Goal: Communication & Community: Answer question/provide support

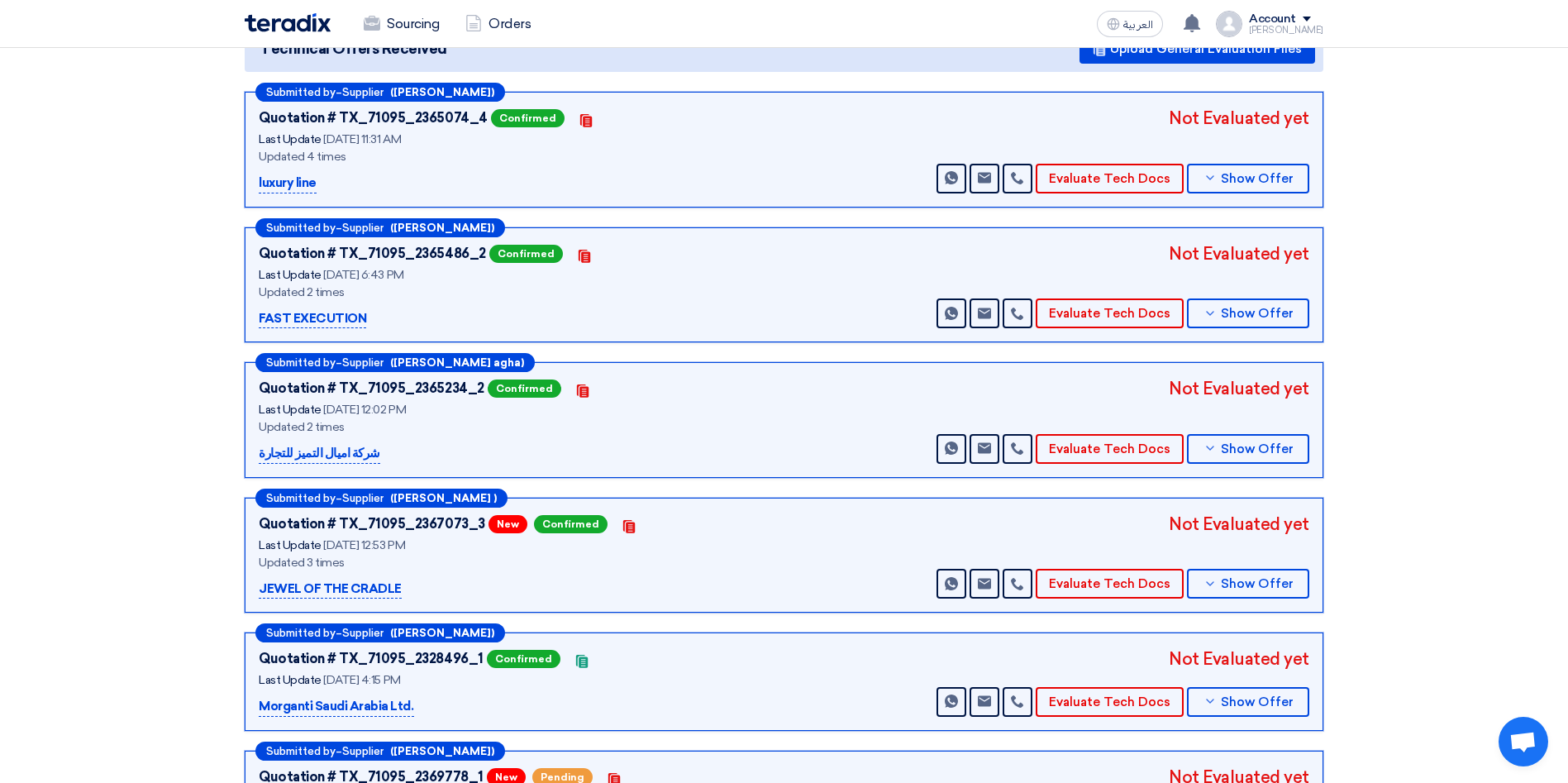
scroll to position [248, 0]
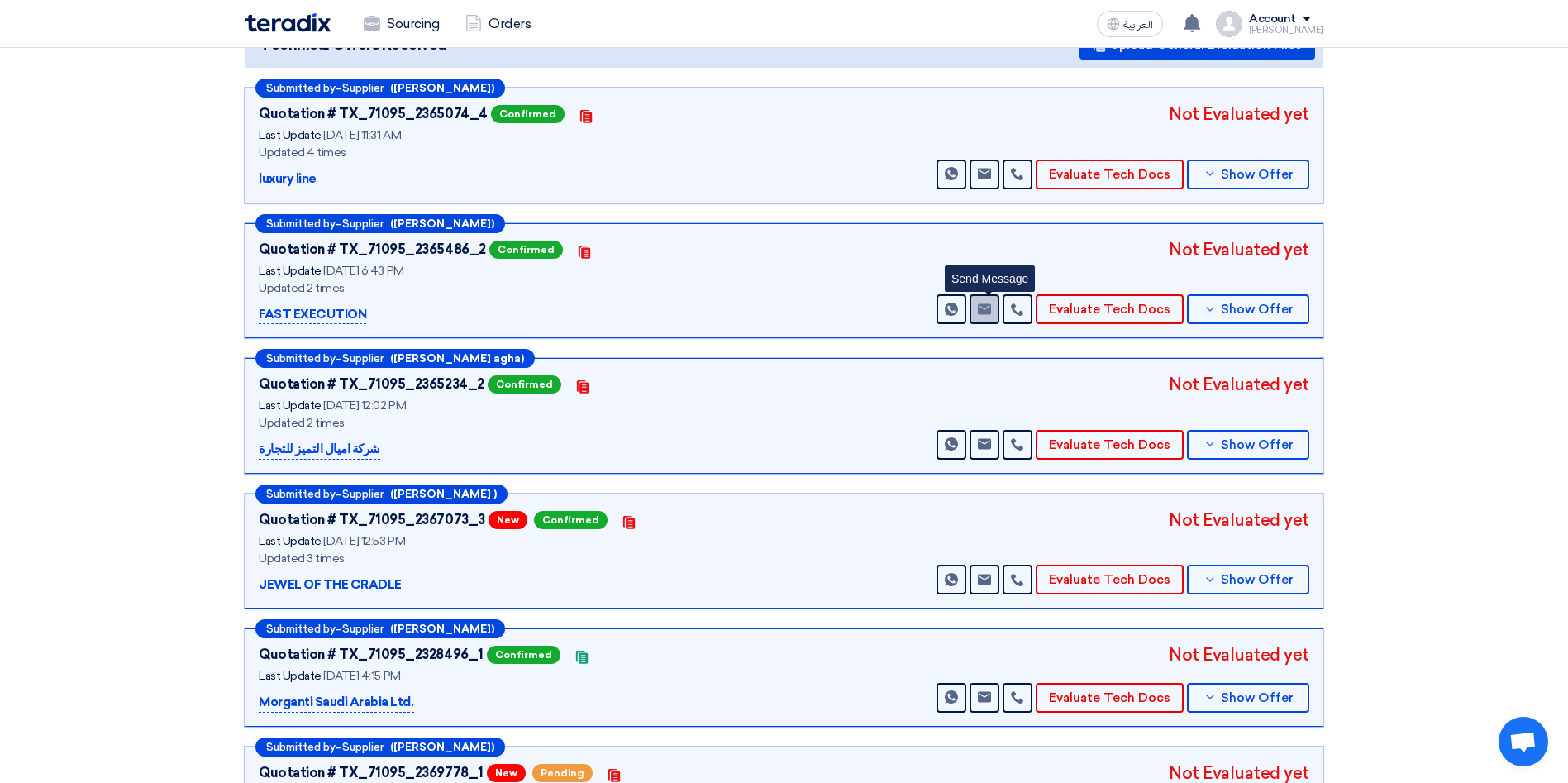
click at [984, 303] on icon "Send Message" at bounding box center [984, 309] width 13 height 13
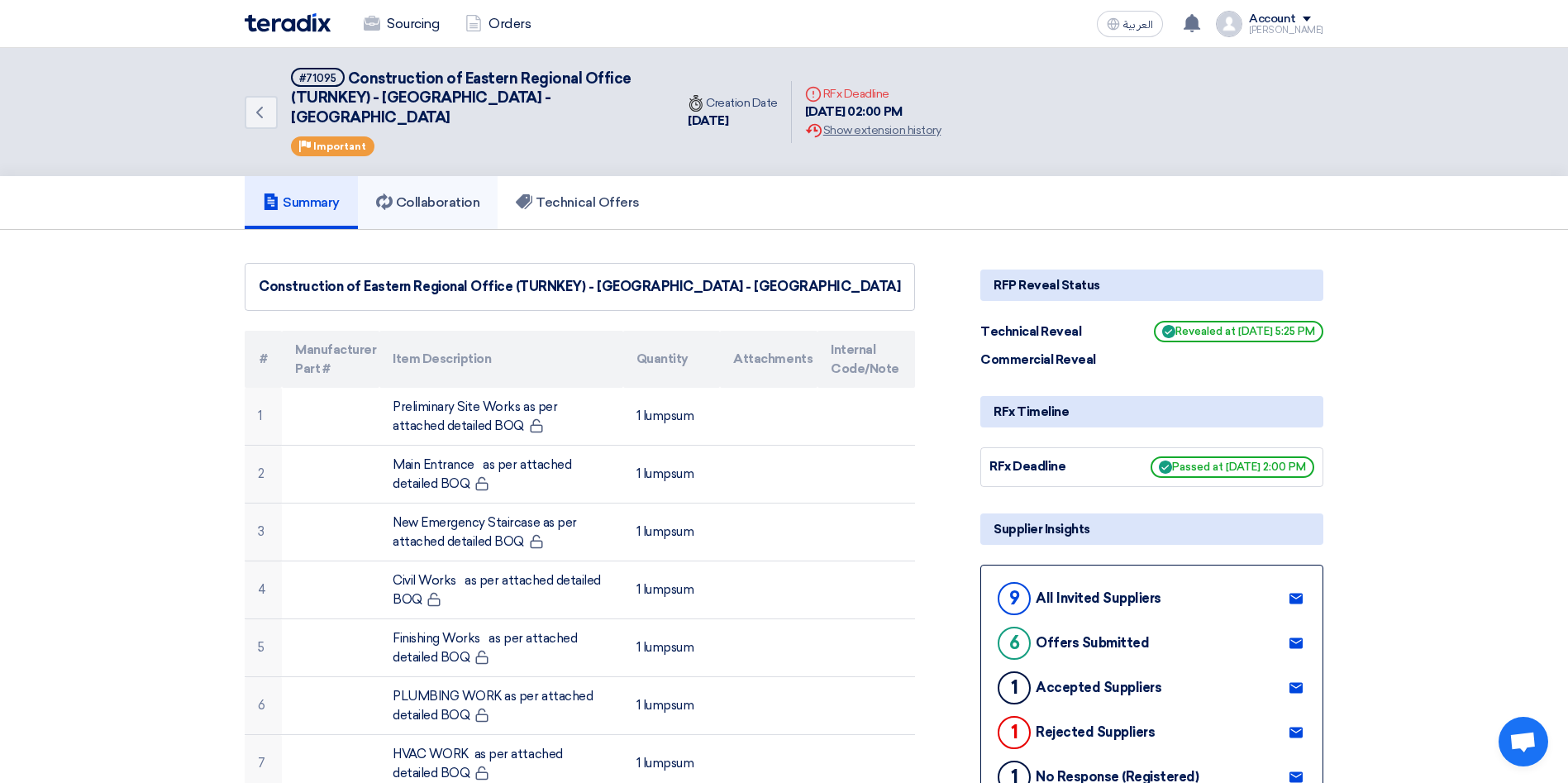
click at [463, 194] on h5 "Collaboration" at bounding box center [428, 202] width 104 height 17
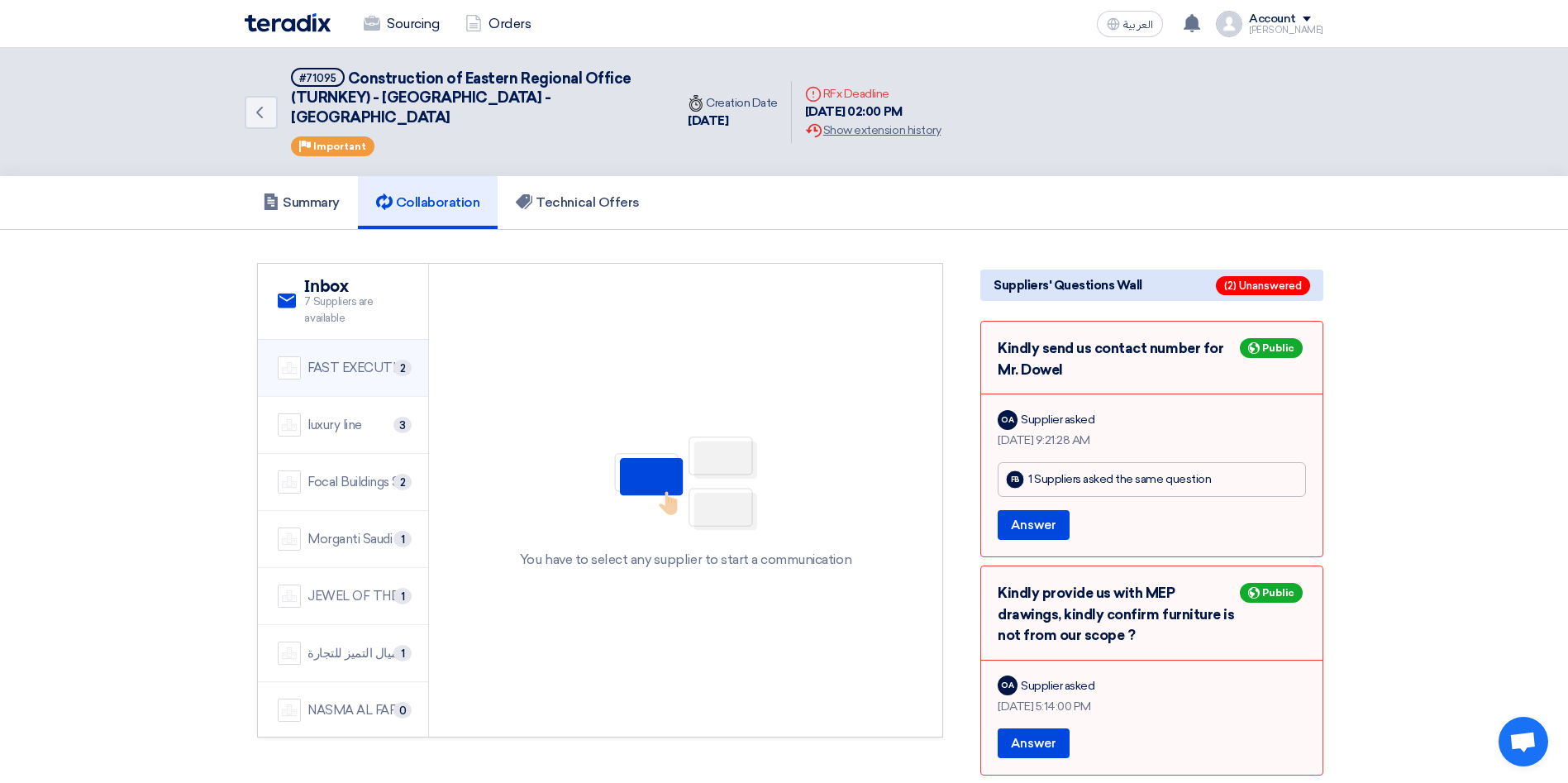
click at [333, 359] on div "FAST EXECUTION" at bounding box center [358, 368] width 101 height 19
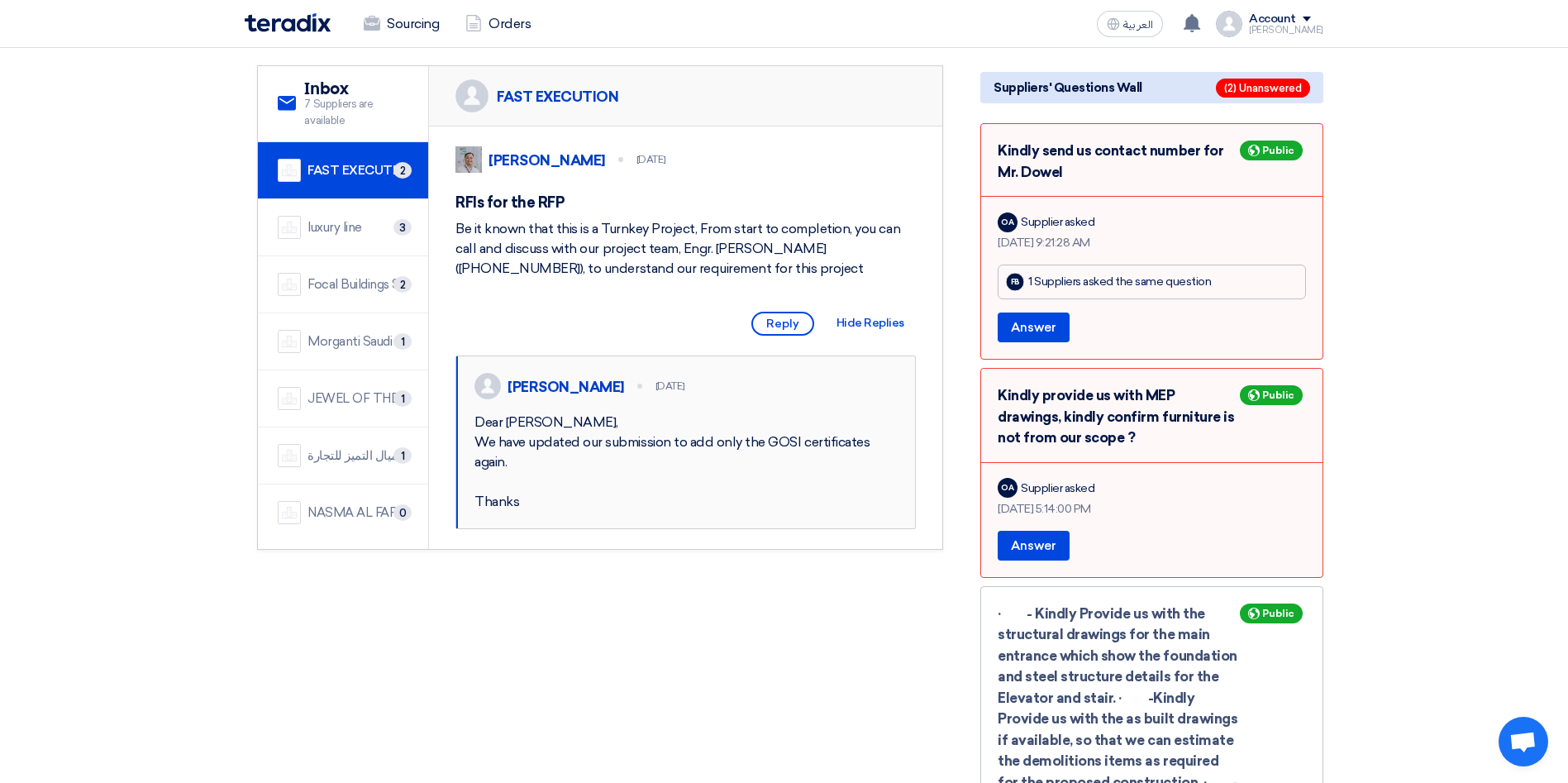
scroll to position [248, 0]
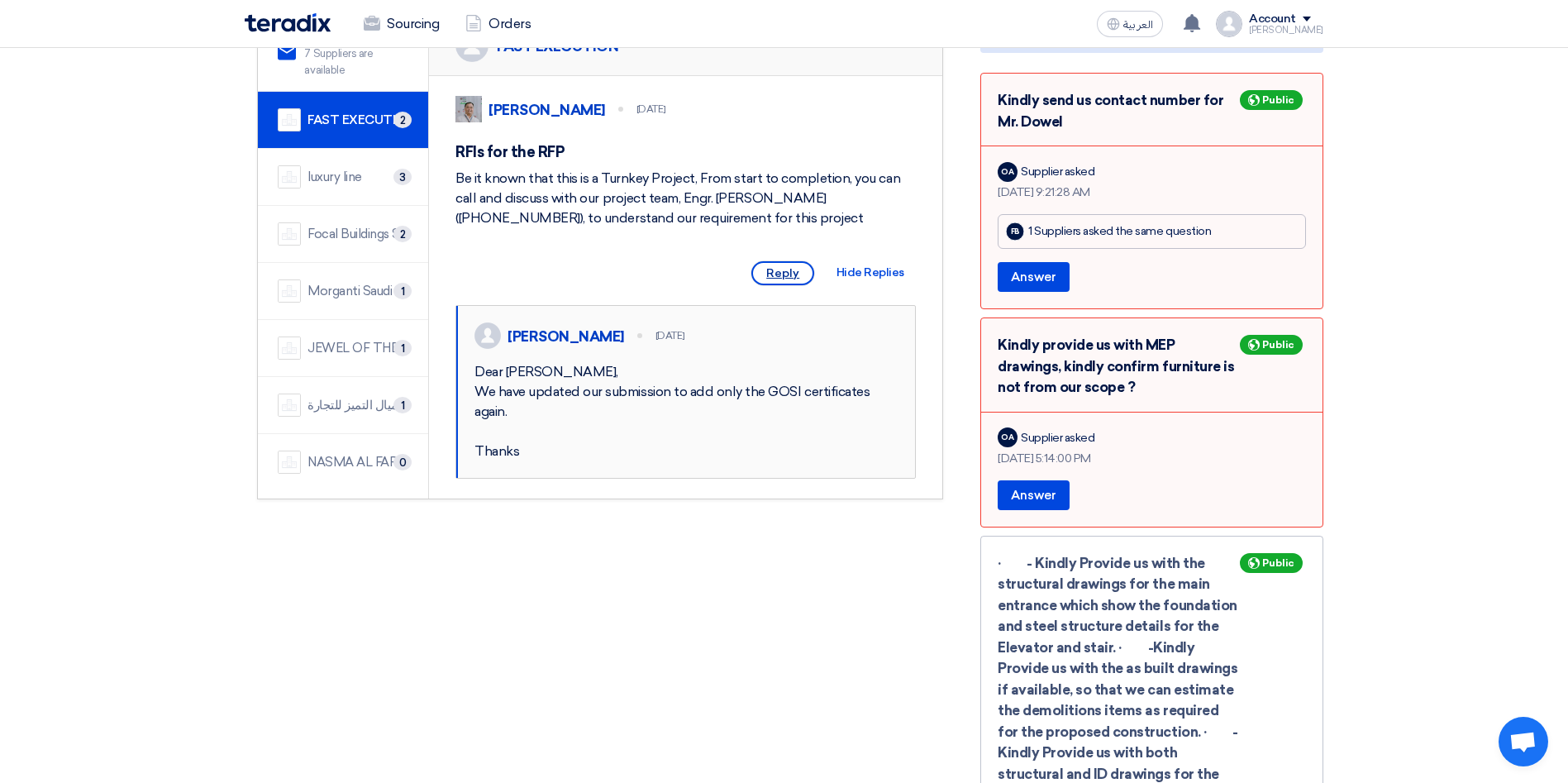
click at [790, 274] on span "Reply" at bounding box center [783, 273] width 63 height 24
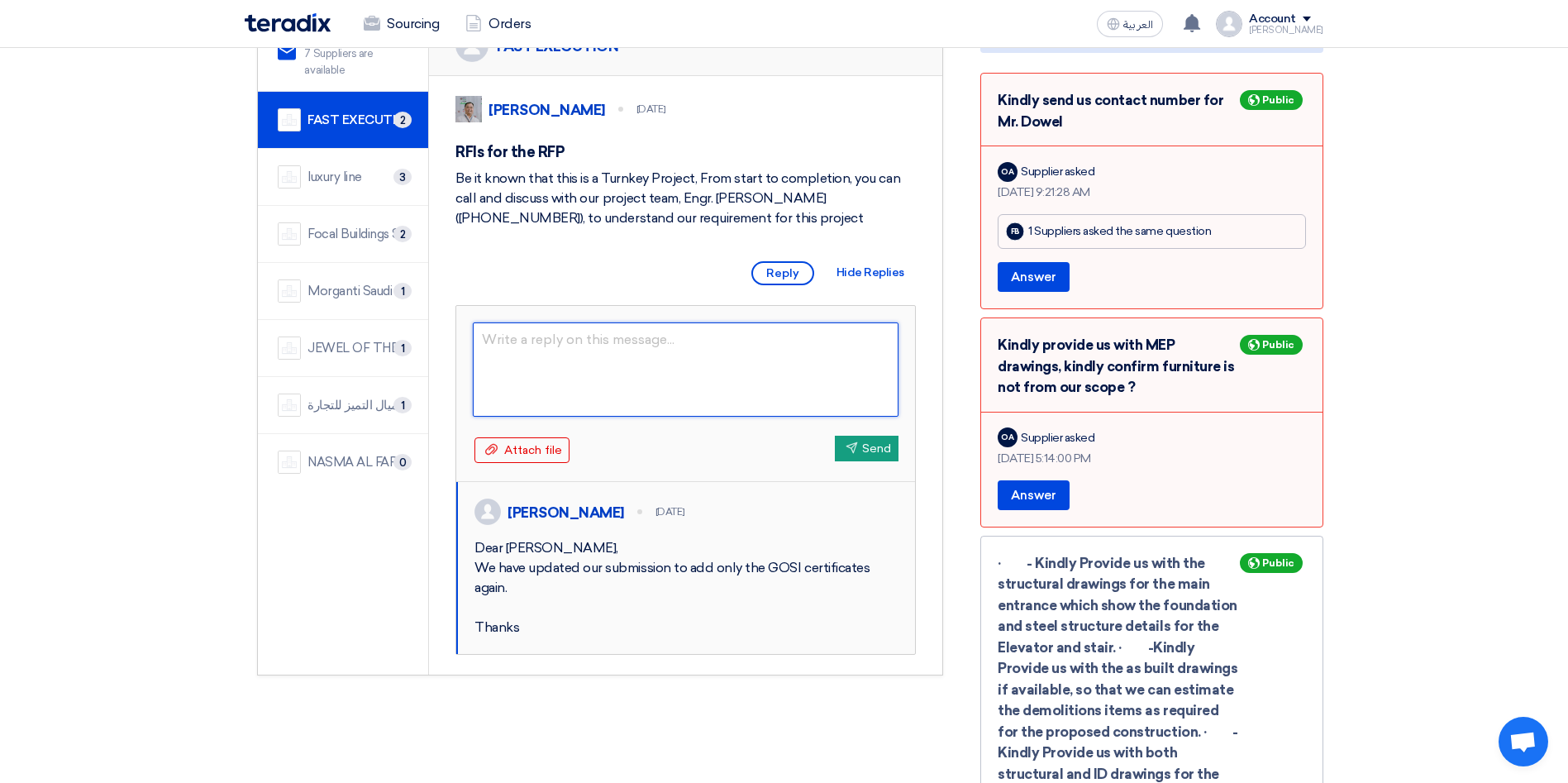
click at [739, 352] on textarea at bounding box center [686, 369] width 426 height 94
type textarea "Hello Mahdi,"
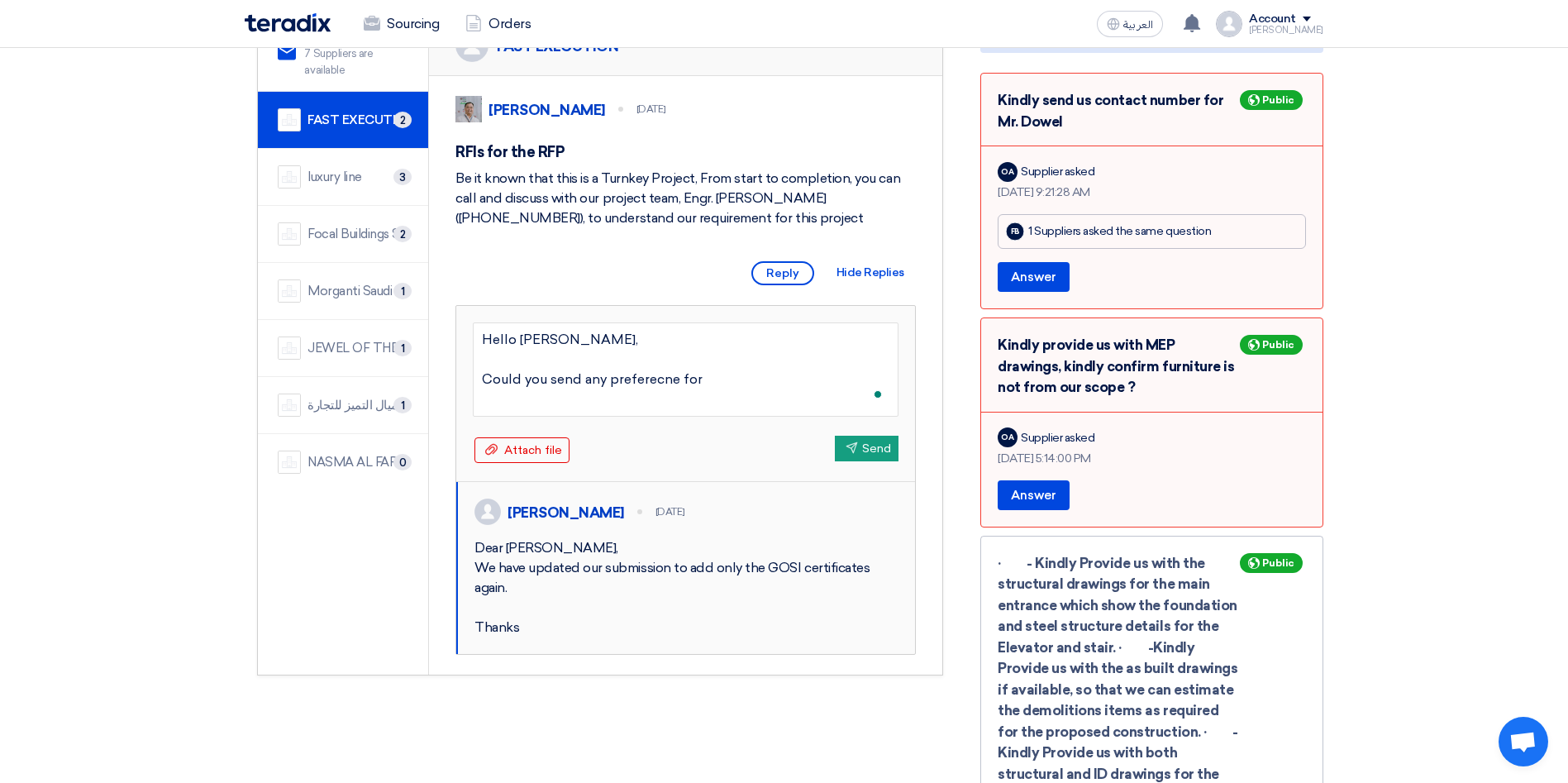
type textarea "Hello Mahdi, Could you send any preferecne for"
drag, startPoint x: 733, startPoint y: 379, endPoint x: 586, endPoint y: 378, distance: 147.0
click at [586, 378] on textarea "Hello Mahdi, Could you send any preferecne for" at bounding box center [686, 369] width 426 height 94
paste textarea "Previous project references with photos or client testimonials"
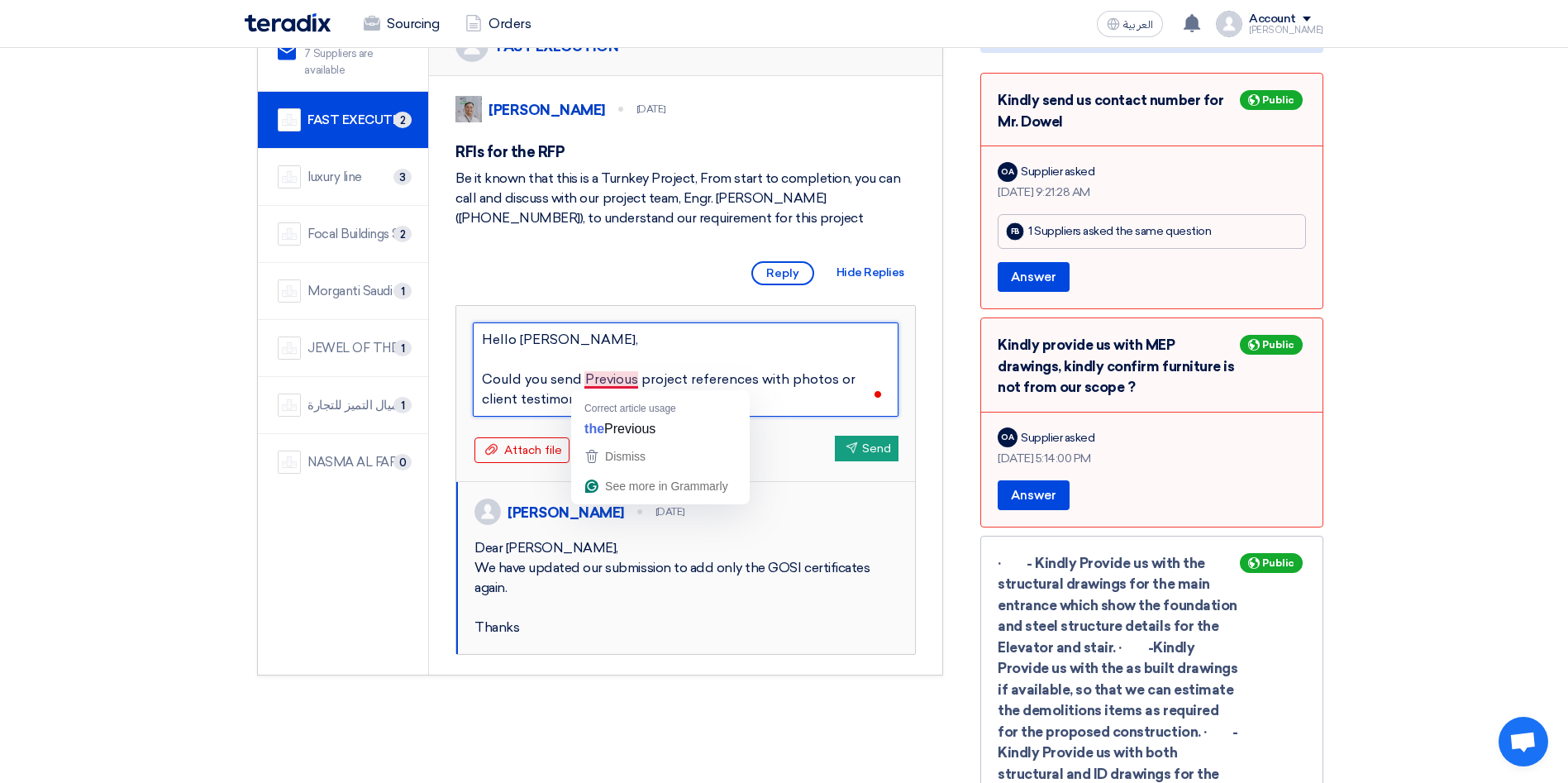
click at [592, 377] on textarea "Hello Mahdi, Could you send Previous project references with photos or client t…" at bounding box center [686, 369] width 426 height 94
click at [620, 401] on textarea "Hello Mahdi, Could you send previous project references with photos or client t…" at bounding box center [686, 369] width 426 height 94
type textarea "Hello Mahdi, Could you send previous project references with photos or client t…"
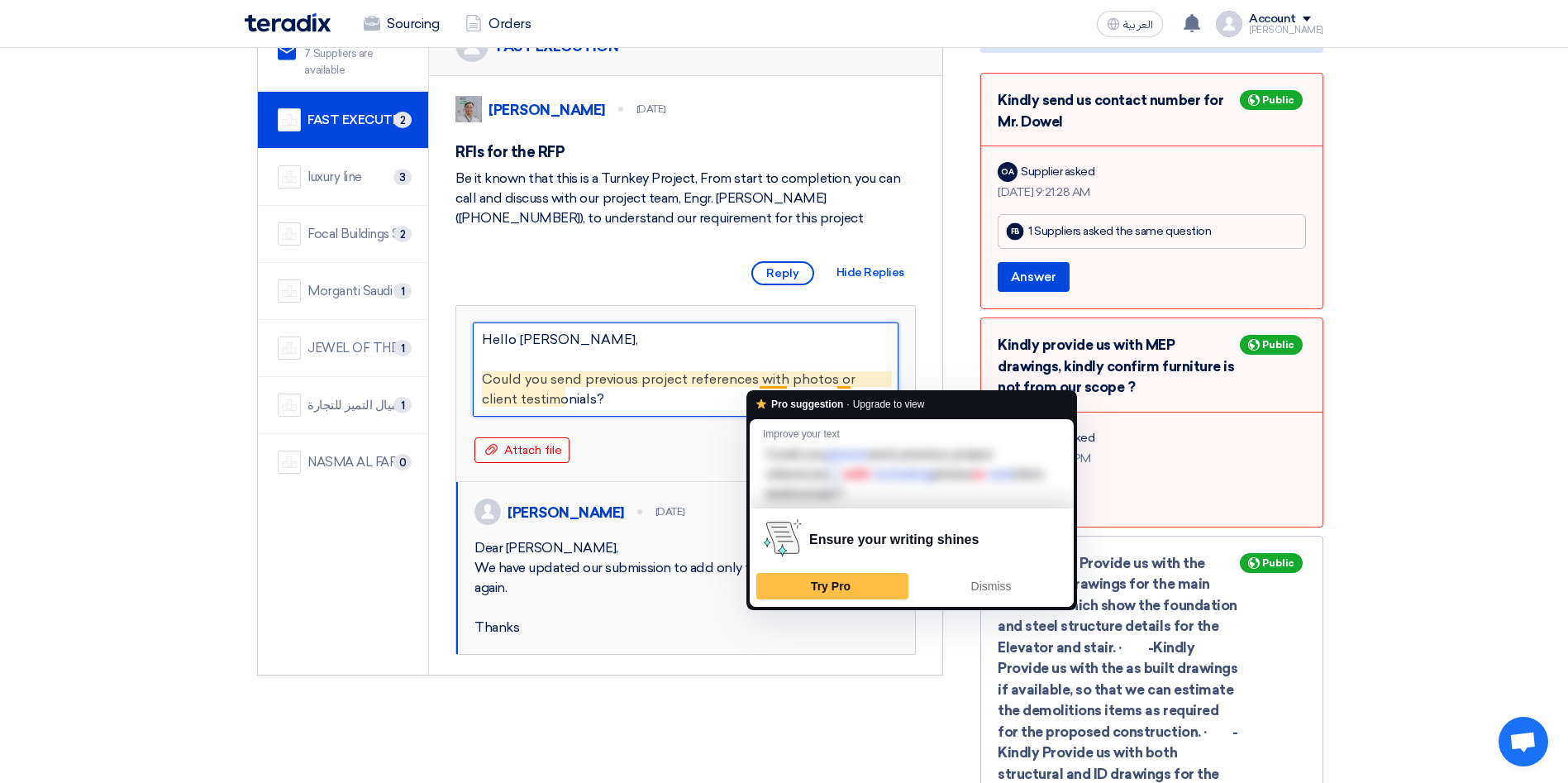
click at [711, 399] on textarea "Hello Mahdi, Could you send previous project references with photos or client t…" at bounding box center [686, 369] width 426 height 94
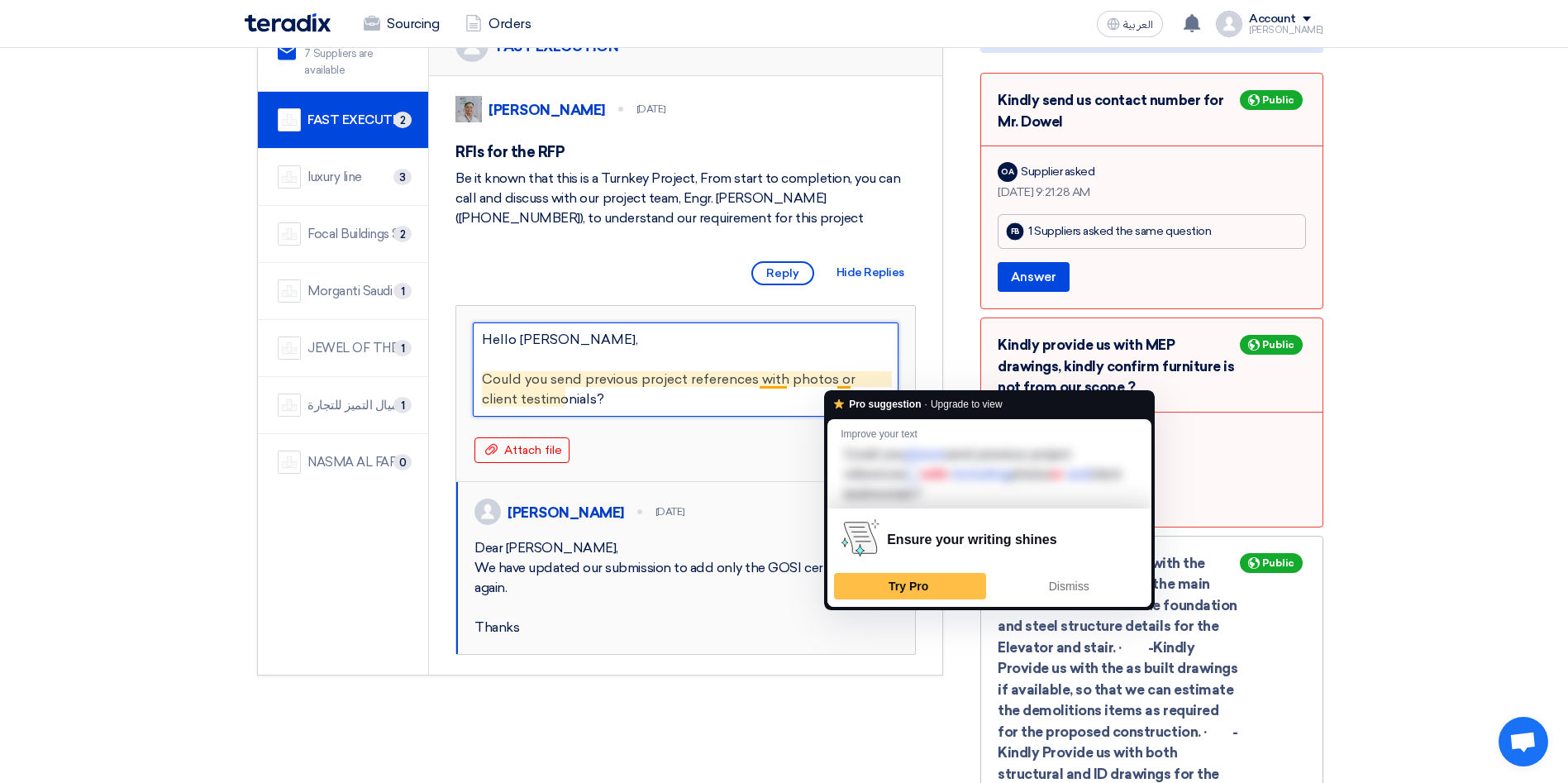
drag, startPoint x: 690, startPoint y: 400, endPoint x: 620, endPoint y: 401, distance: 70.0
click at [689, 400] on textarea "Hello Mahdi, Could you send previous project references with photos or client t…" at bounding box center [686, 369] width 426 height 94
drag, startPoint x: 596, startPoint y: 399, endPoint x: 838, endPoint y: 374, distance: 243.3
click at [838, 374] on textarea "Hello Mahdi, Could you send previous project references with photos or client t…" at bounding box center [686, 369] width 426 height 94
type textarea "Hello Mahdi, Could you send previous project references with photos ?"
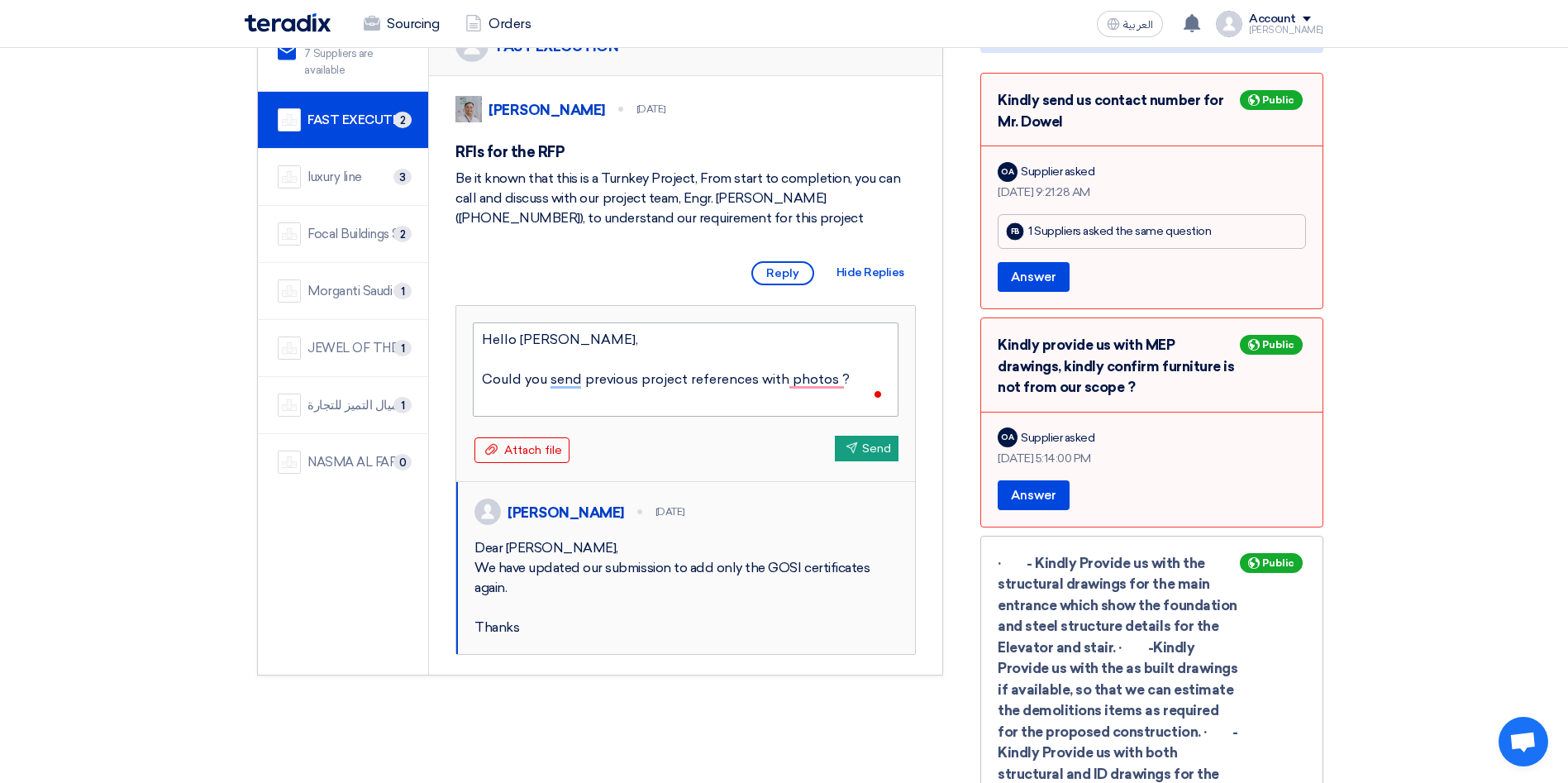
click at [760, 380] on textarea "Hello Mahdi, Could you send previous project references with photos ?" at bounding box center [686, 369] width 426 height 94
click at [830, 380] on textarea "Hello Mahdi, Could you send previous project references with photos ?" at bounding box center [686, 369] width 426 height 94
click at [838, 381] on textarea "Hello Mahdi, Could you send previous project references with photos ?" at bounding box center [686, 369] width 426 height 94
type textarea "Hello Mahdi, Could you send previous project references with photos ( for t?"
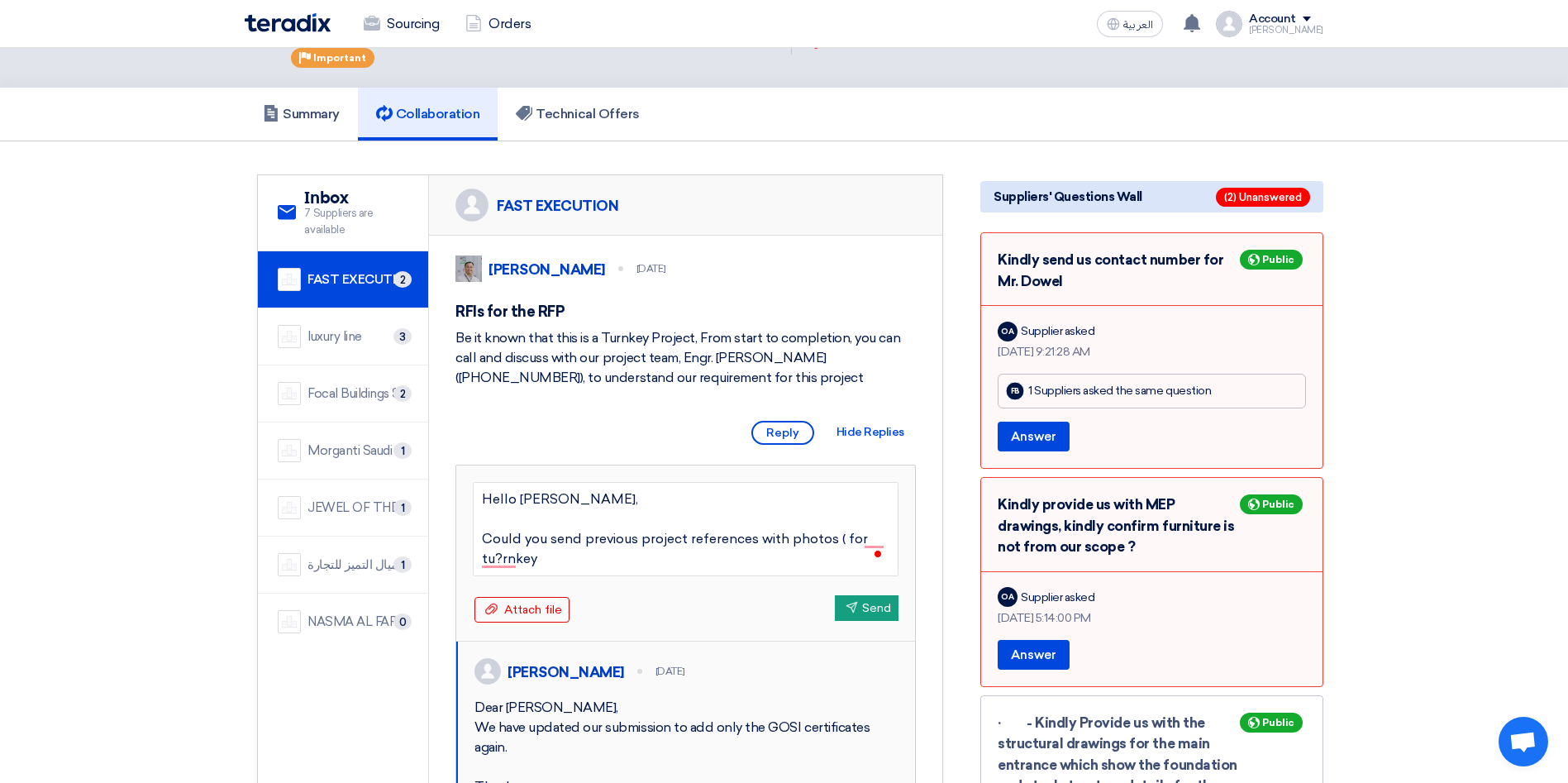
scroll to position [0, 0]
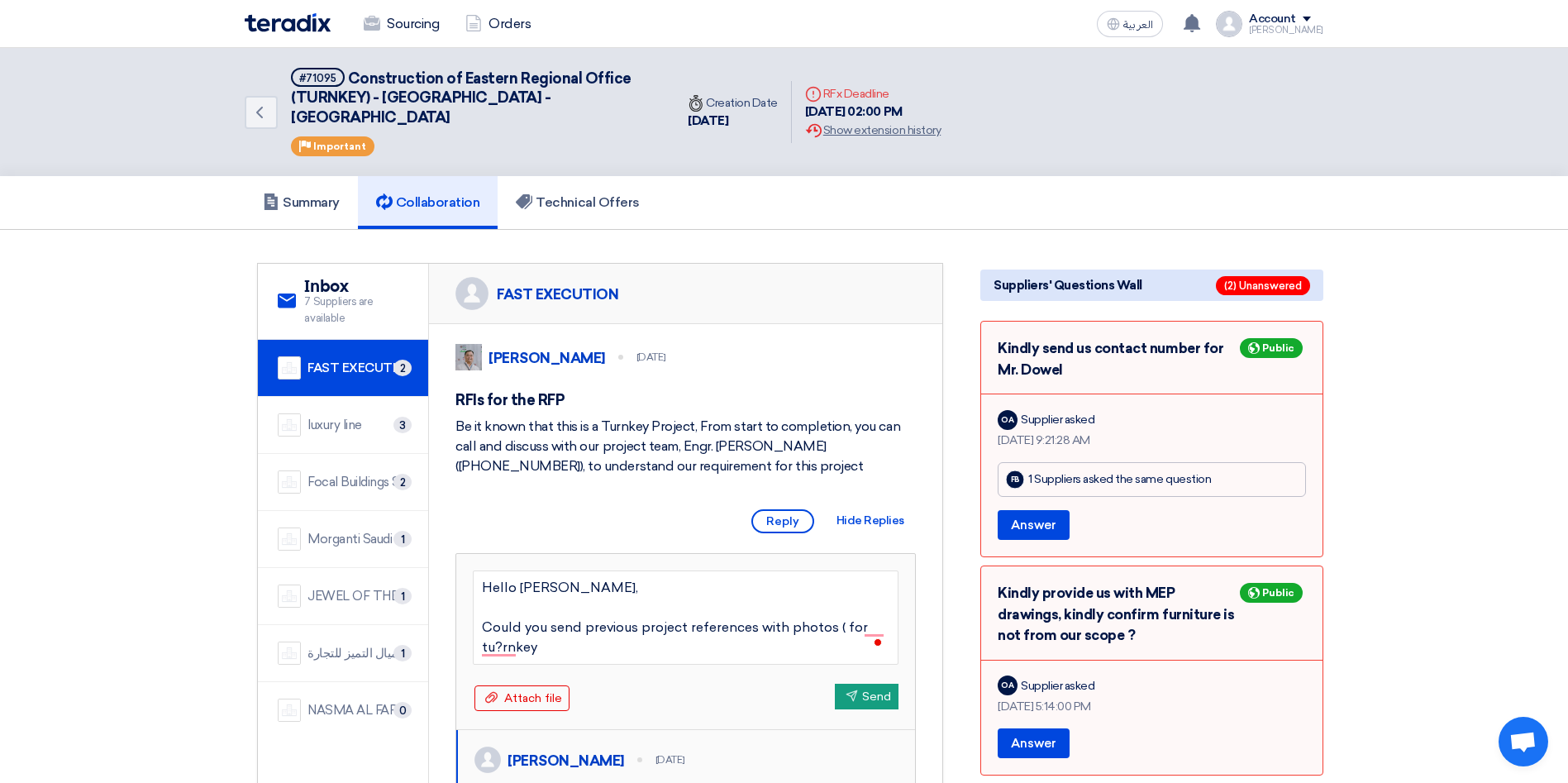
type textarea "Hello Mahdi, Could you send previous project references with photos ( for tu?rn…"
drag, startPoint x: 359, startPoint y: 93, endPoint x: 579, endPoint y: 78, distance: 220.5
click at [579, 78] on span "Construction of Eastern Regional Office (TURNKEY) - [GEOGRAPHIC_DATA] - [GEOGRA…" at bounding box center [461, 98] width 341 height 57
copy span "Office (TURNKEY)"
drag, startPoint x: 854, startPoint y: 625, endPoint x: 524, endPoint y: 649, distance: 330.9
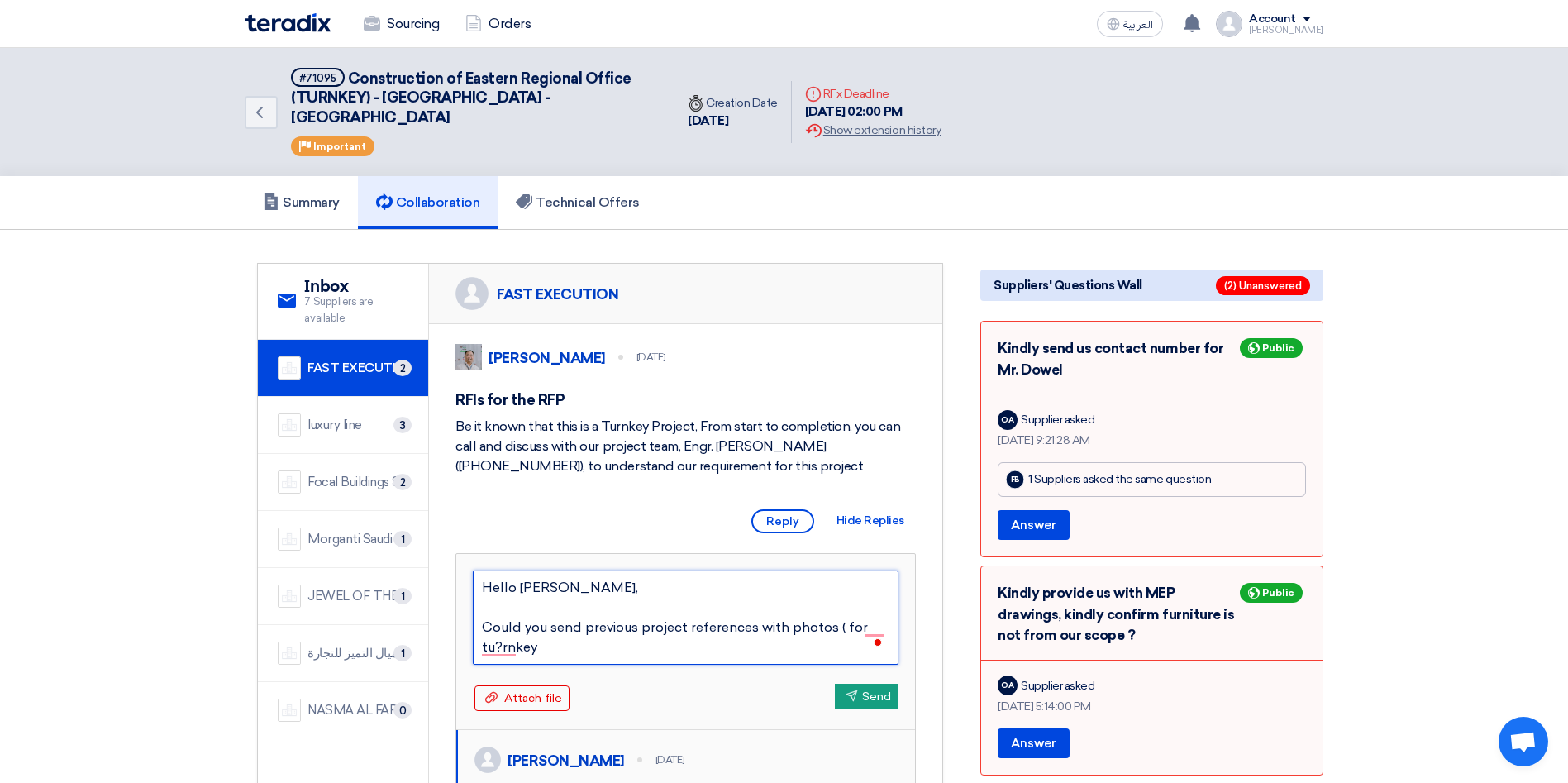
click at [520, 645] on textarea "Hello Mahdi, Could you send previous project references with photos ( for tu?rn…" at bounding box center [686, 618] width 426 height 94
paste textarea "Office (TURNKEY)"
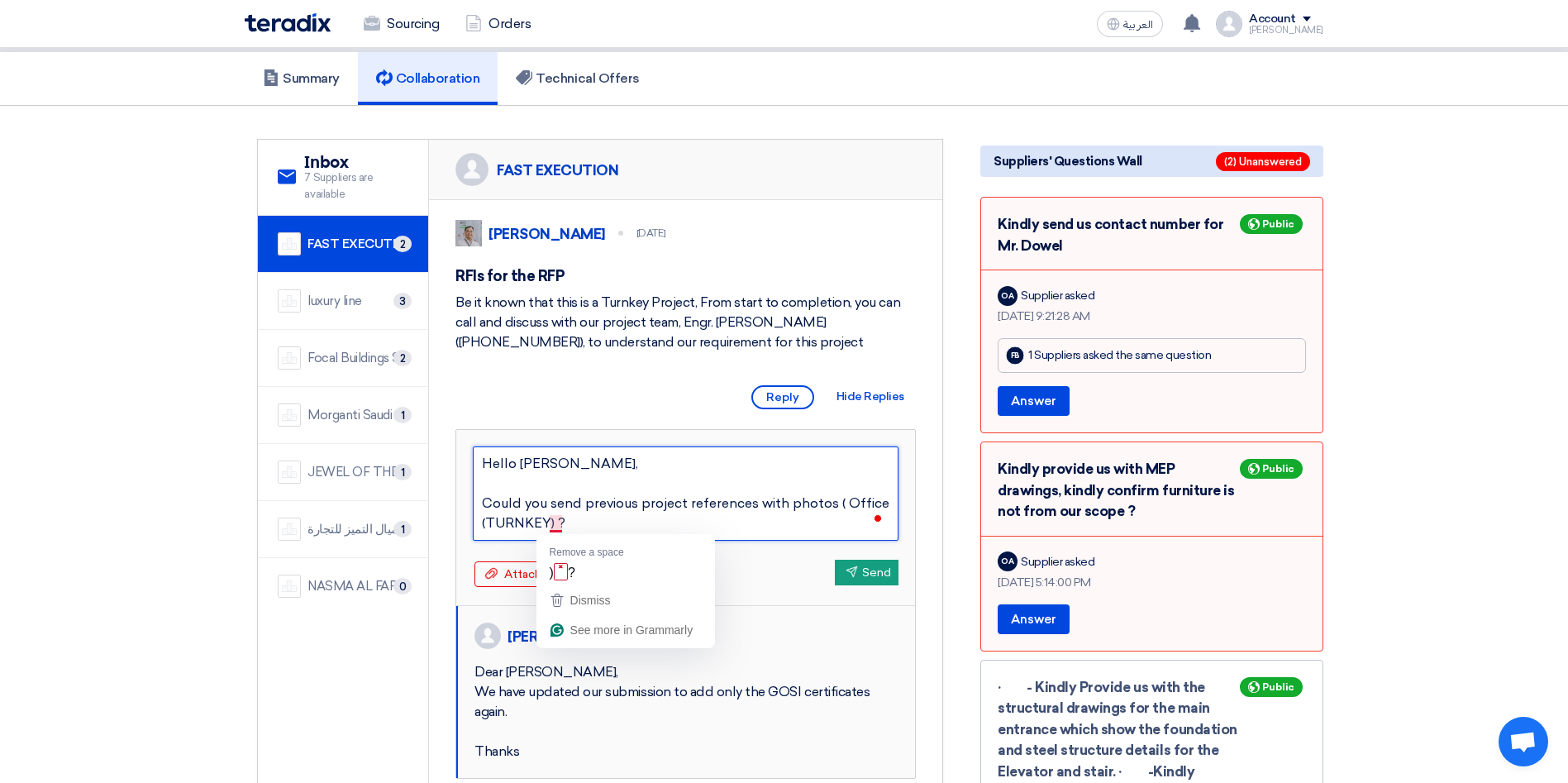
click at [555, 527] on textarea "Hello Mahdi, Could you send previous project references with photos ( Office (T…" at bounding box center [686, 494] width 426 height 94
type textarea "Hello Mahdi, Could you send previous project references with photos ( Office (T…"
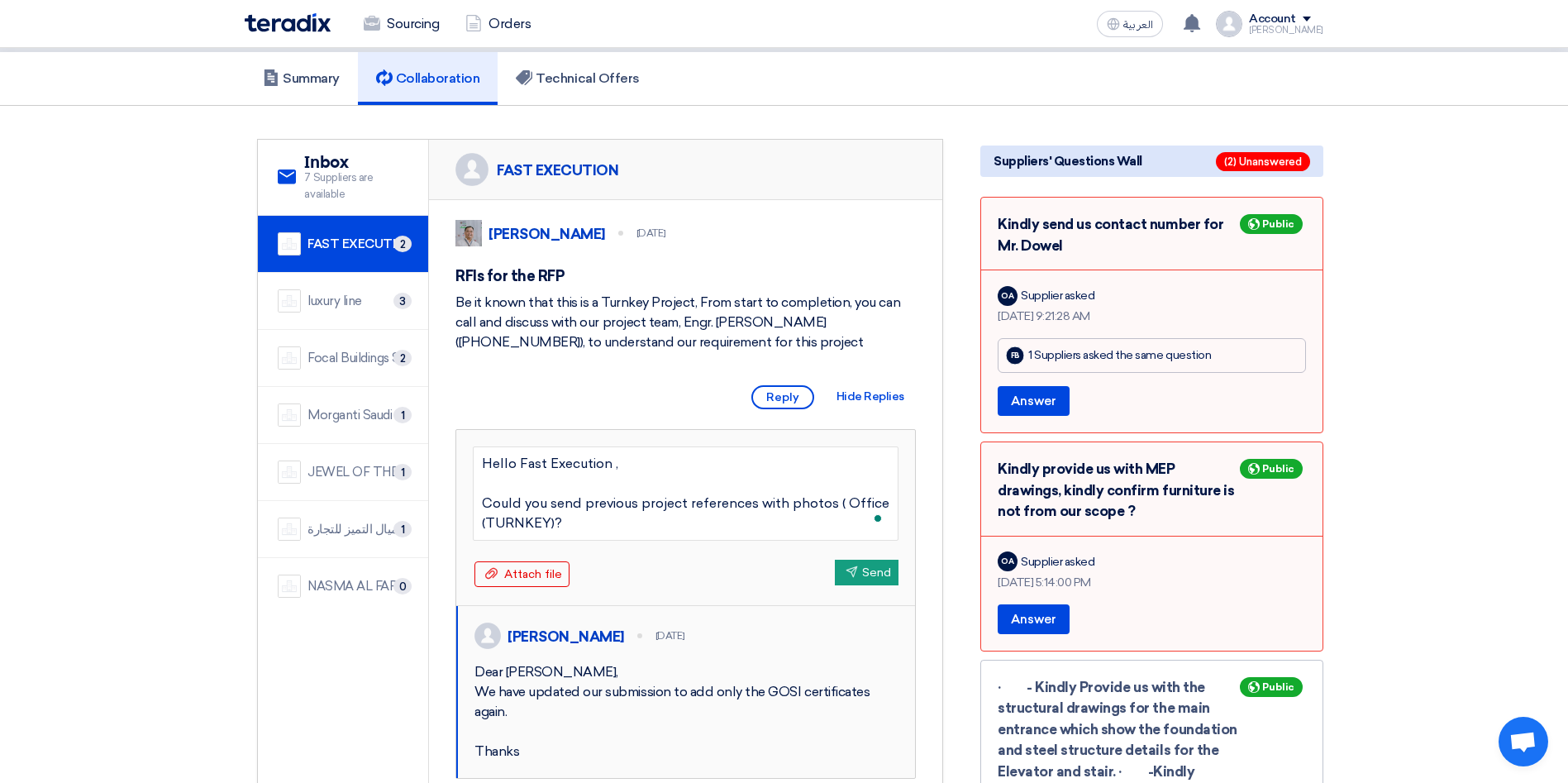
type textarea "Hello Fast Execution, Could you send previous project references with photos ( …"
click at [863, 577] on button "Send Send" at bounding box center [867, 573] width 64 height 26
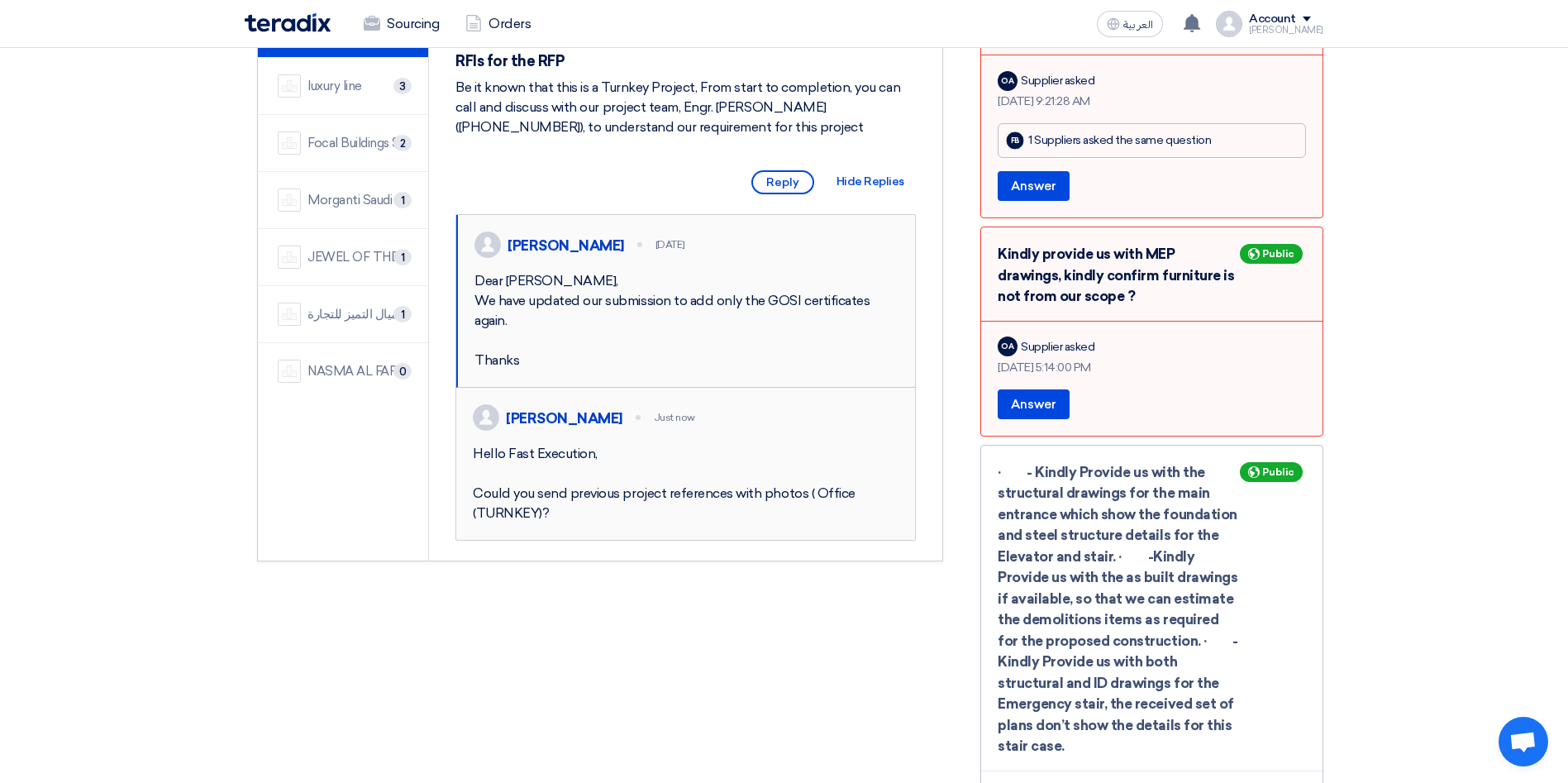
scroll to position [372, 0]
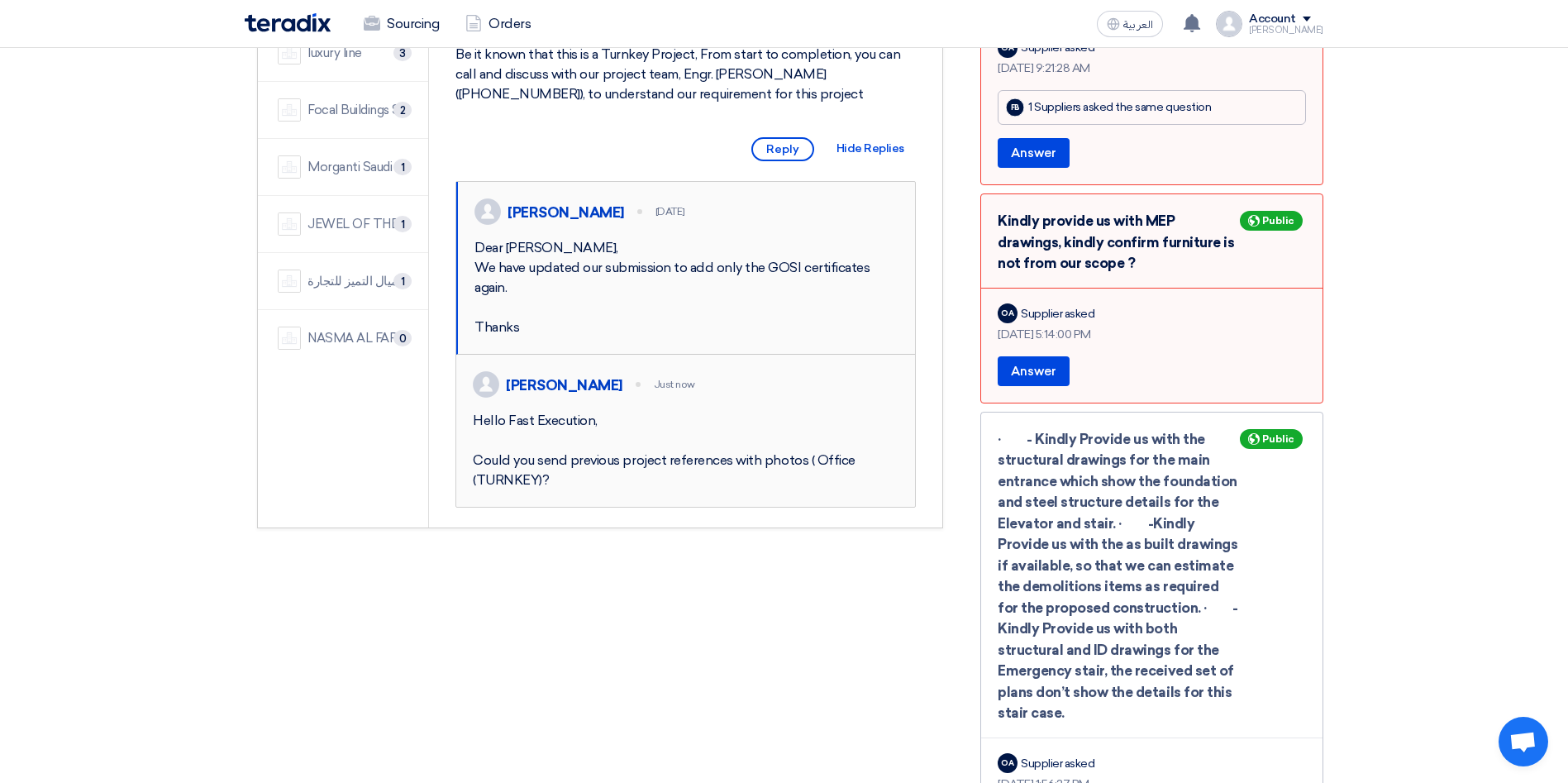
scroll to position [372, 0]
click at [784, 154] on span "Reply" at bounding box center [783, 149] width 63 height 24
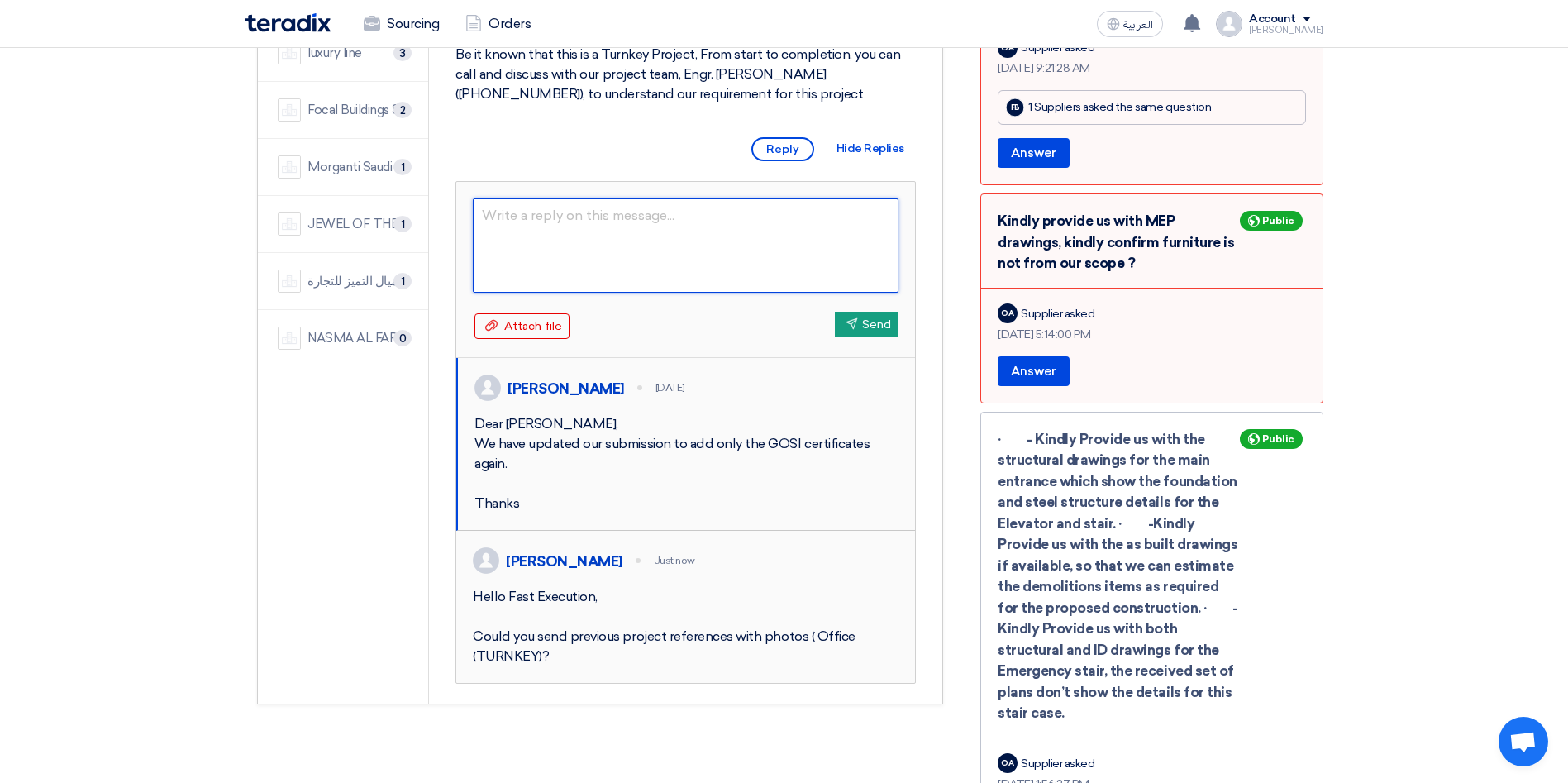
click at [566, 229] on textarea at bounding box center [686, 246] width 426 height 94
type textarea "Hello Fast Exec"
type textarea "Hello Fast Execution,"
click at [511, 255] on textarea "Hello Fast Execution," at bounding box center [686, 246] width 426 height 94
click at [509, 247] on textarea "Hello Fast Execution," at bounding box center [686, 246] width 426 height 94
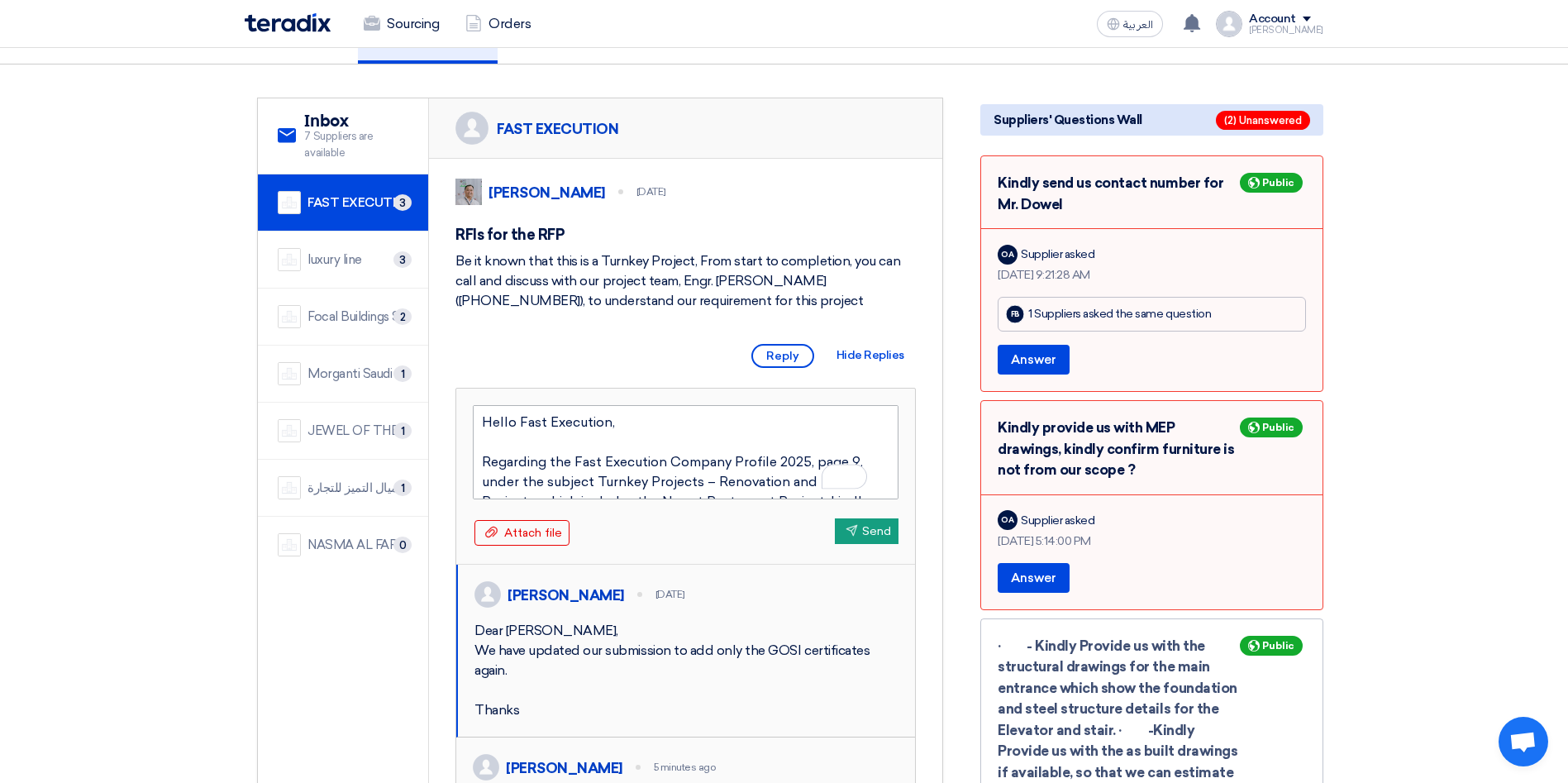
scroll to position [124, 0]
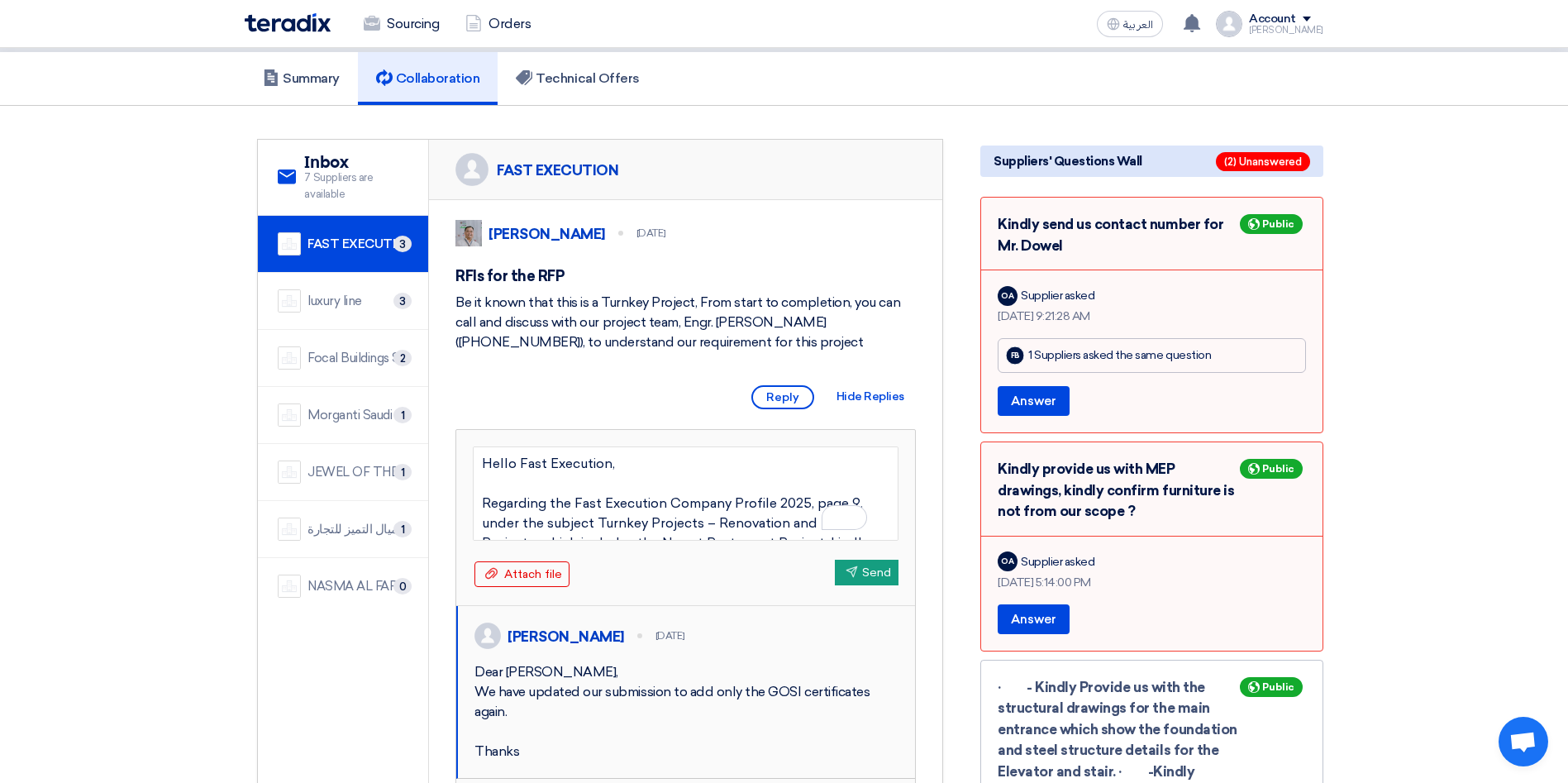
type textarea "Hello Fast Execution, Regarding the Fast Execution Company Profile 2025, page 9…"
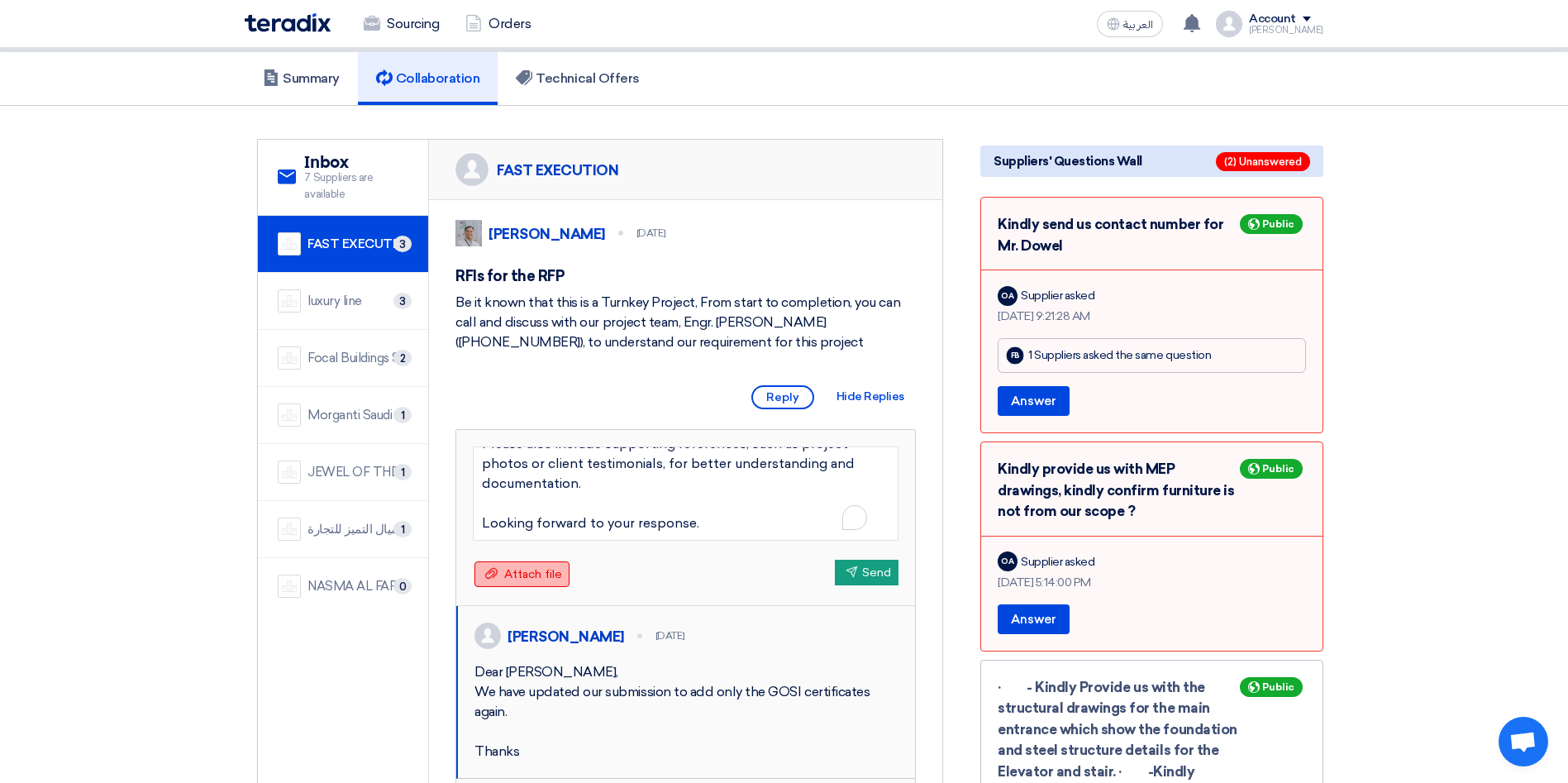
click at [549, 577] on span "Attach file" at bounding box center [532, 574] width 58 height 14
click at [519, 570] on span "Attach file" at bounding box center [532, 574] width 58 height 14
click at [0, 0] on input "Attach file Attach file" at bounding box center [0, 0] width 0 height 0
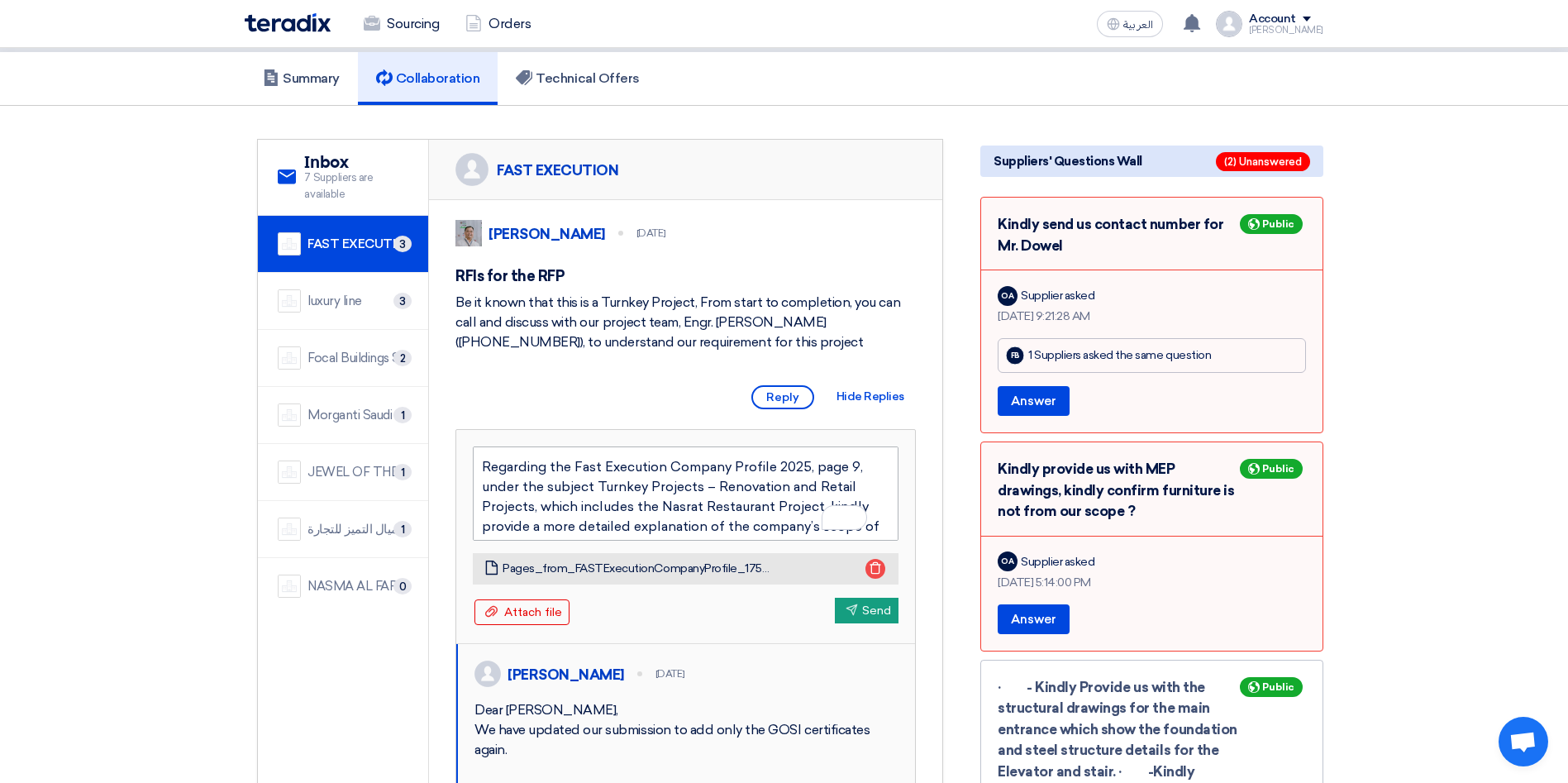
scroll to position [1, 0]
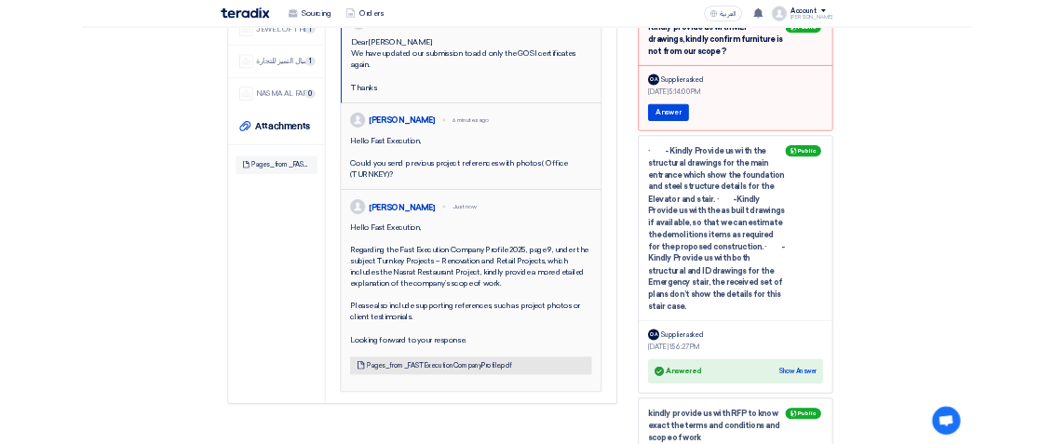
scroll to position [279, 0]
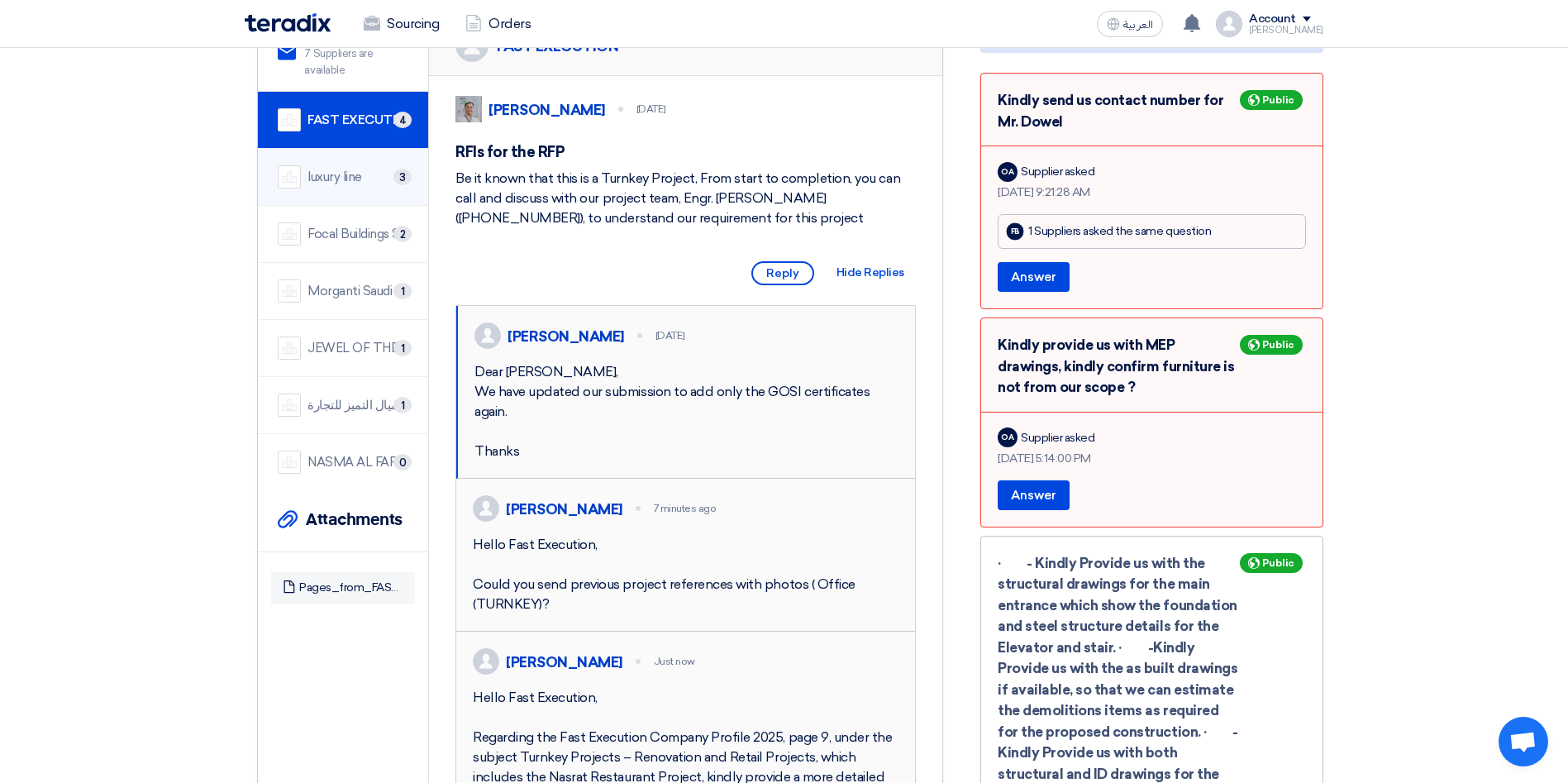
click at [329, 168] on div "luxury line" at bounding box center [334, 177] width 54 height 19
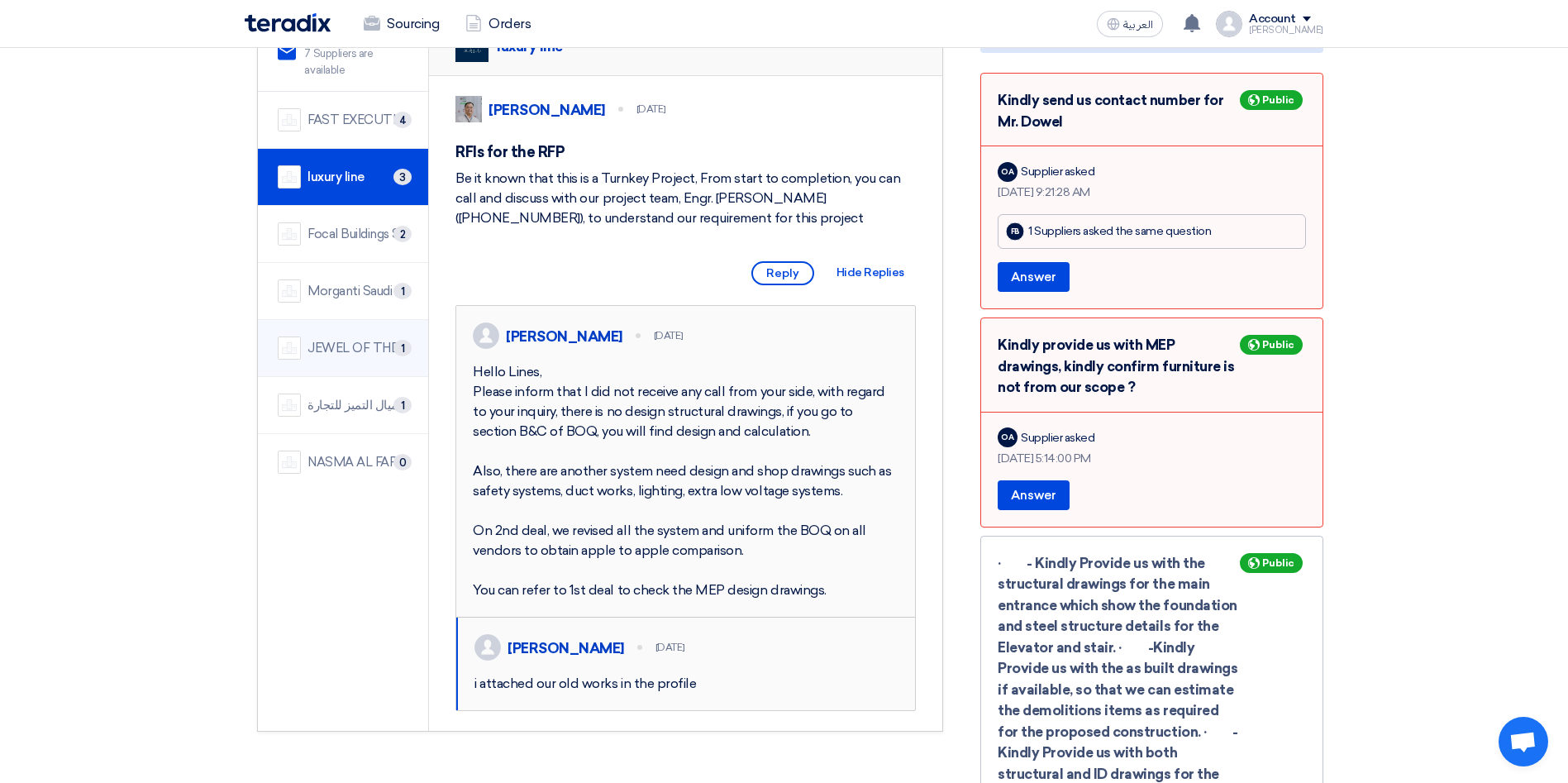
click at [337, 320] on li "JEWEL OF THE CRADLE 1" at bounding box center [343, 348] width 170 height 57
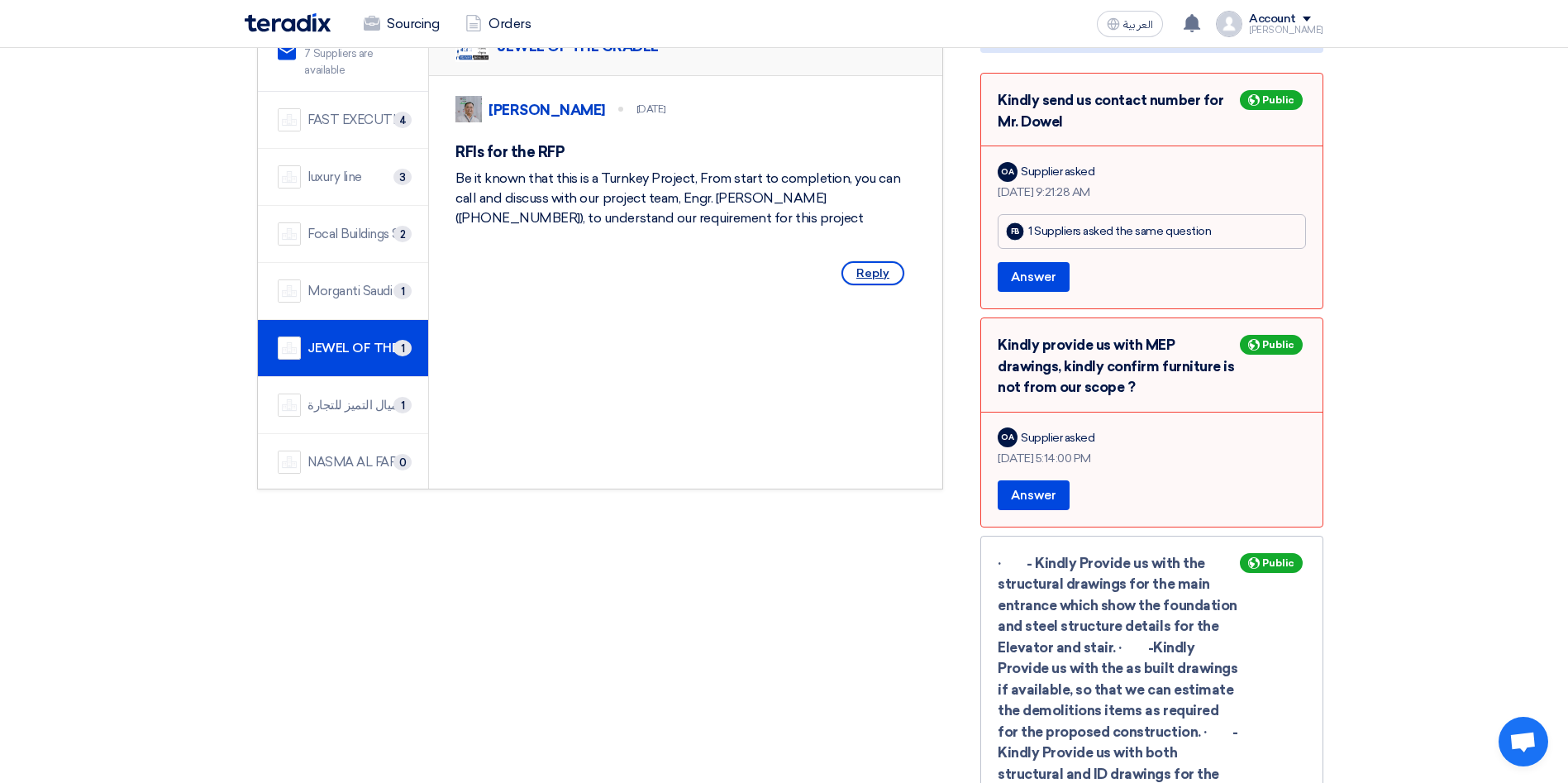
click at [863, 276] on span "Reply" at bounding box center [872, 273] width 63 height 24
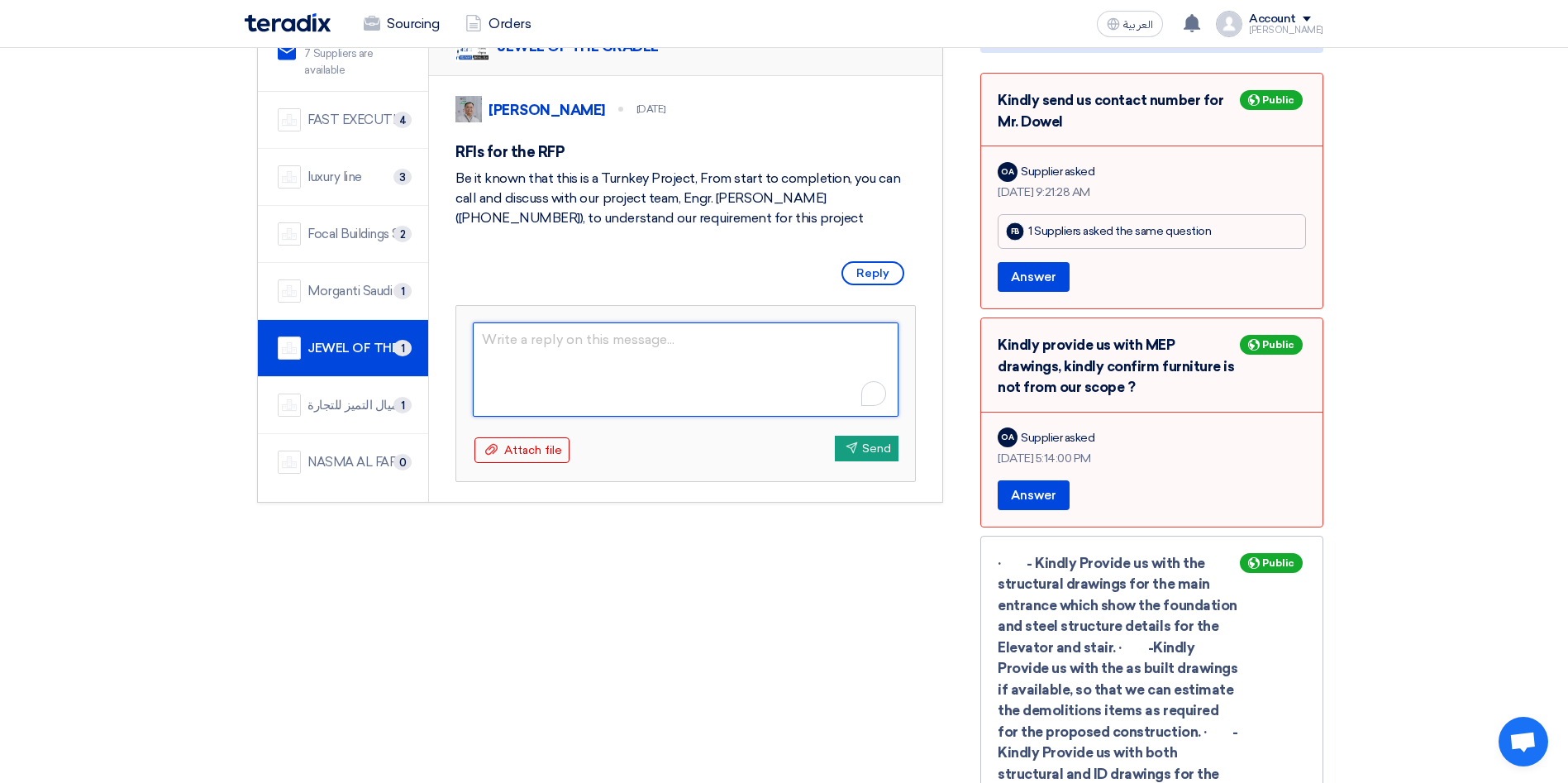
click at [614, 344] on textarea "To enrich screen reader interactions, please activate Accessibility in Grammarl…" at bounding box center [686, 369] width 426 height 94
type textarea "Hello Jewel of C"
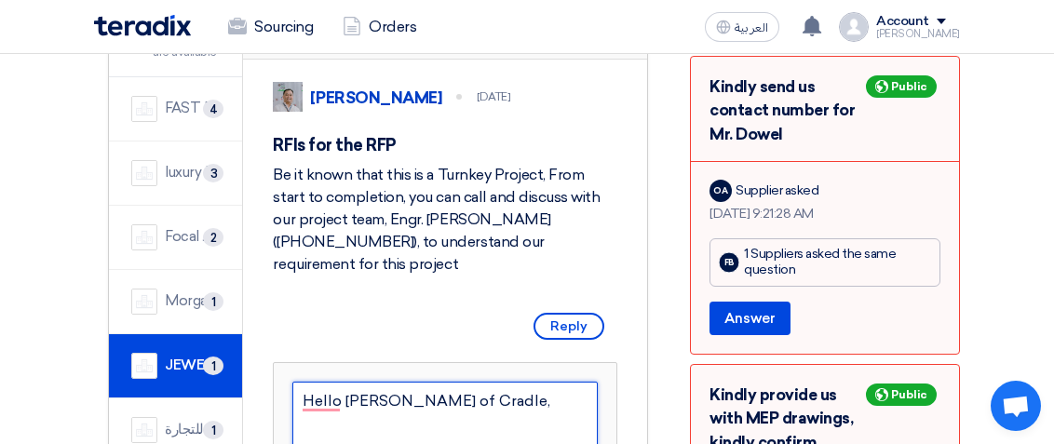
type textarea "Hello Jewel of Cradle,"
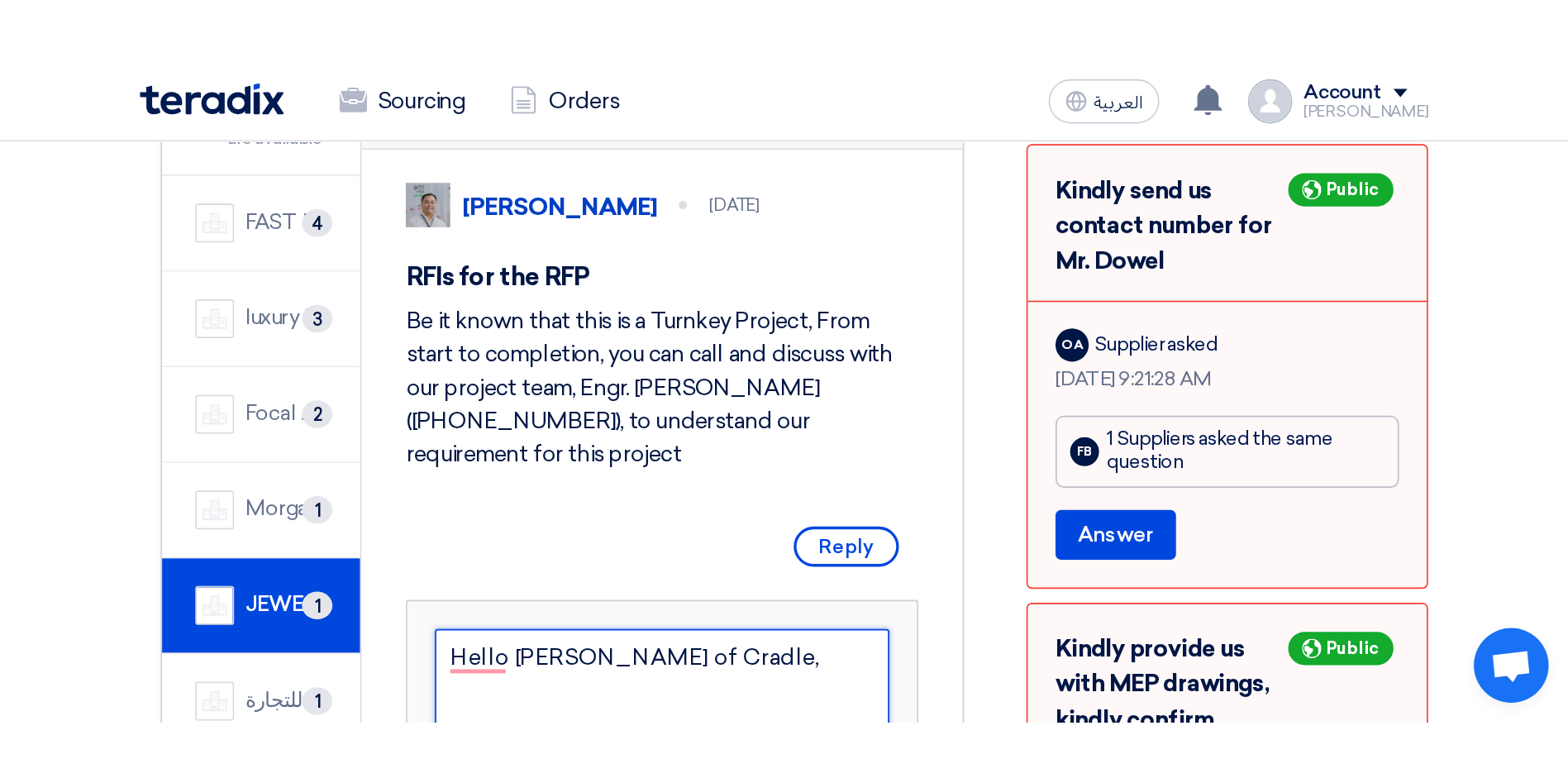
scroll to position [257, 0]
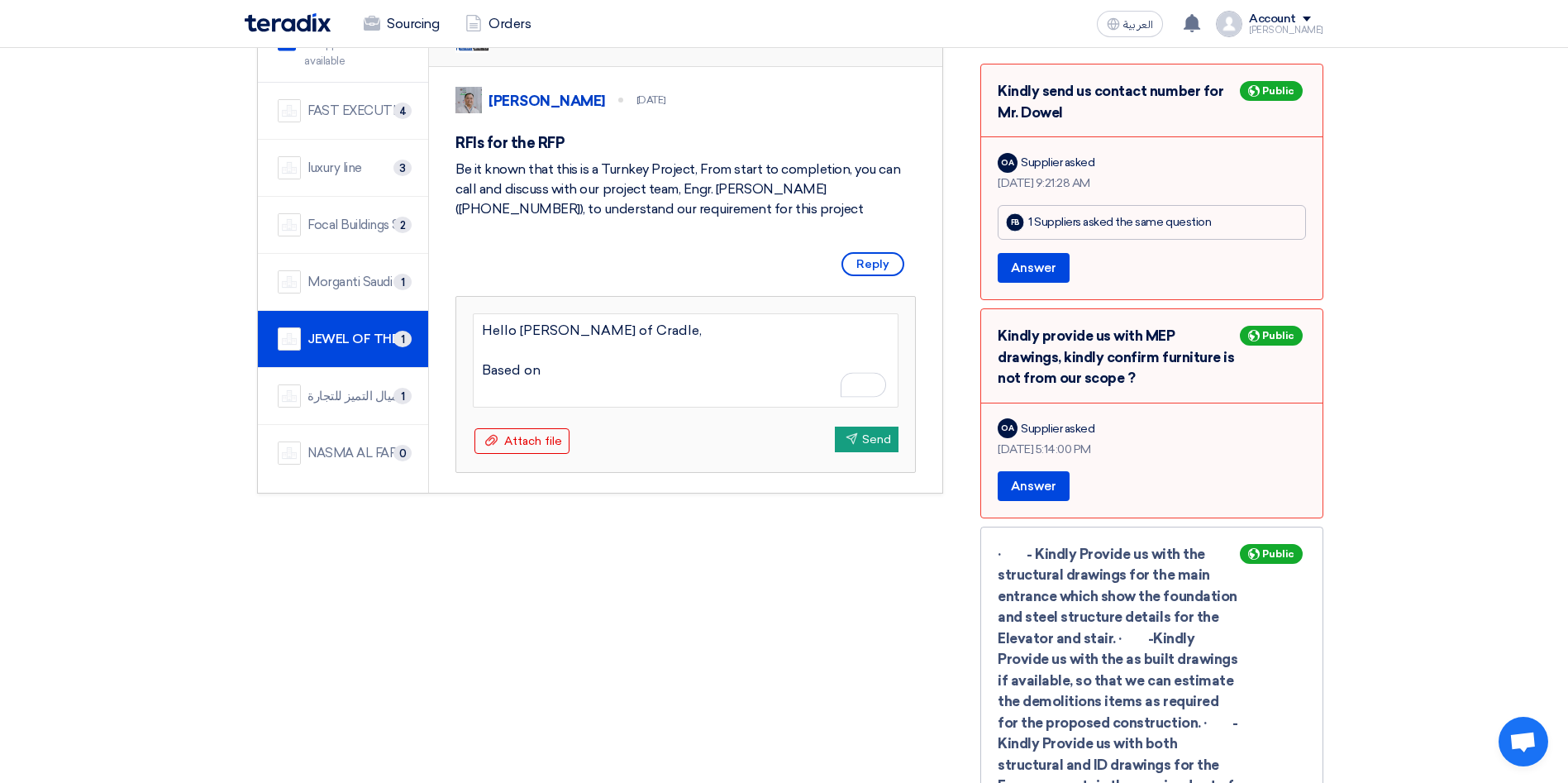
type textarea "Hello Jewel of Cradle, Based on"
type textarea "Hello Jewel of Cradle, Based on overall d"
type textarea "Hello Jewel of Cradle, Based on overall duration for poject 8 months as mentioe…"
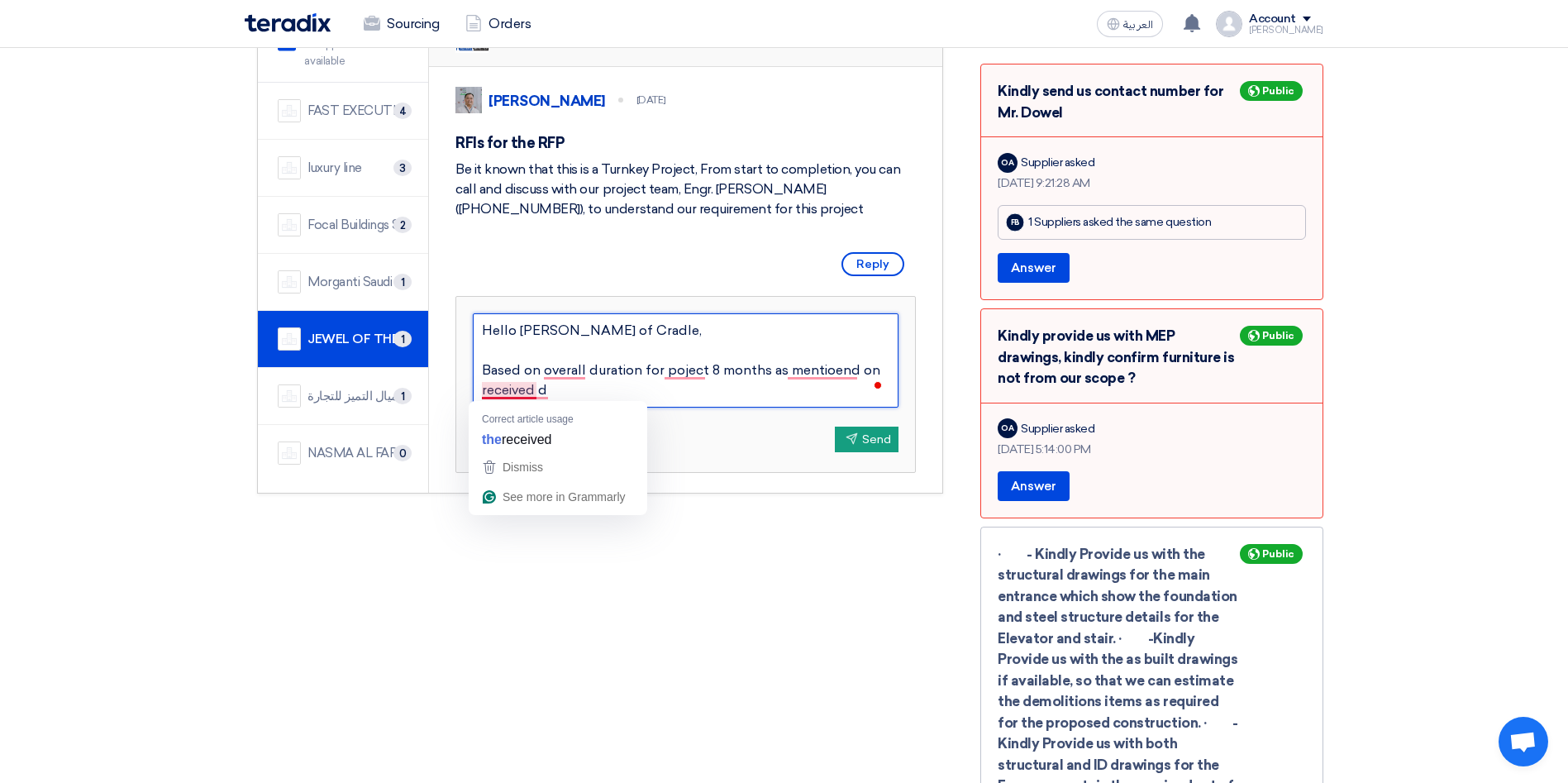
click at [494, 378] on textarea "Hello Jewel of Cradle, Based on overall duration for poject 8 months as mentioe…" at bounding box center [686, 360] width 426 height 94
drag, startPoint x: 572, startPoint y: 394, endPoint x: 463, endPoint y: 368, distance: 112.1
click at [463, 368] on div "Hello Jewel of Cradle, Based on overall duration for poject 8 months as mentioe…" at bounding box center [685, 384] width 459 height 175
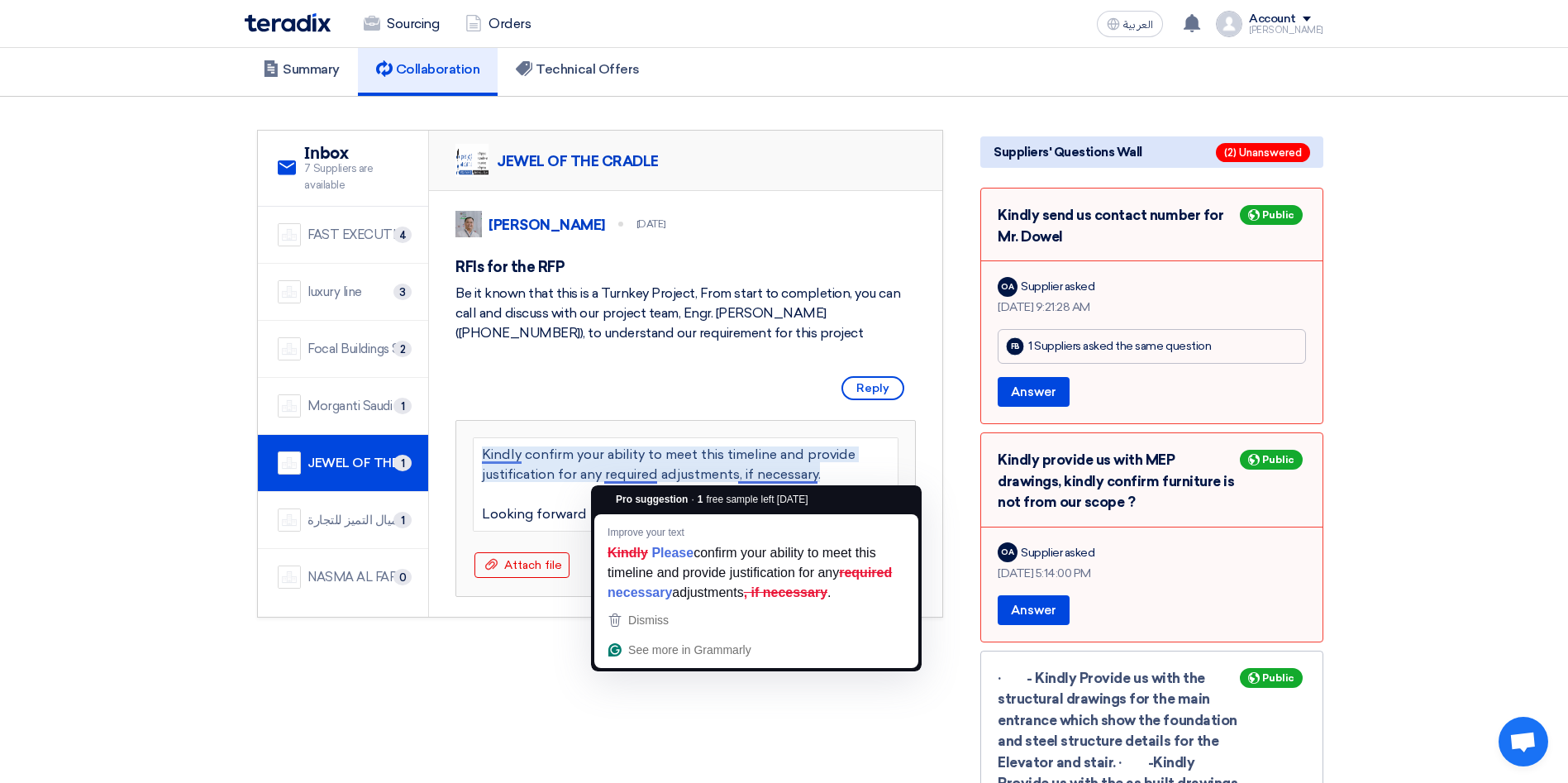
scroll to position [119, 0]
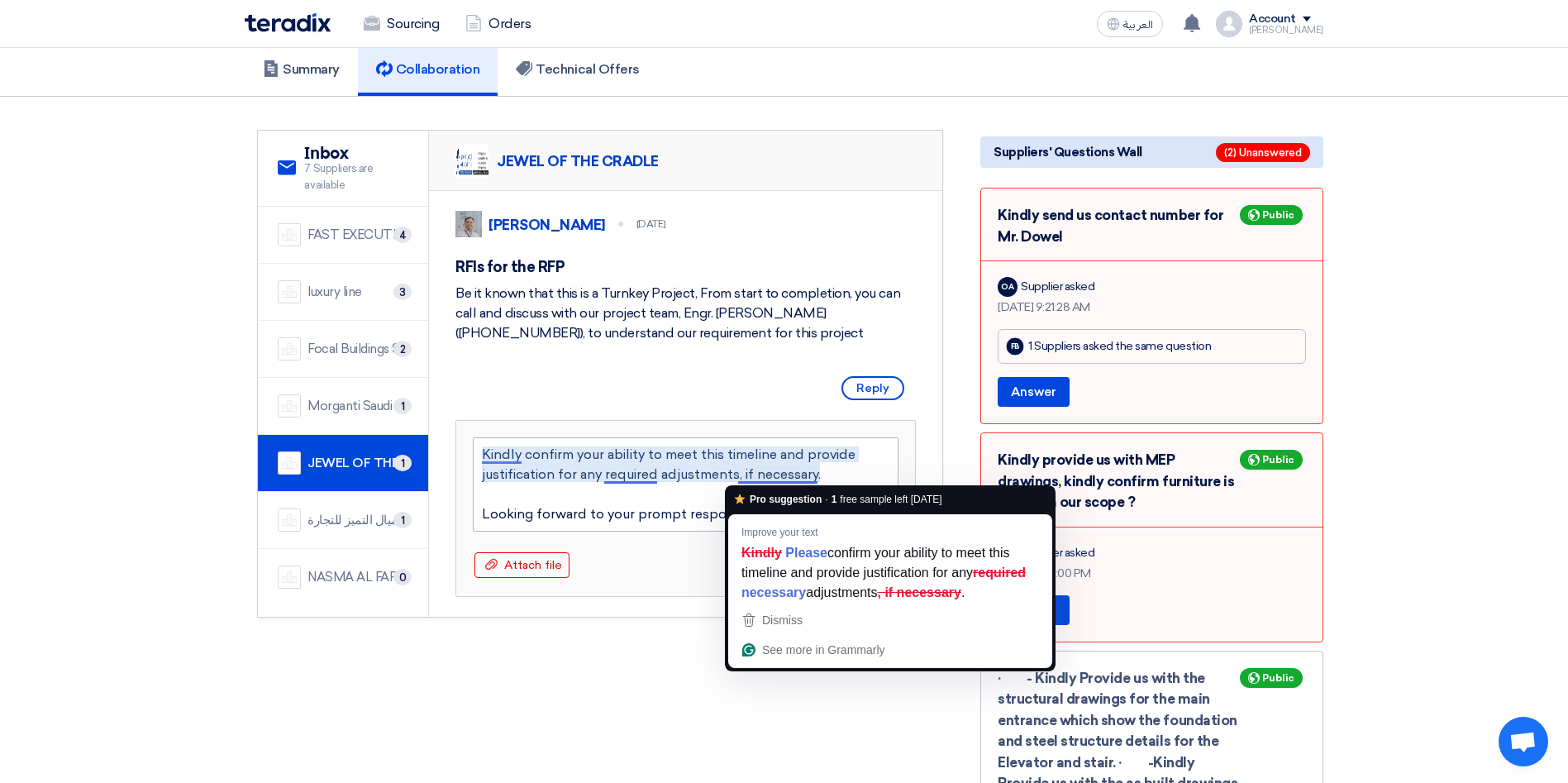
click at [787, 474] on textarea "Hello Jewel of Cradle, Based on the received technical submittal, the overall p…" at bounding box center [686, 485] width 426 height 94
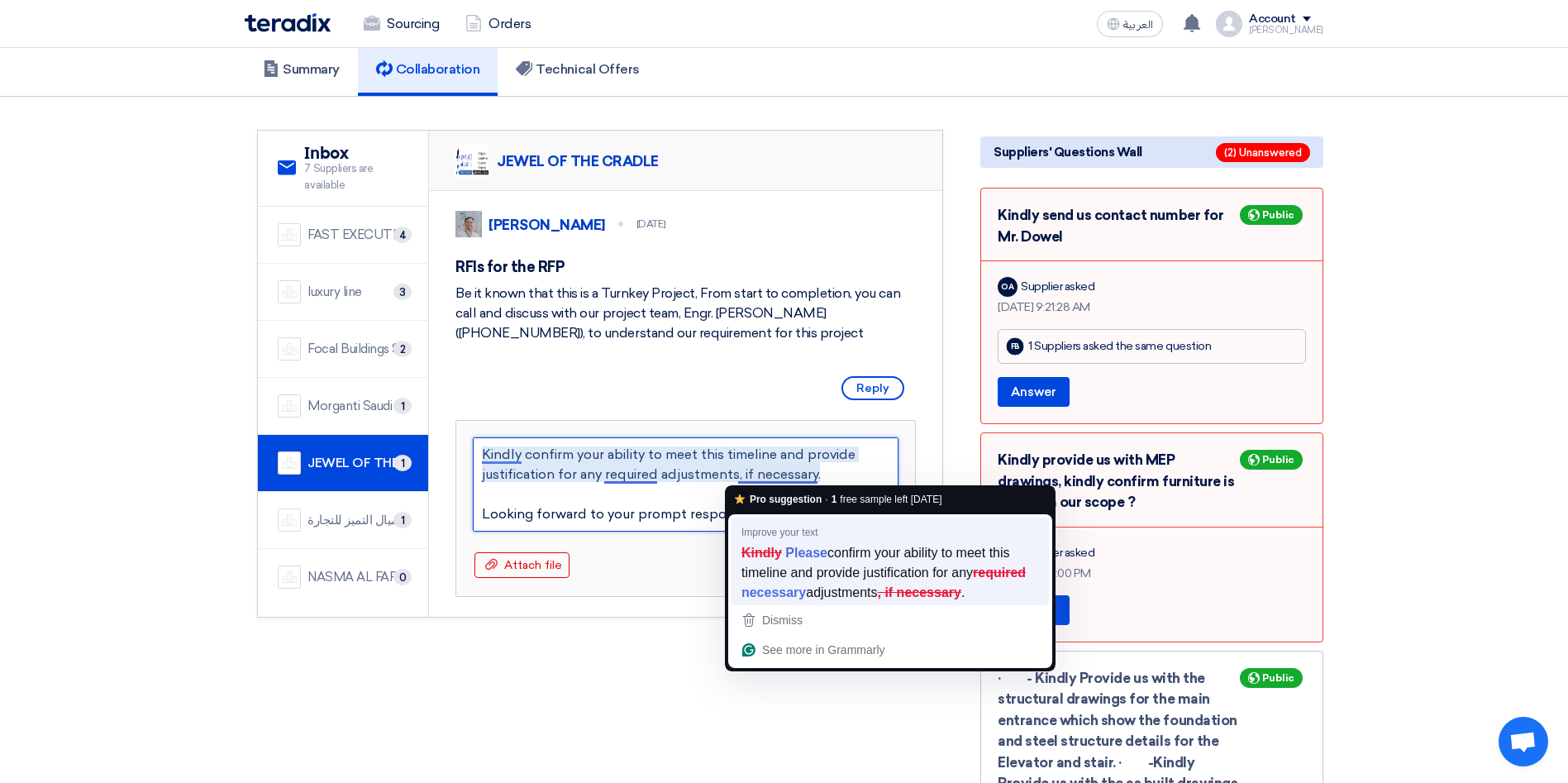
type textarea "Hello Jewel of Cradle, Based on the received technical submittal, the overall p…"
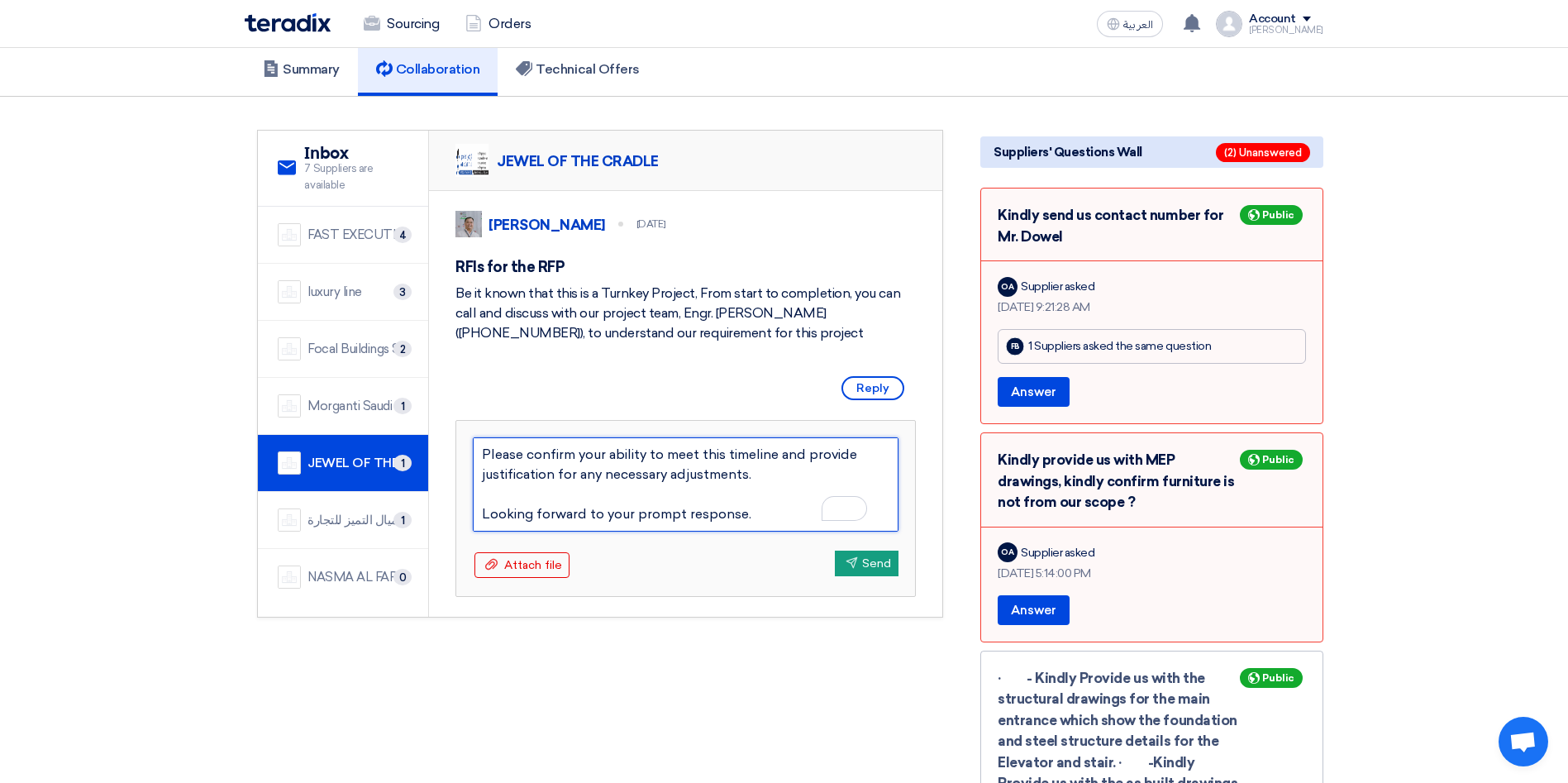
drag, startPoint x: 579, startPoint y: 455, endPoint x: 605, endPoint y: 458, distance: 26.2
click at [605, 458] on textarea "Hello Jewel of Cradle, Based on the received technical submittal, the overall p…" at bounding box center [686, 485] width 426 height 94
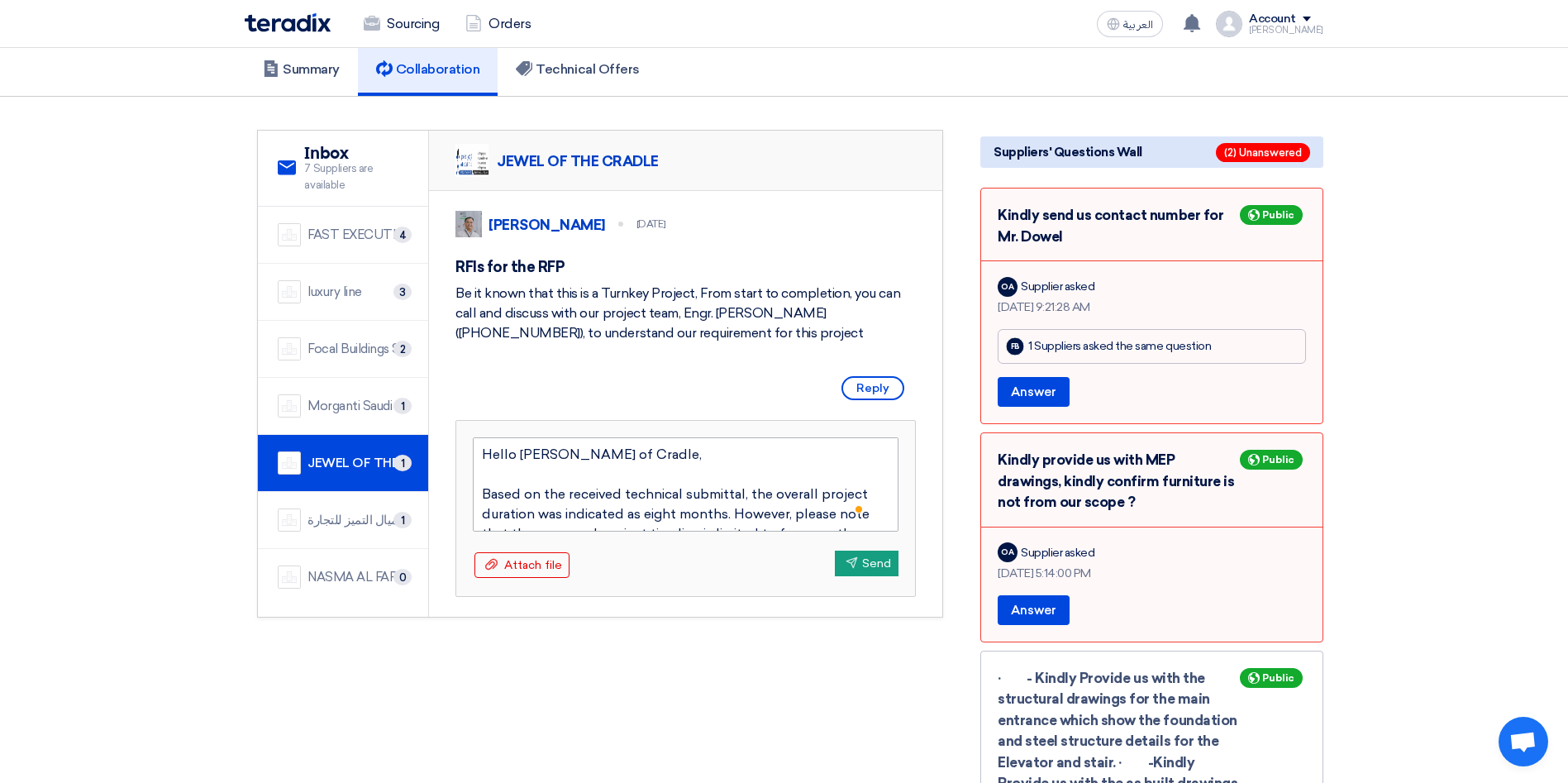
scroll to position [0, 0]
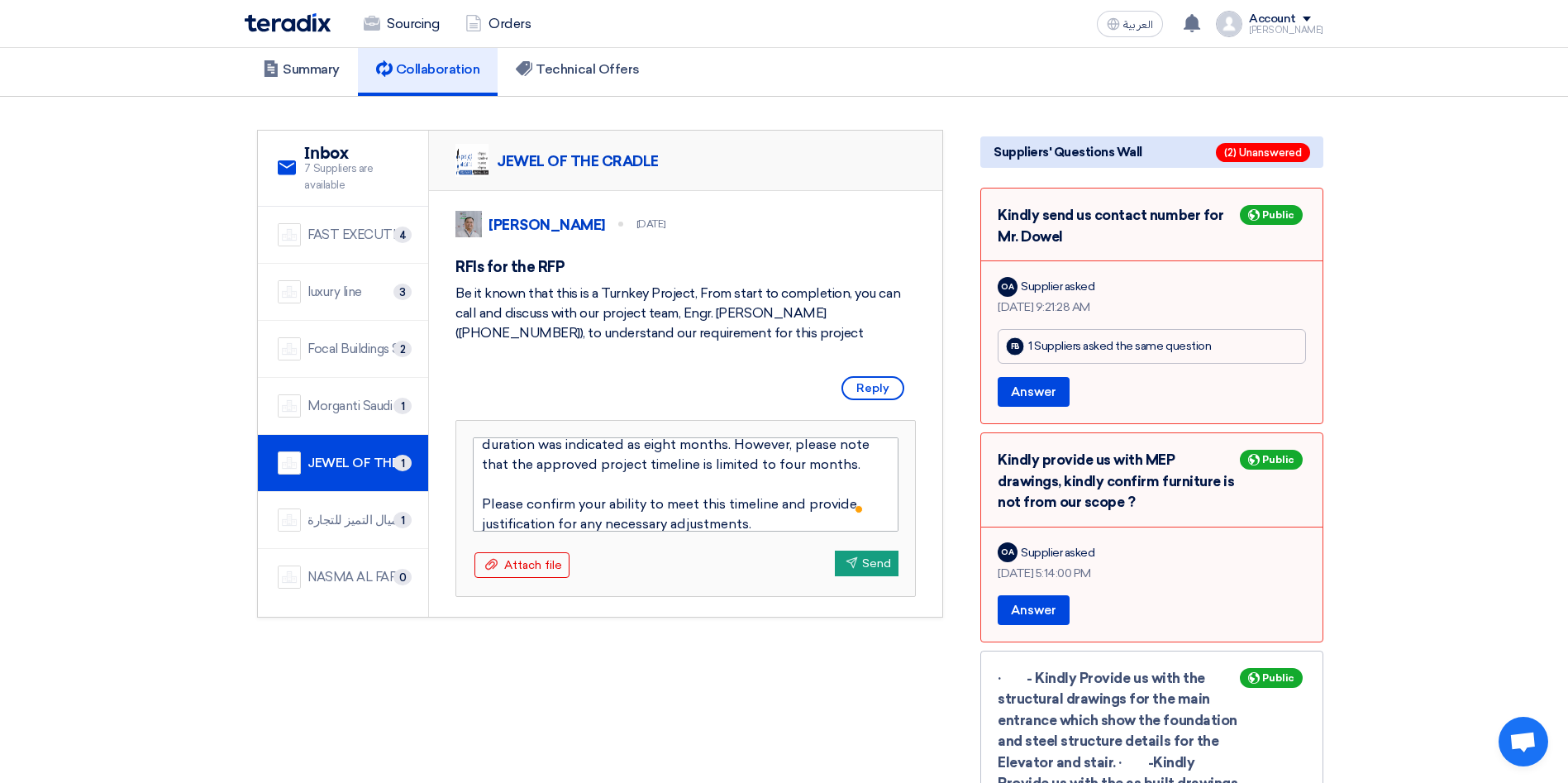
click at [803, 465] on textarea "Hello Jewel of Cradle, Based on the received technical submittal, the overall p…" at bounding box center [686, 485] width 426 height 94
click at [679, 444] on textarea "Hello Jewel of Cradle, Based on the received technical submittal, the overall p…" at bounding box center [686, 485] width 426 height 94
type textarea "Hello Jewel of Cradle, Based on the received technical submittal, the overall p…"
click at [866, 565] on button "Send Send" at bounding box center [867, 563] width 64 height 26
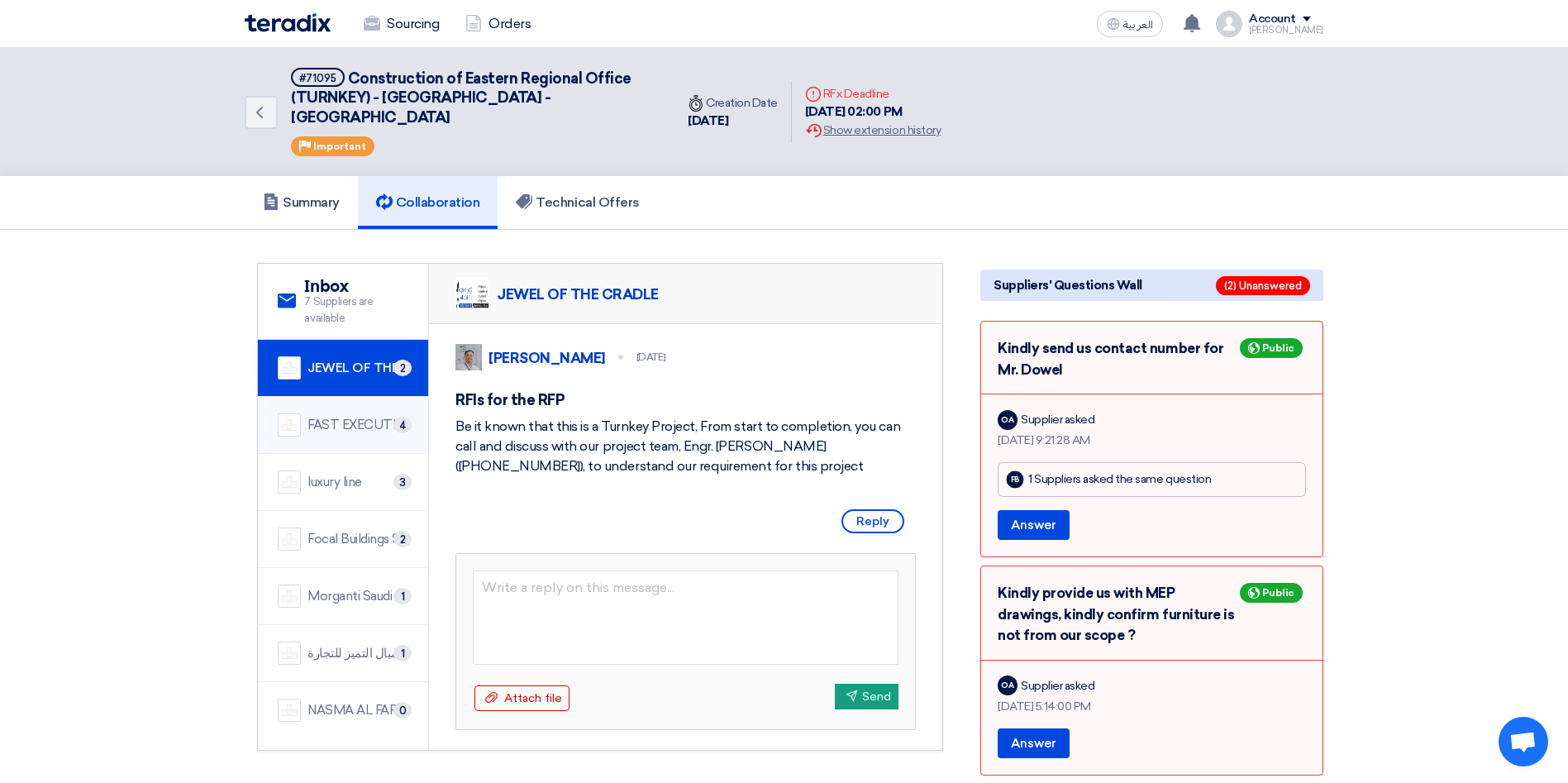
click at [347, 416] on div "FAST EXECUTION" at bounding box center [358, 425] width 101 height 19
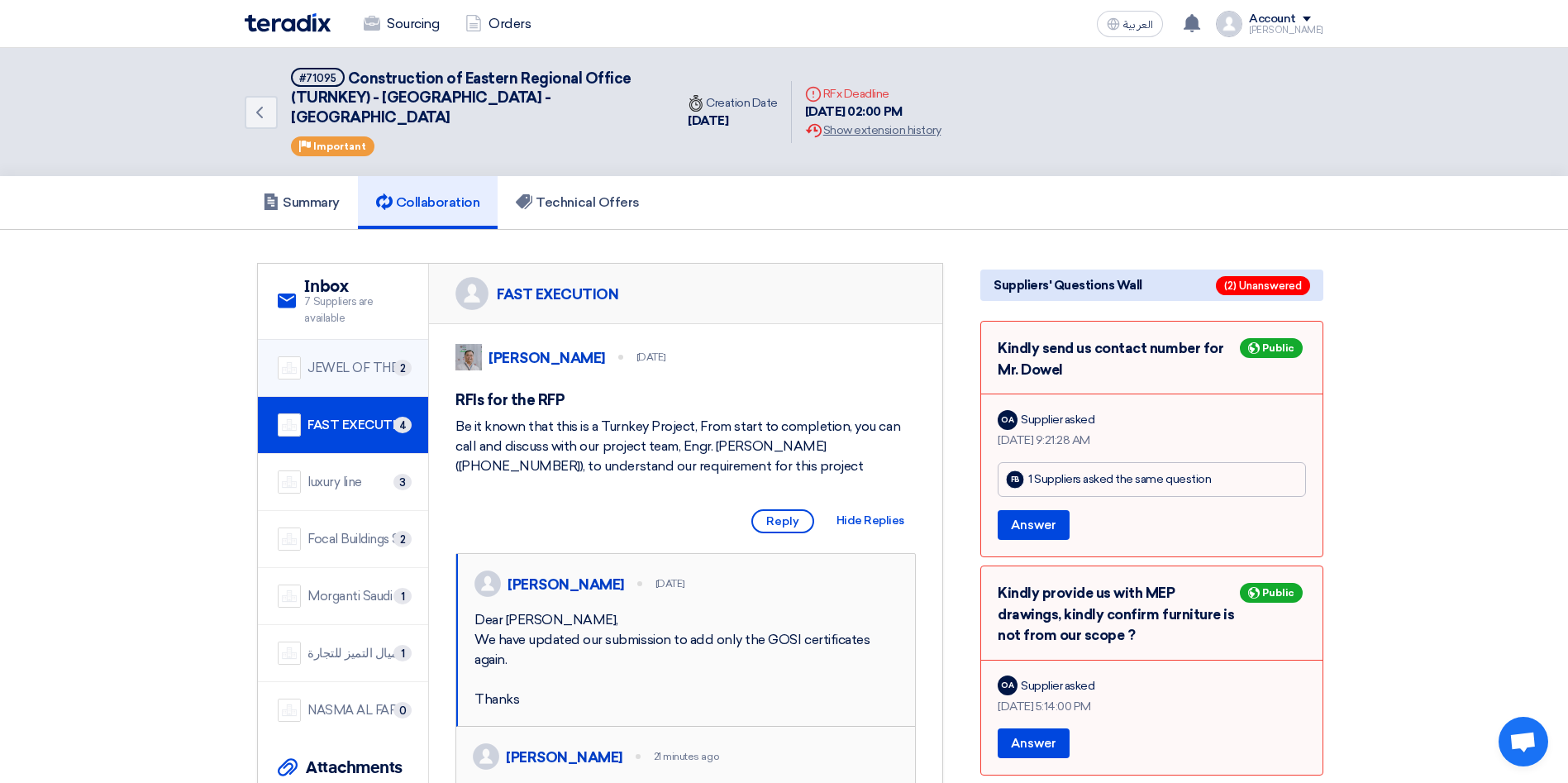
click at [341, 359] on div "JEWEL OF THE CRADLE" at bounding box center [358, 368] width 101 height 19
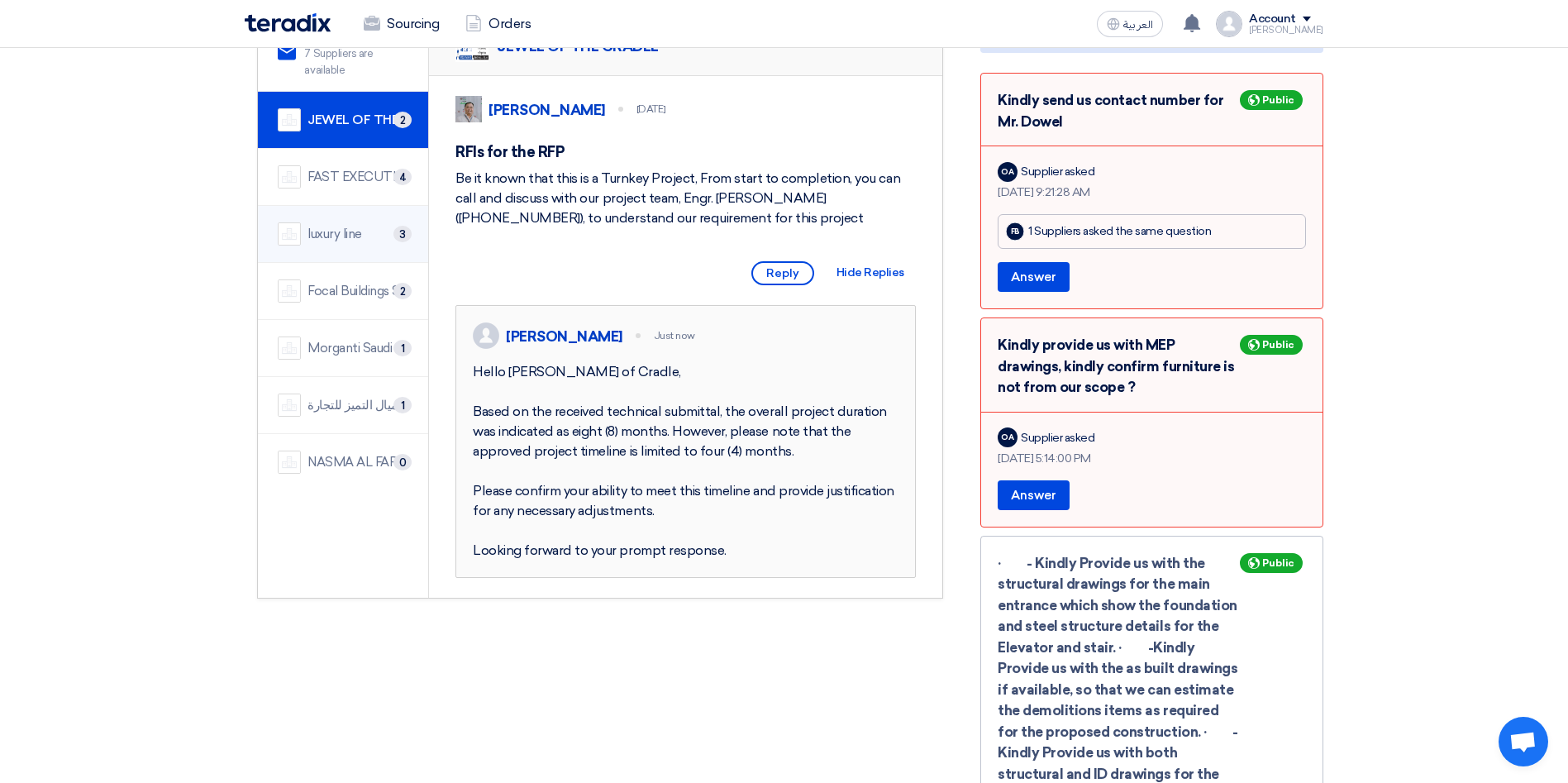
click at [337, 225] on div "luxury line" at bounding box center [334, 233] width 54 height 19
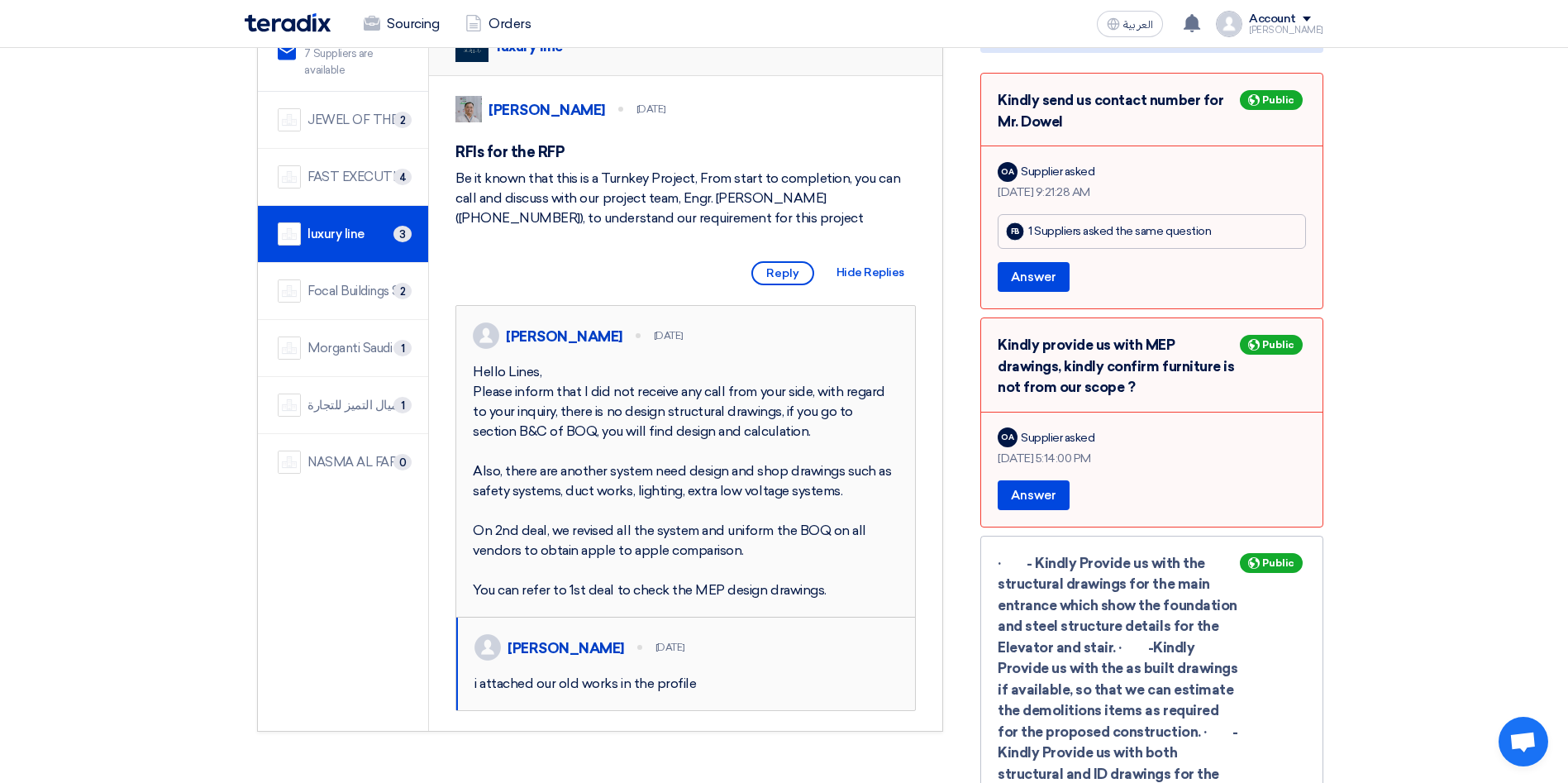
scroll to position [372, 0]
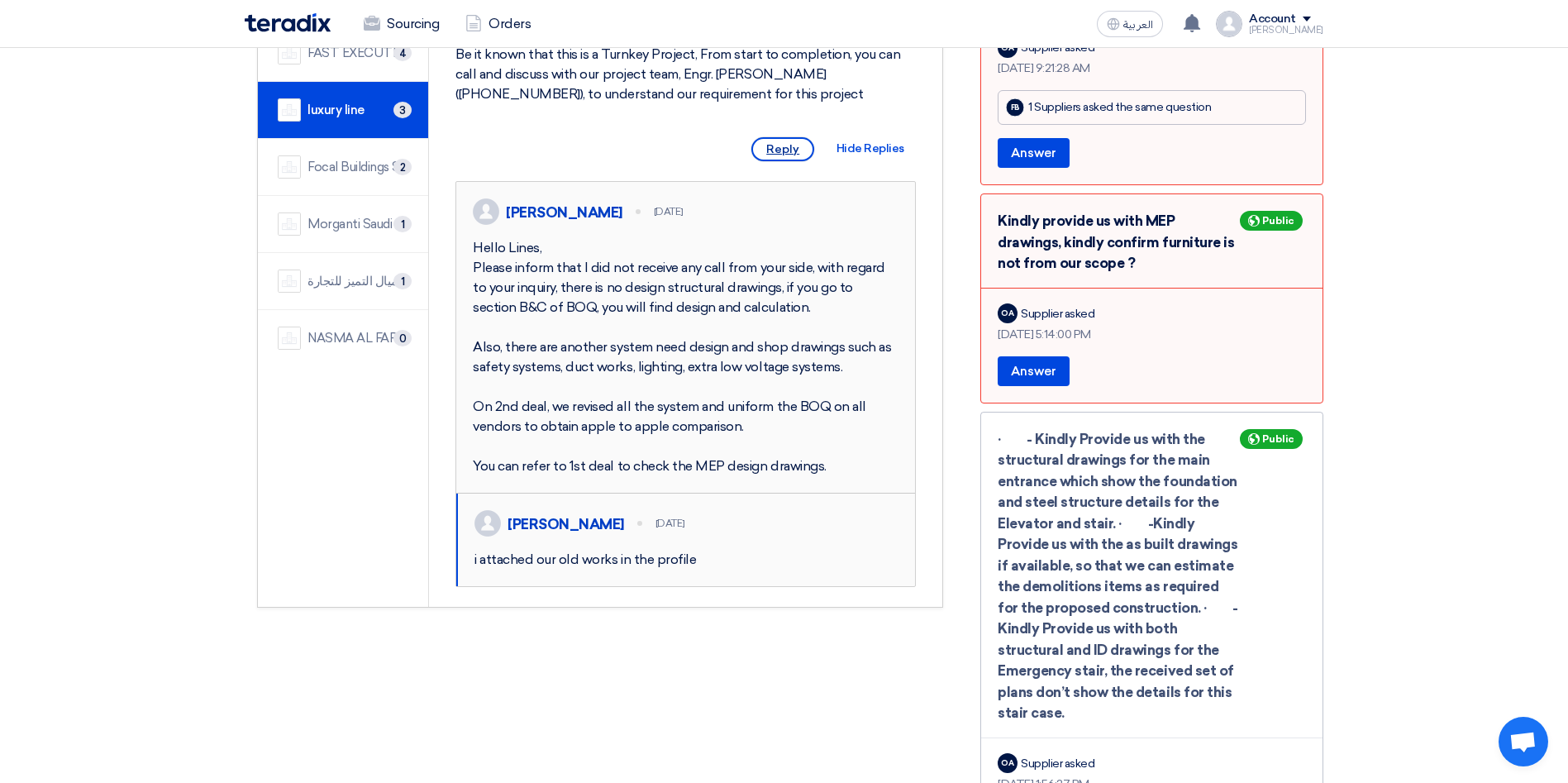
click at [790, 158] on span "Reply" at bounding box center [783, 149] width 63 height 24
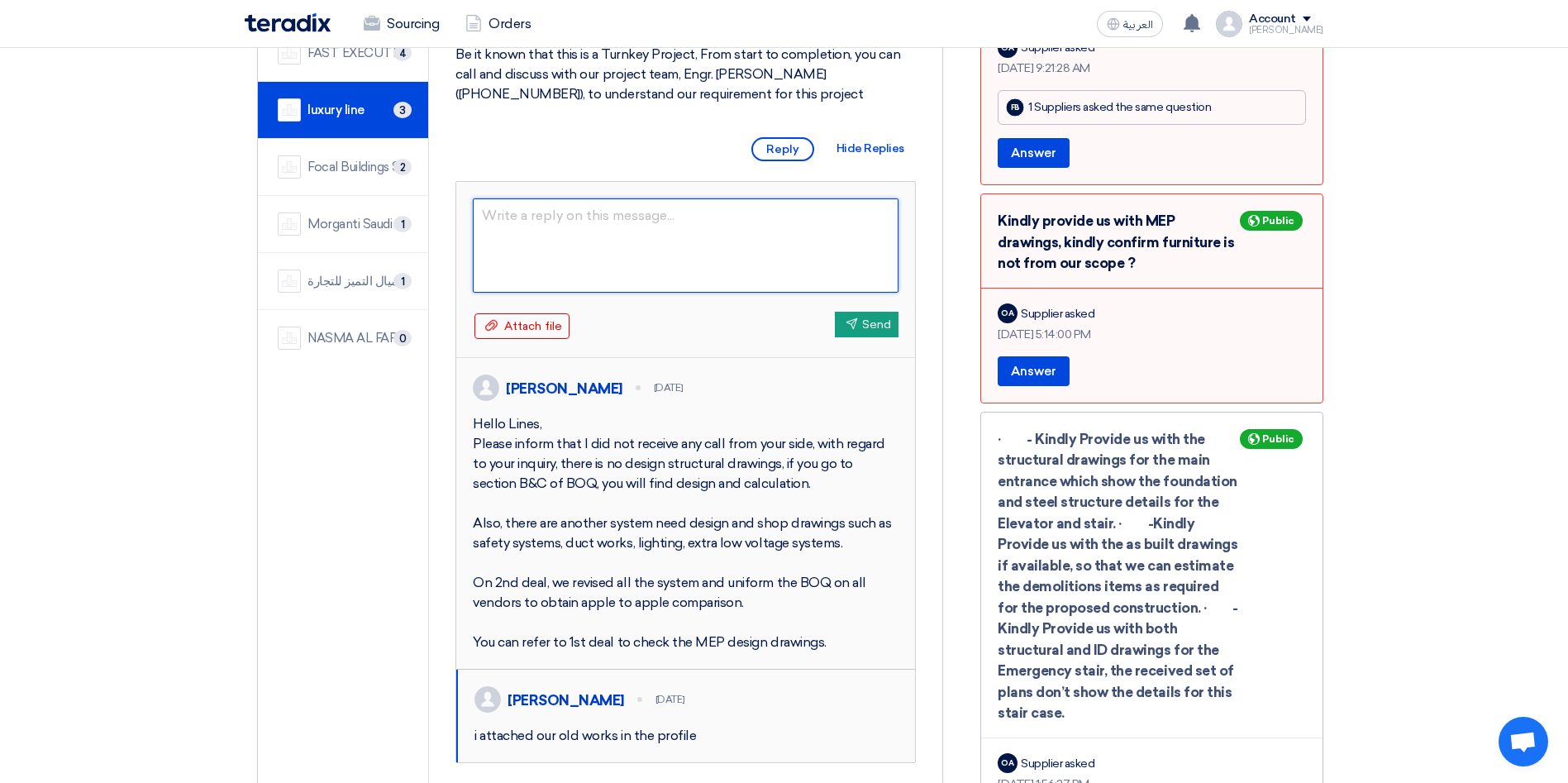
click at [611, 240] on textarea at bounding box center [686, 246] width 426 height 94
type textarea "Hello Luxury"
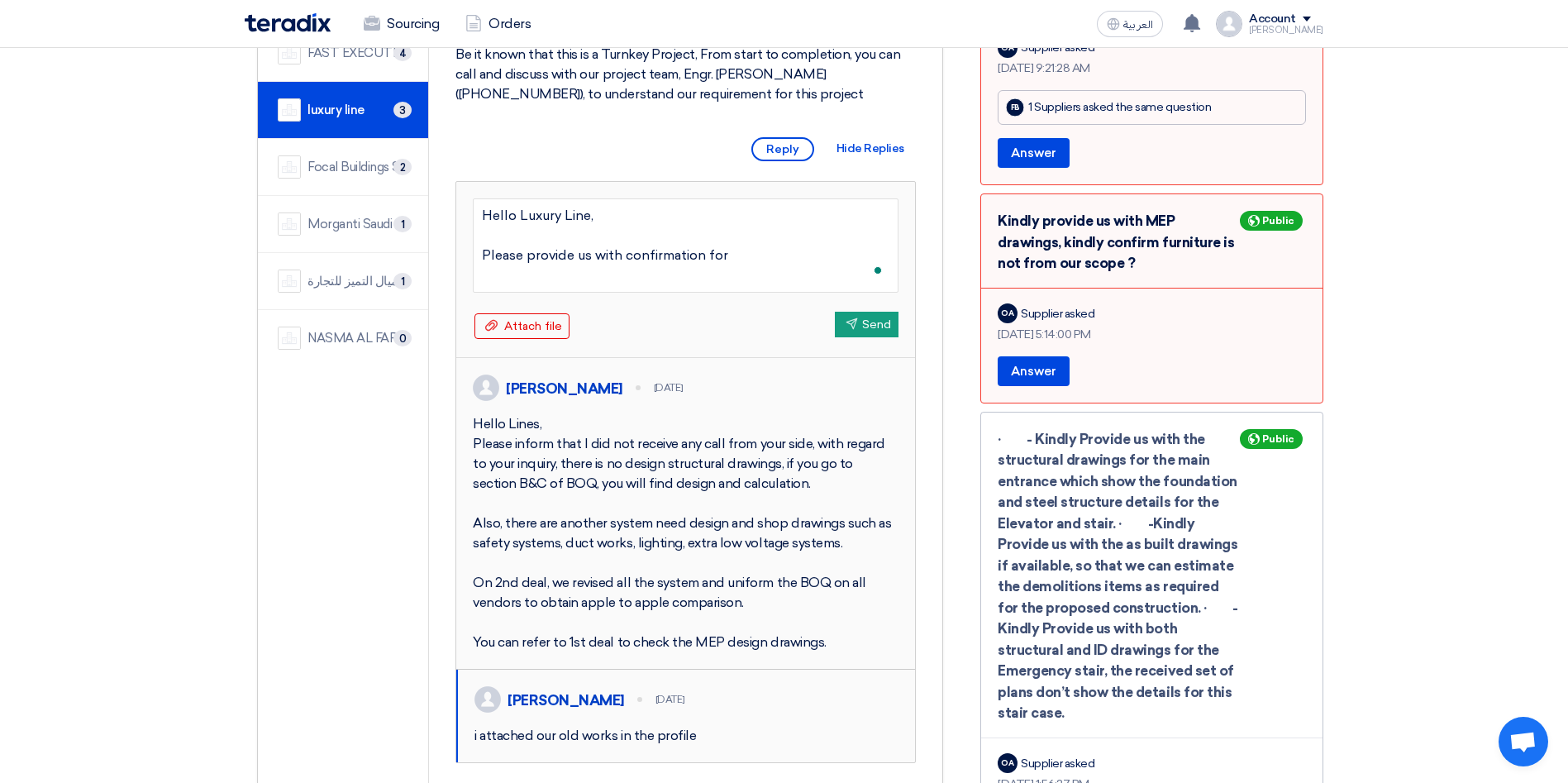
type textarea "Hello Luxury Line, Please provide us with confirmation for"
drag, startPoint x: 760, startPoint y: 255, endPoint x: 477, endPoint y: 275, distance: 283.7
click at [477, 275] on textarea "Hello Luxury Line, Please provide us with confirmation for" at bounding box center [686, 246] width 426 height 94
type textarea "Hello Luxury Line,"
type textarea "Hello Luxury Line, In referecne to received document, the fol"
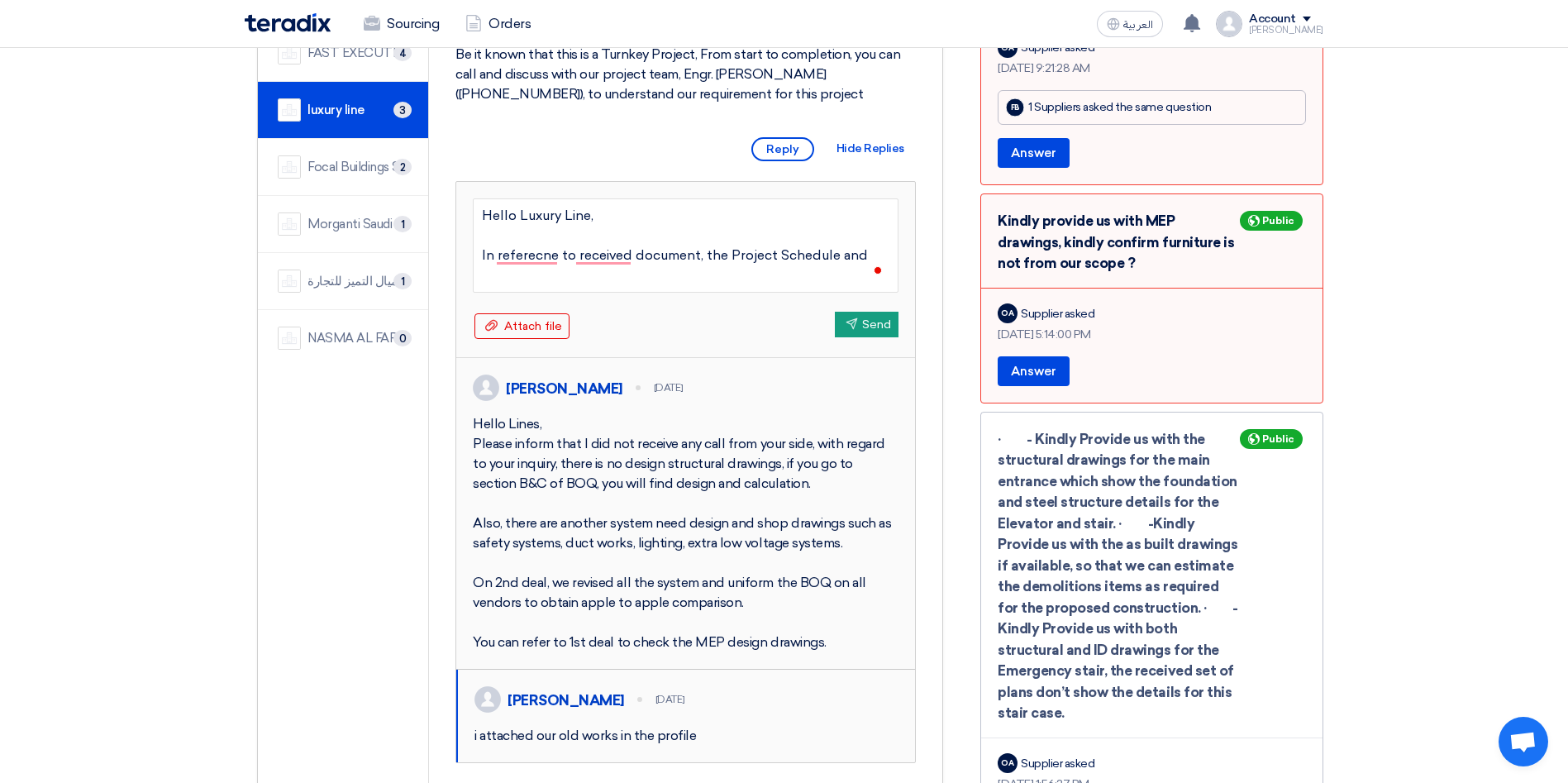
type textarea "Hello Luxury Line, In referecne to received document, the Project Schedule and"
drag, startPoint x: 754, startPoint y: 254, endPoint x: 472, endPoint y: 233, distance: 282.8
click at [471, 232] on div "Hello Luxury Line, In referecne to received document, the Project Schedule and …" at bounding box center [685, 270] width 459 height 176
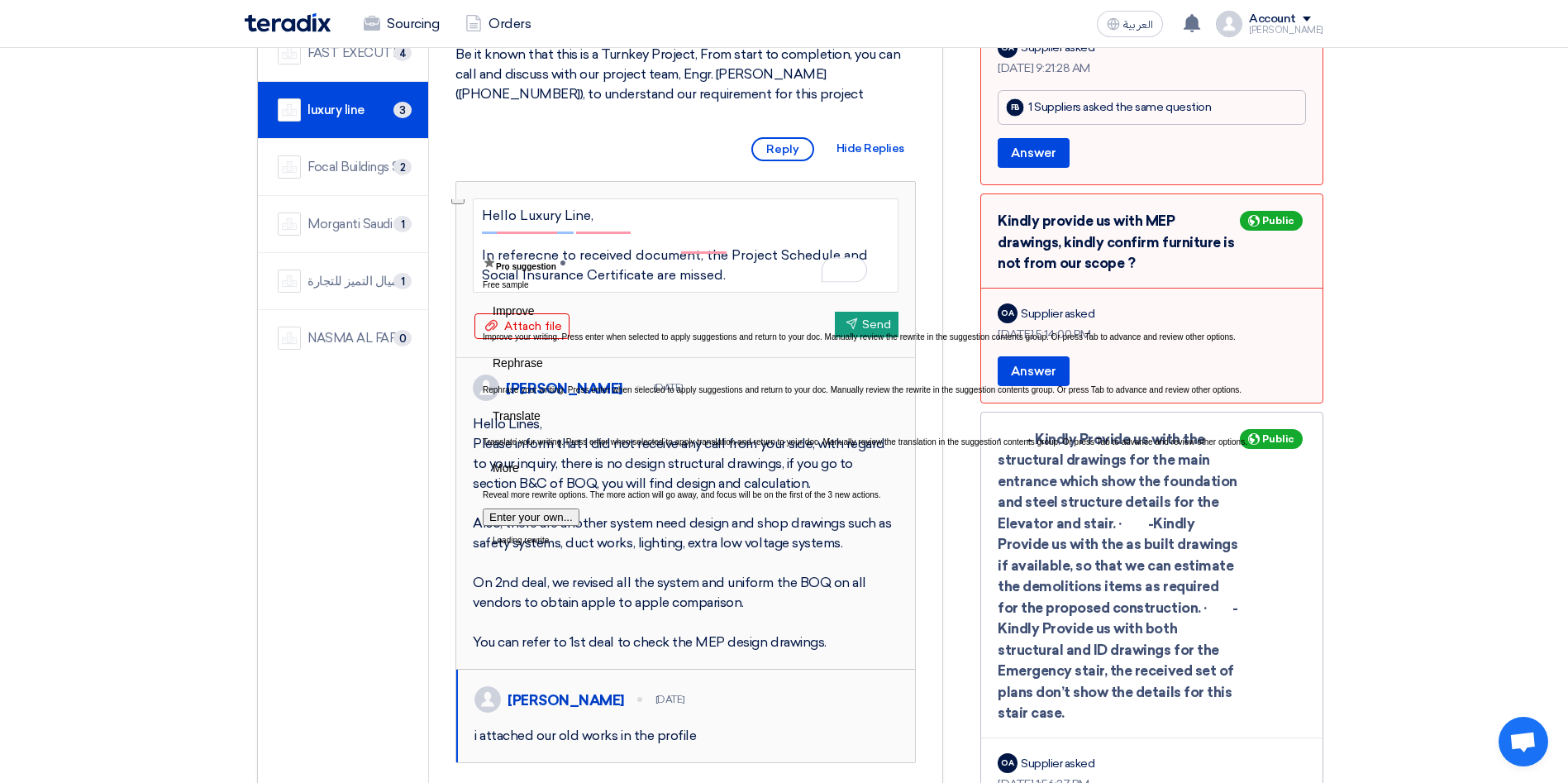
type textarea "Hello Luxury Line, In referecne to received document, the Project Schedule and …"
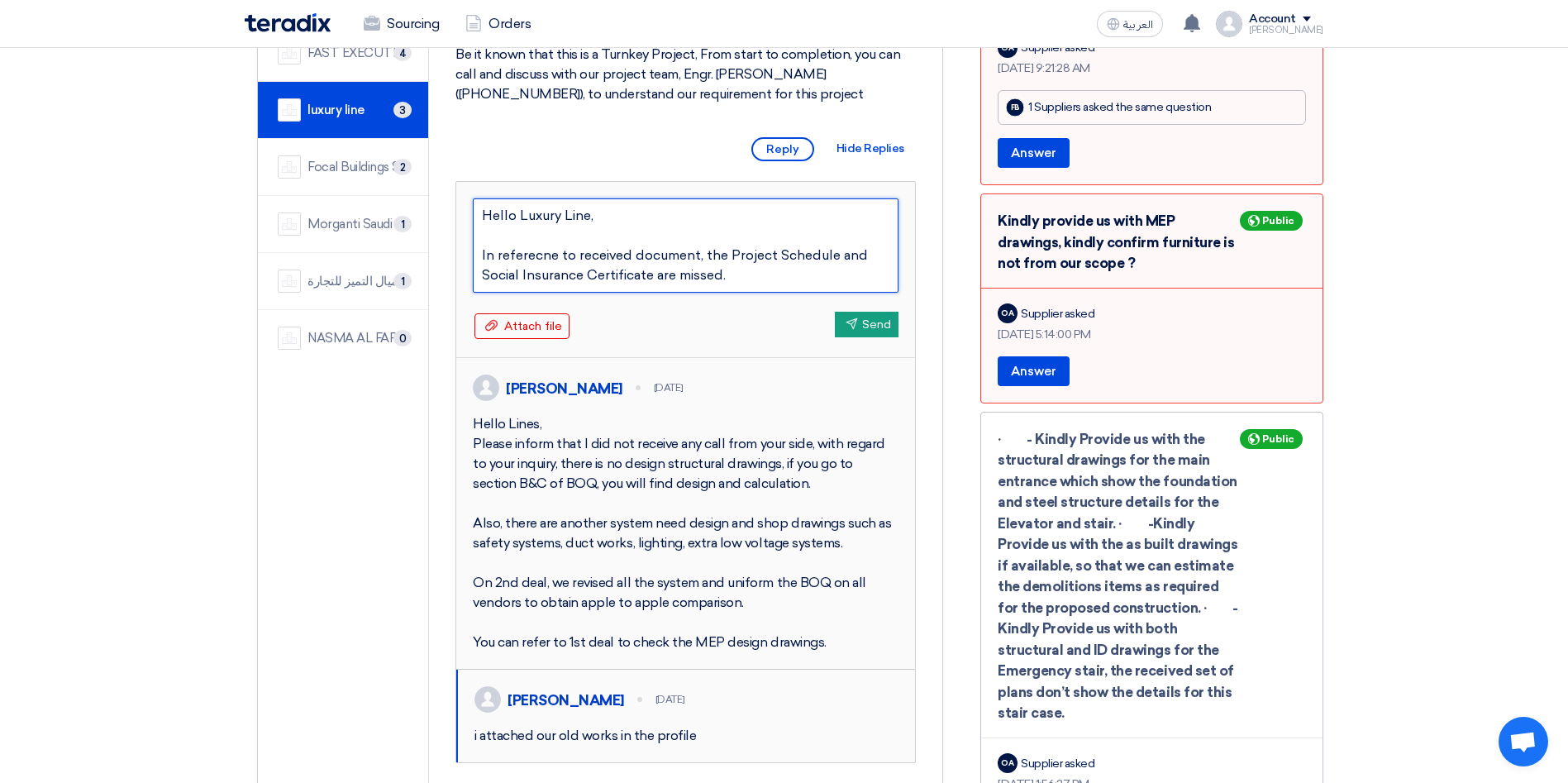
click at [732, 280] on textarea "Hello Luxury Line, In referecne to received document, the Project Schedule and …" at bounding box center [686, 246] width 426 height 94
click at [640, 273] on textarea "Hello Luxury Line, In referecne to received document, the Project Schedule and …" at bounding box center [686, 246] width 426 height 94
drag, startPoint x: 685, startPoint y: 276, endPoint x: 468, endPoint y: 239, distance: 220.1
click at [468, 239] on div "Hello Luxury Line, In referecne to received document, the Project Schedule and …" at bounding box center [685, 270] width 459 height 176
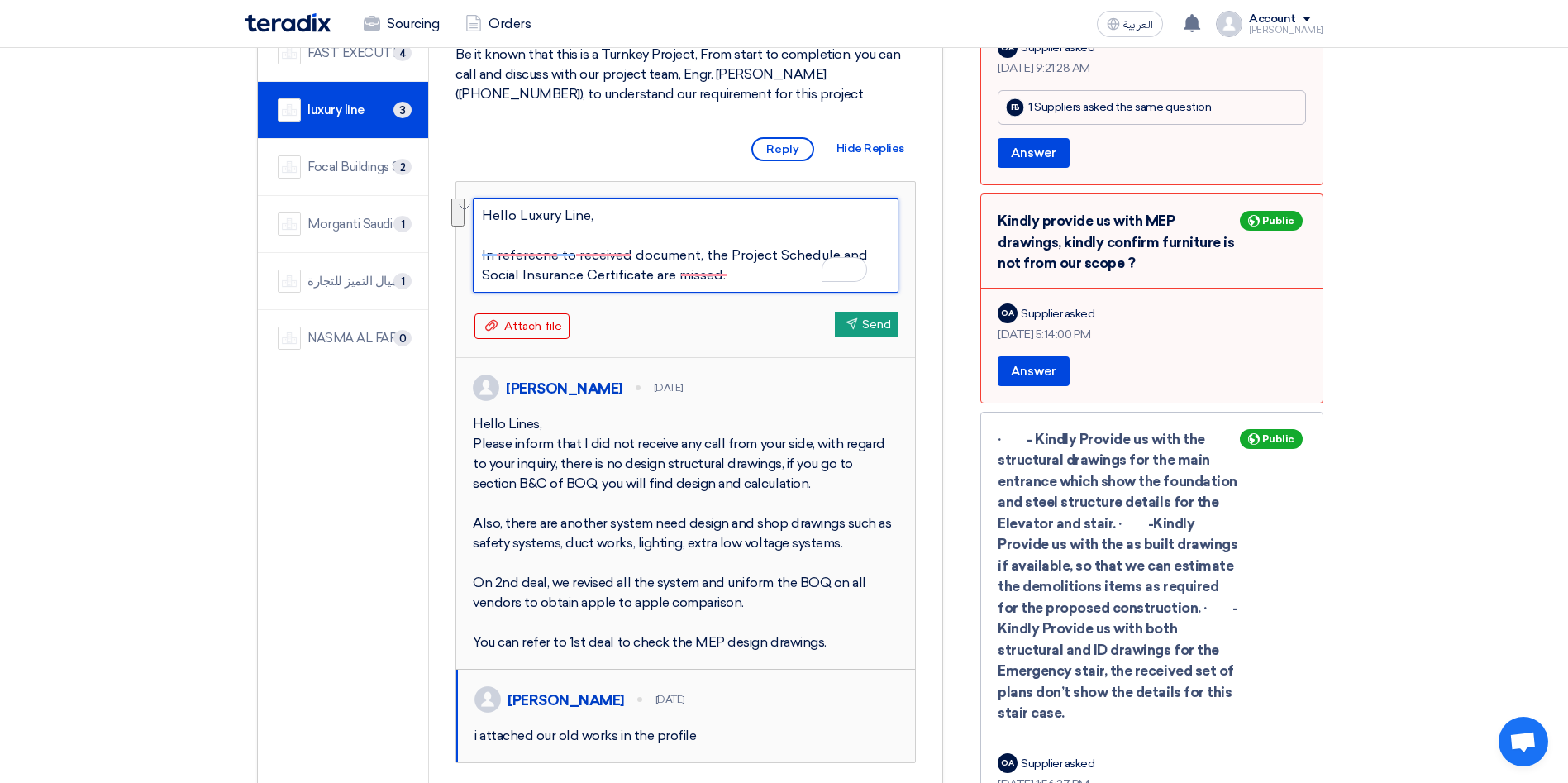
paste textarea "n reference to the received document, please note that the Project Schedule and…"
type textarea "Hello Luxury Line, n reference to the received document, please note that the P…"
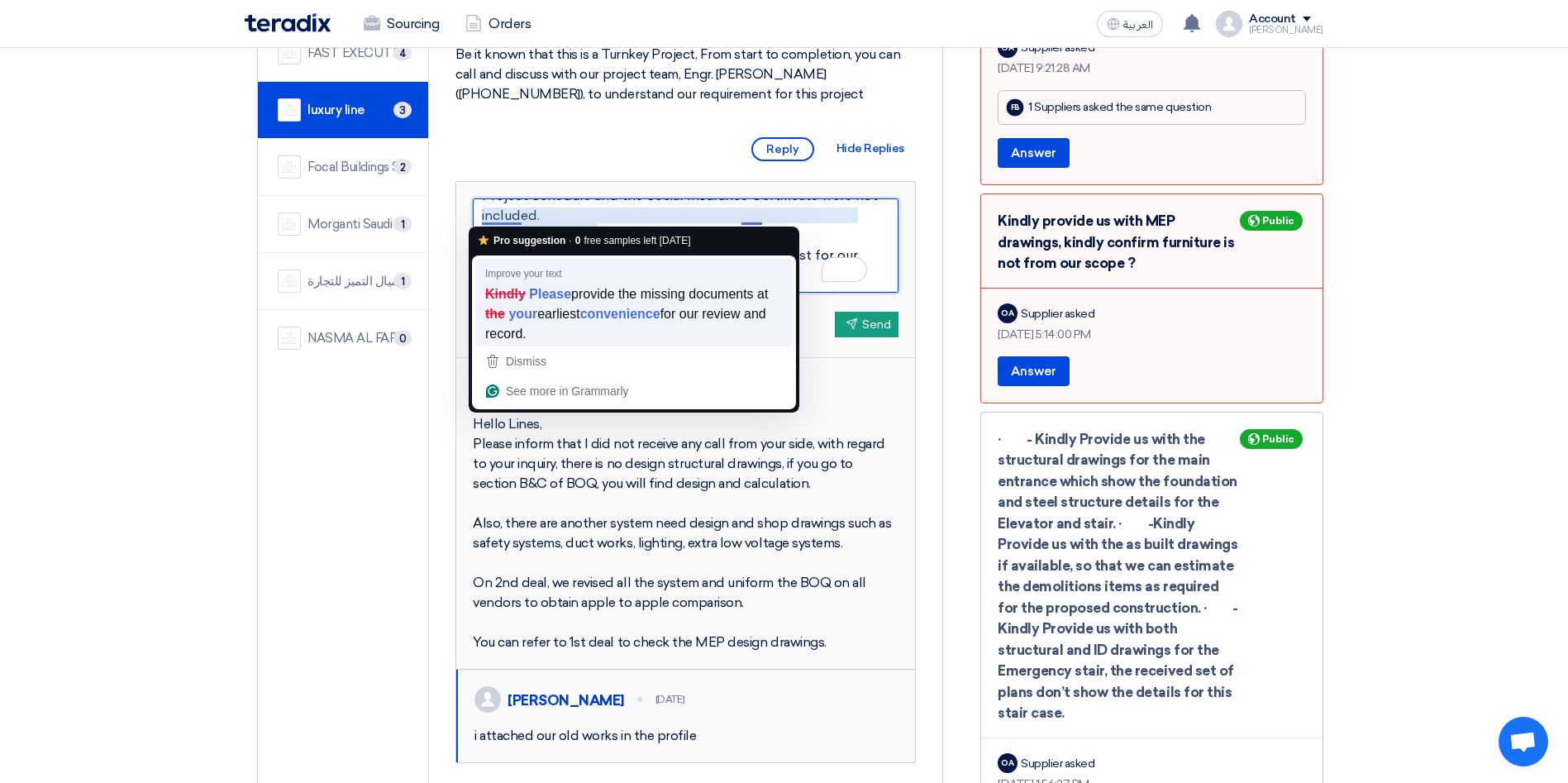
type textarea "Hello Luxury Line, n reference to the received document, please note that the P…"
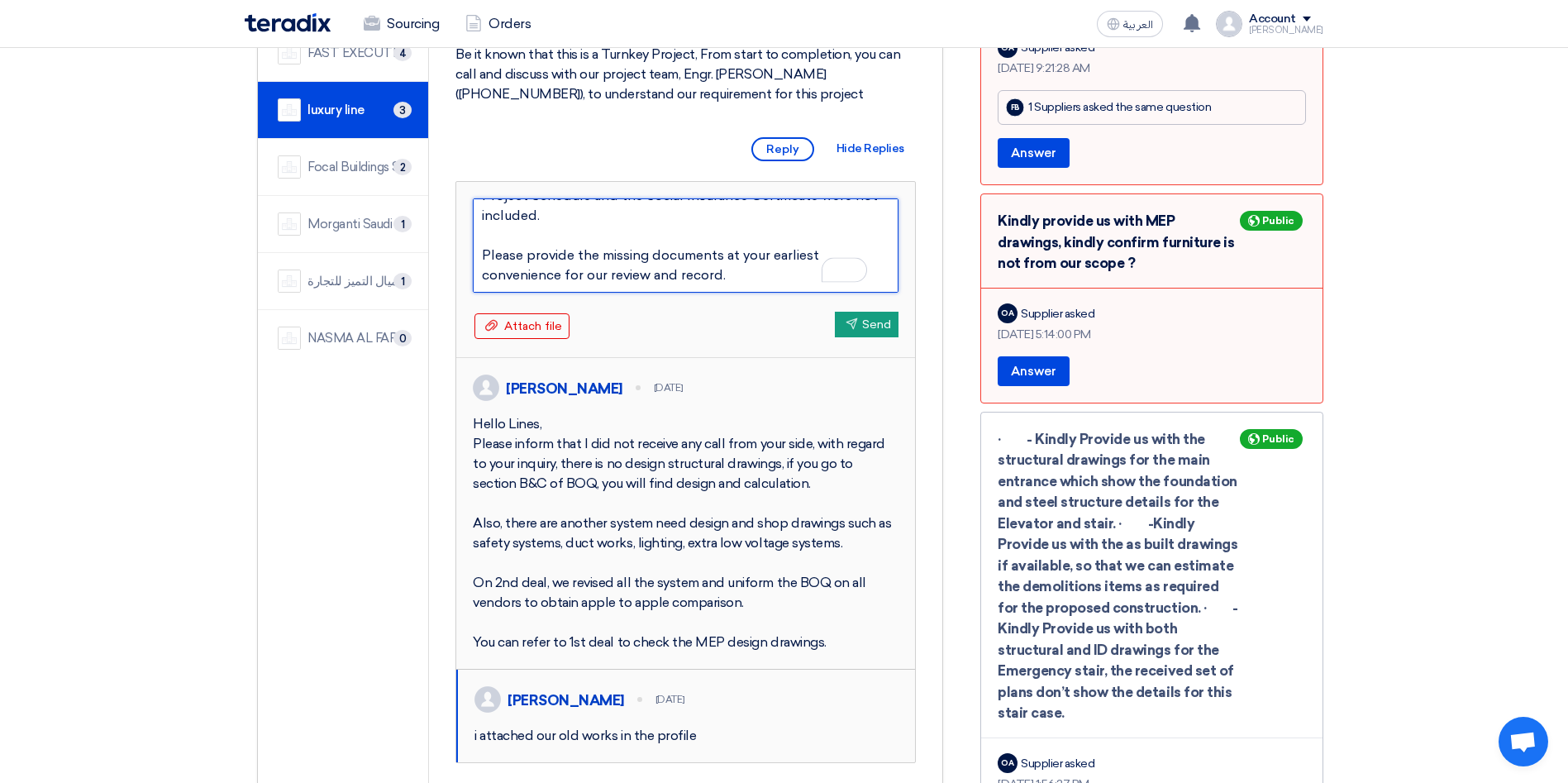
click at [729, 260] on textarea "Hello Luxury Line, n reference to the received document, please note that the P…" at bounding box center [686, 246] width 426 height 94
drag, startPoint x: 724, startPoint y: 252, endPoint x: 579, endPoint y: 250, distance: 145.0
click at [579, 250] on textarea "Hello Luxury Line, n reference to the received document, please note that the P…" at bounding box center [686, 246] width 426 height 94
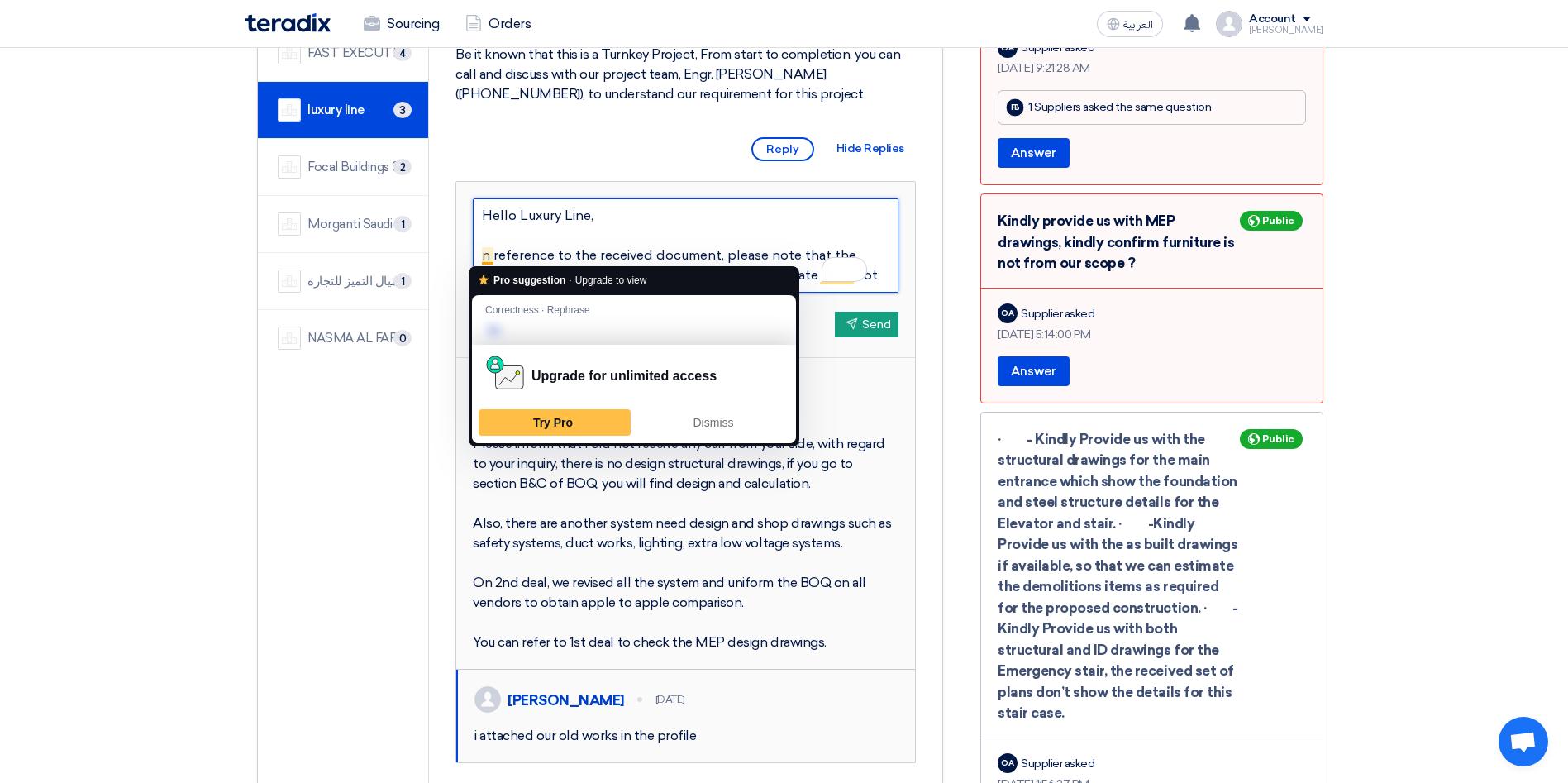
click at [483, 252] on textarea "Hello Luxury Line, n reference to the received document, please note that the P…" at bounding box center [686, 246] width 426 height 94
type textarea "Hello Luxury Line, In reference to the received document, please note that the …"
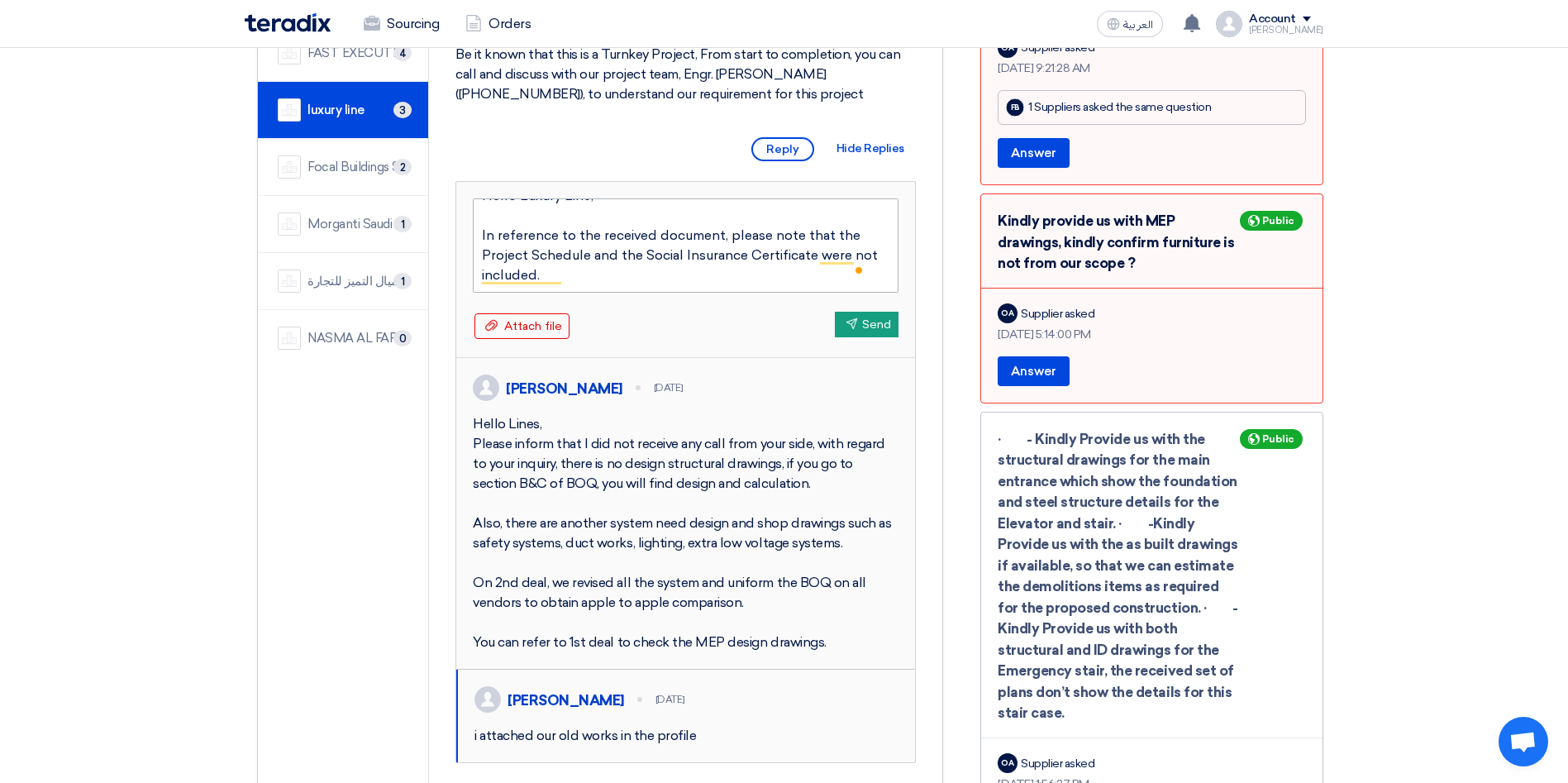
click at [485, 257] on textarea "Hello Luxury Line, In reference to the received document, please note that the …" at bounding box center [686, 246] width 426 height 94
click at [537, 255] on textarea "Hello Luxury Line, In reference to the received document, please note that the …" at bounding box center [686, 246] width 426 height 94
click at [648, 252] on textarea "Hello Luxury Line, In reference to the received document, please note that the …" at bounding box center [686, 246] width 426 height 94
click at [683, 253] on textarea "Hello Luxury Line, In reference to the received document, please note that the …" at bounding box center [686, 246] width 426 height 94
type textarea "Hello Luxury Line, In reference to the received document, please note that the …"
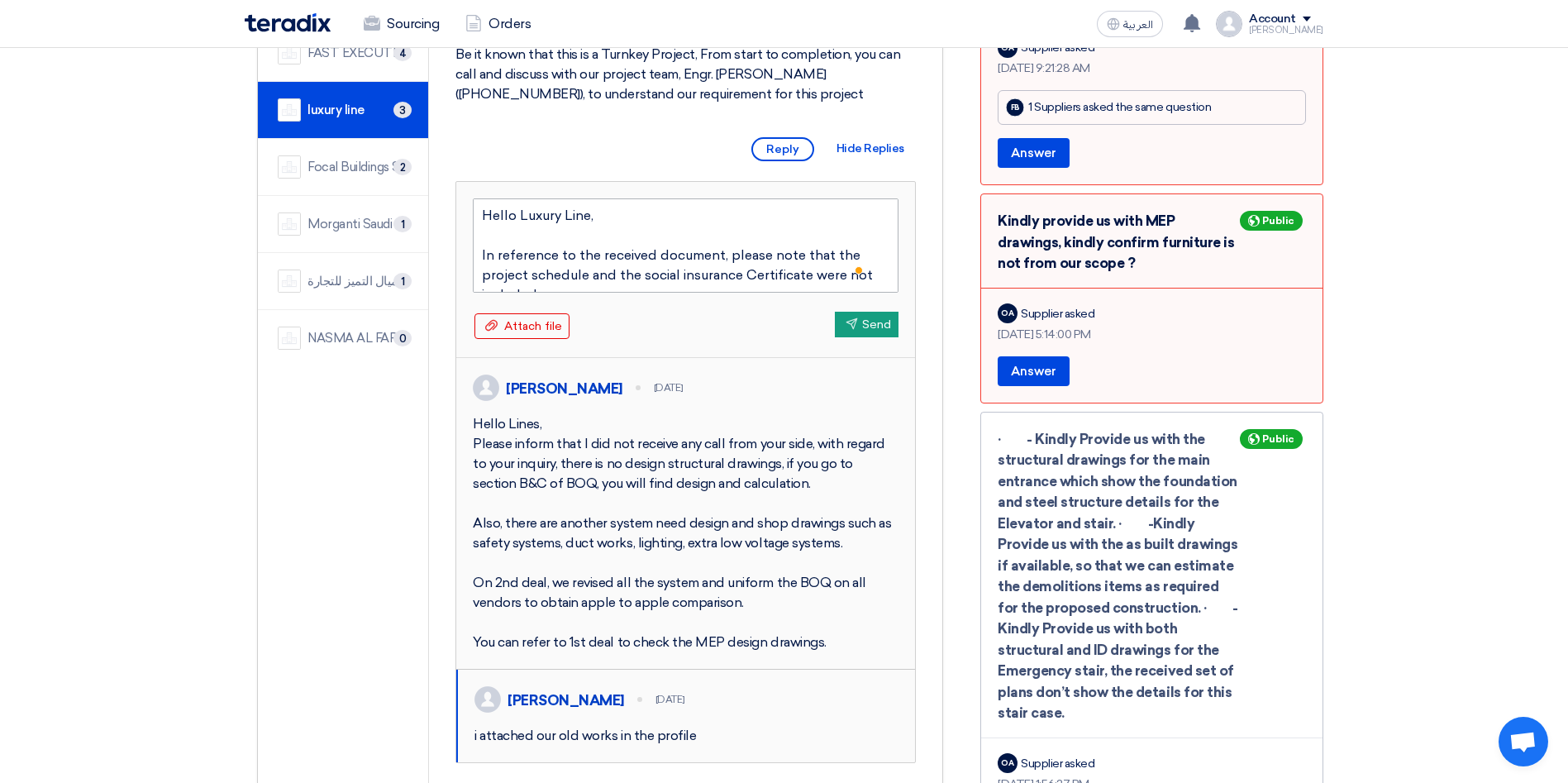
click at [753, 268] on textarea "Hello Luxury Line, In reference to the received document, please note that the …" at bounding box center [686, 246] width 426 height 94
click at [814, 271] on textarea "Hello Luxury Line, In reference to the received document, please note that the …" at bounding box center [686, 246] width 426 height 94
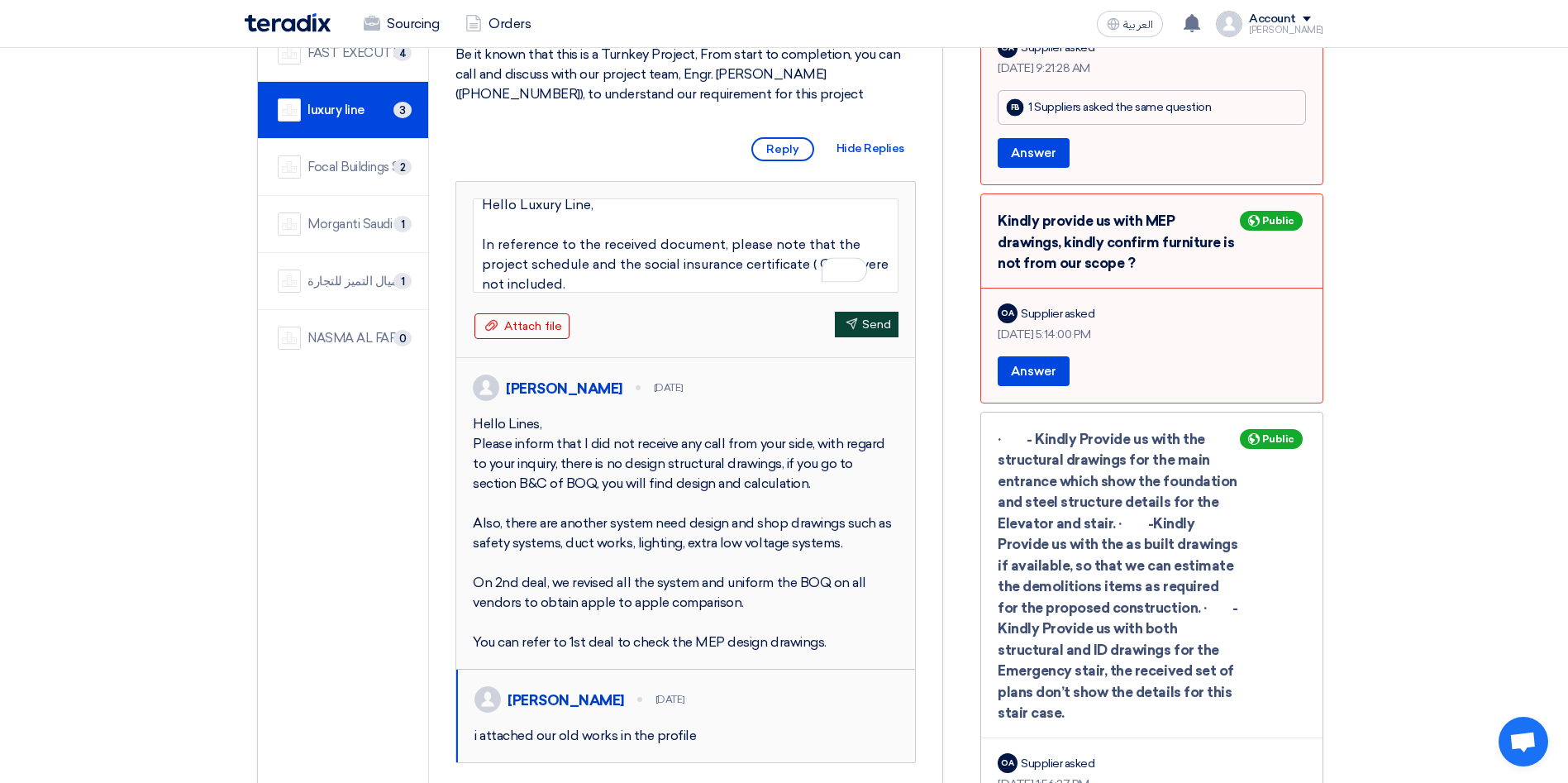
type textarea "Hello Luxury Line, In reference to the received document, please note that the …"
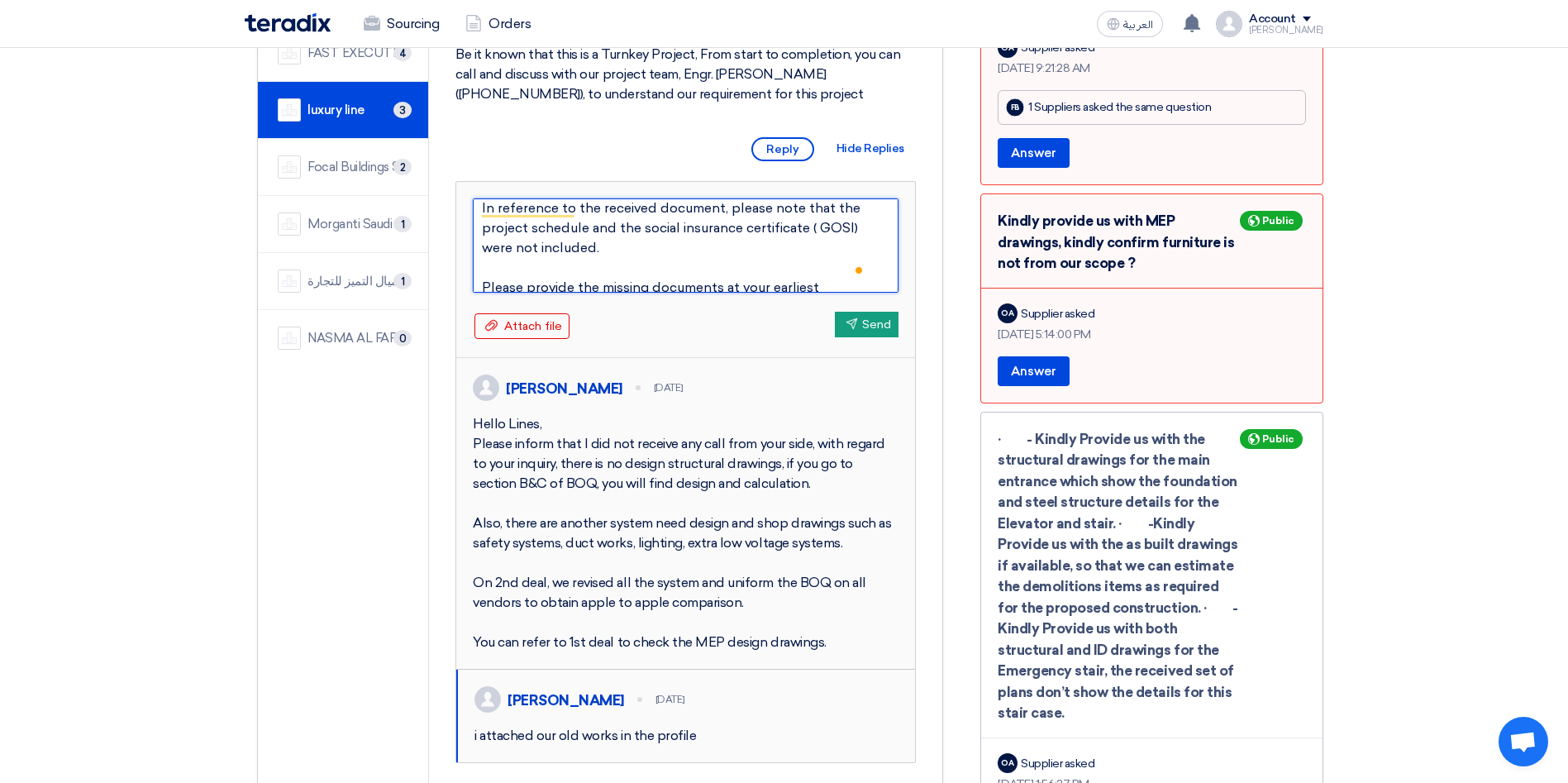
scroll to position [50, 0]
click at [863, 330] on button "Send Send" at bounding box center [867, 324] width 64 height 26
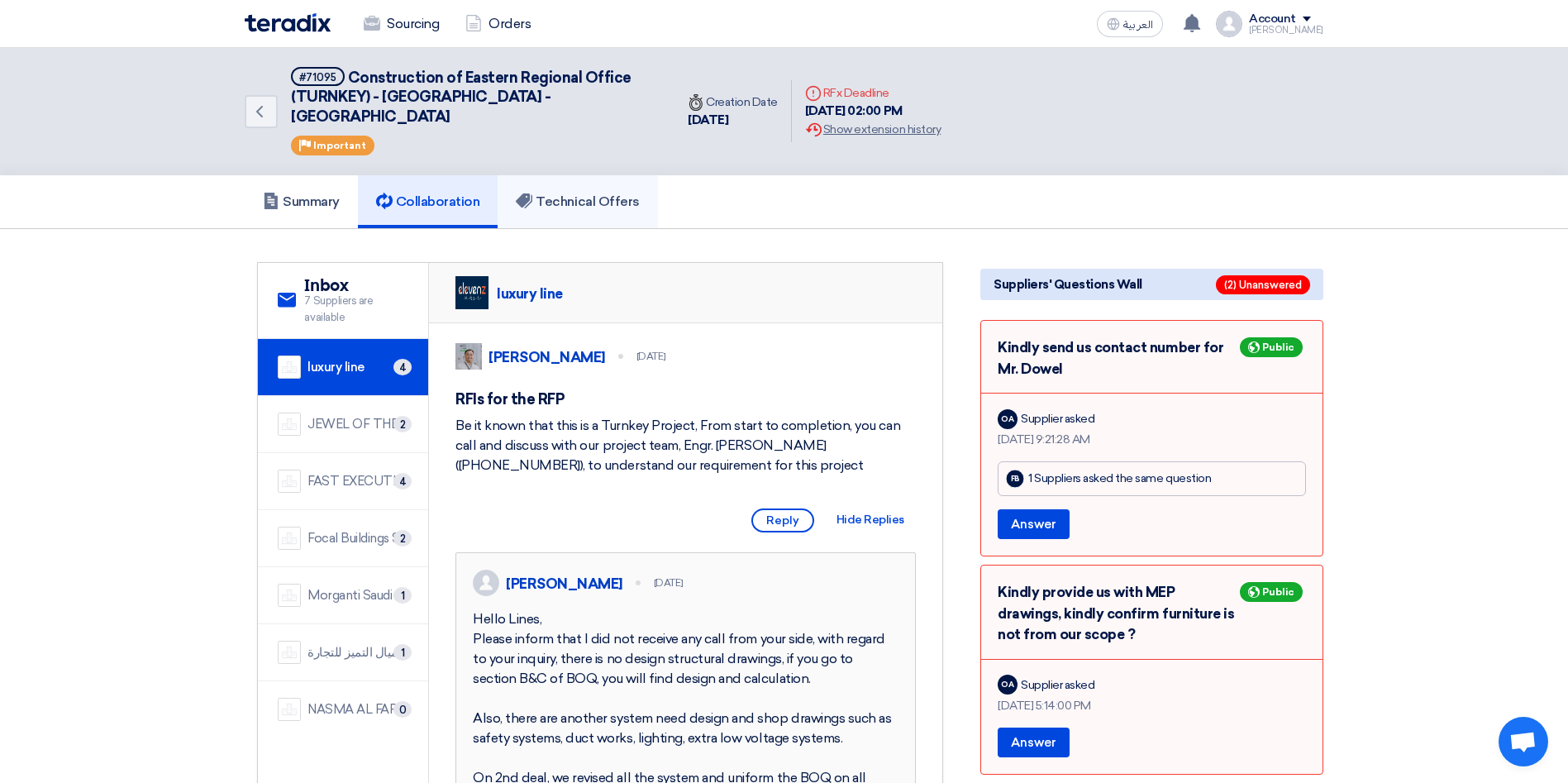
scroll to position [0, 0]
click at [548, 194] on h5 "Technical Offers" at bounding box center [577, 202] width 123 height 17
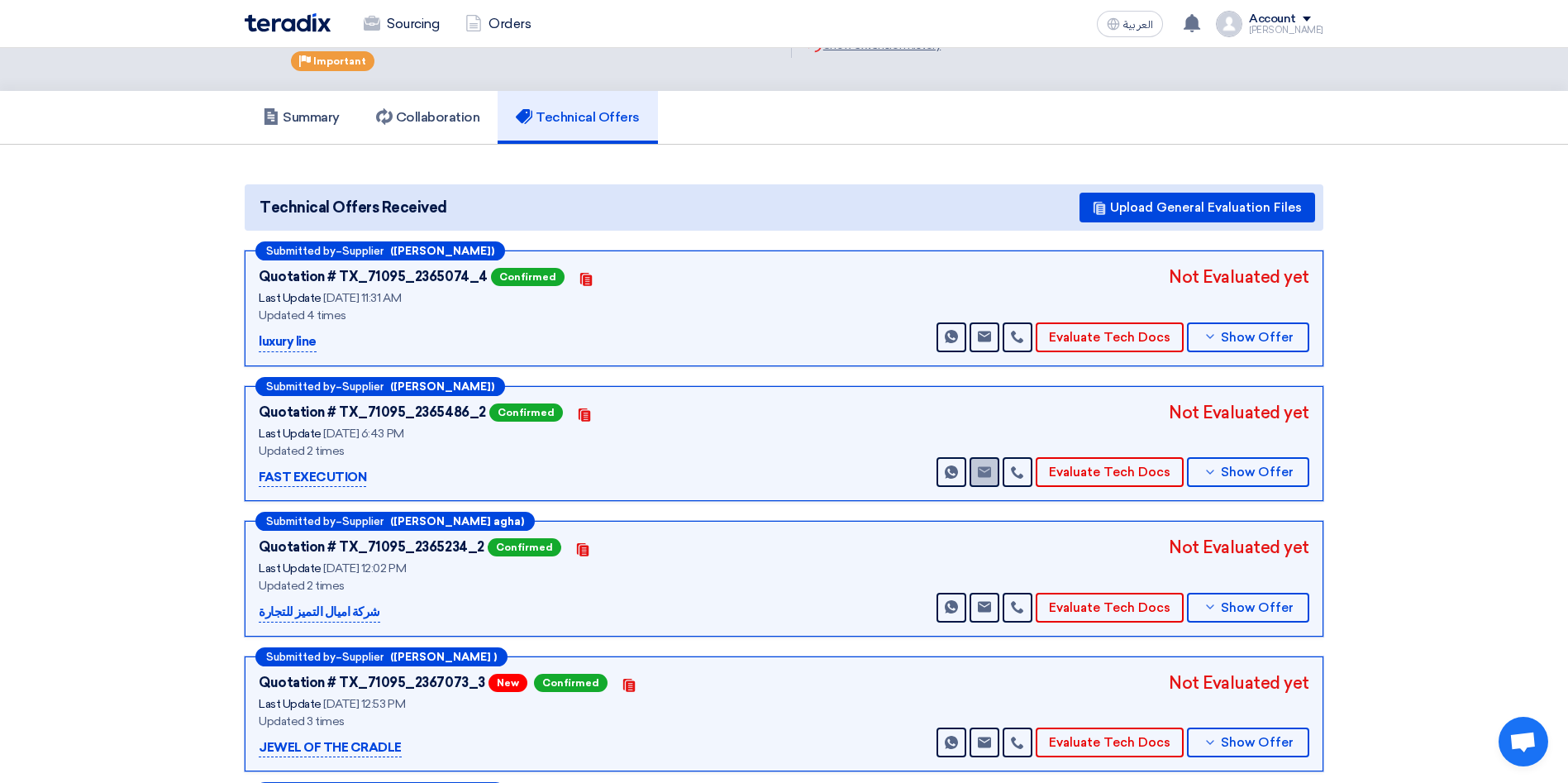
scroll to position [124, 0]
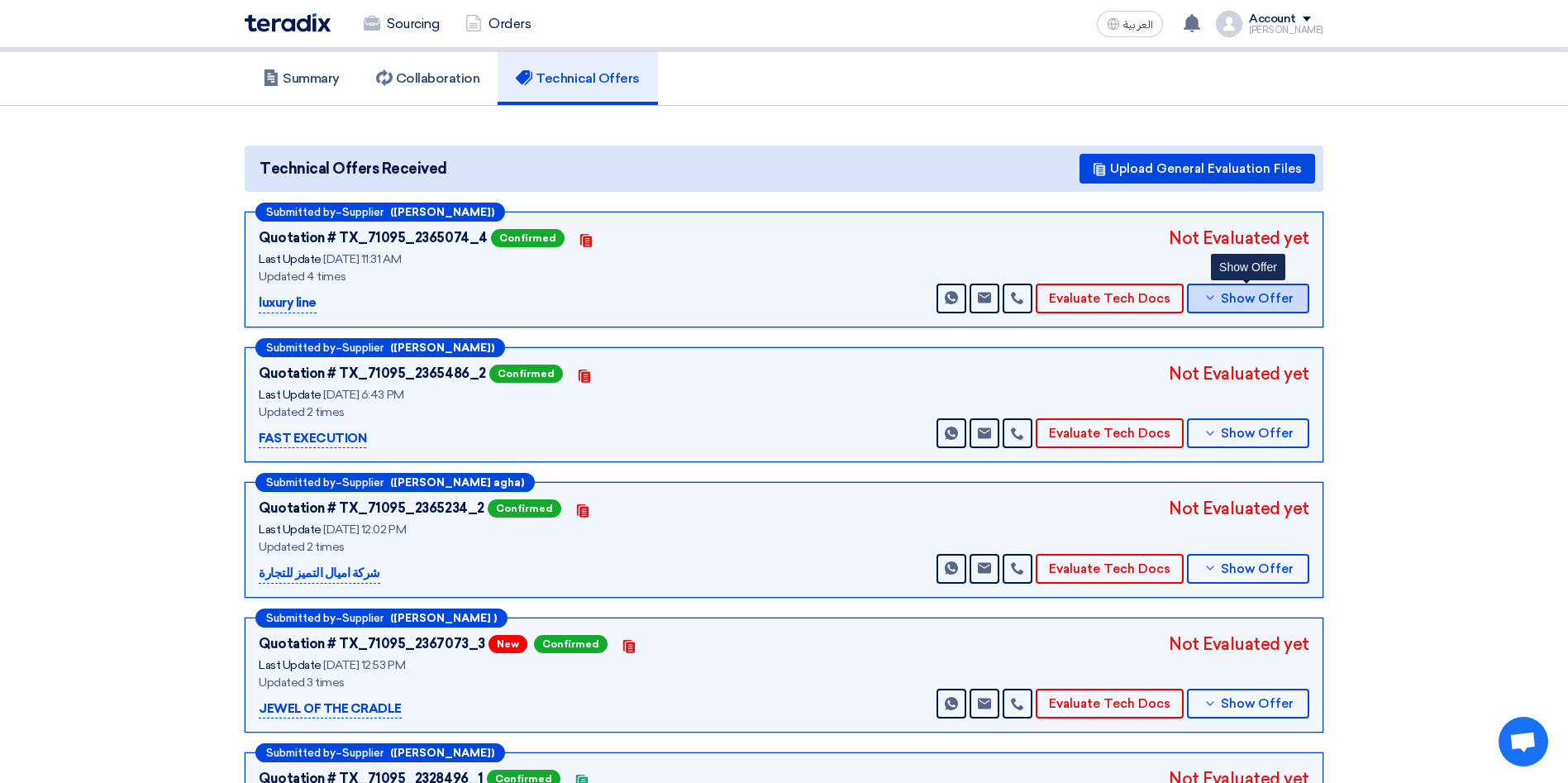
click at [1235, 293] on span "Show Offer" at bounding box center [1257, 299] width 73 height 12
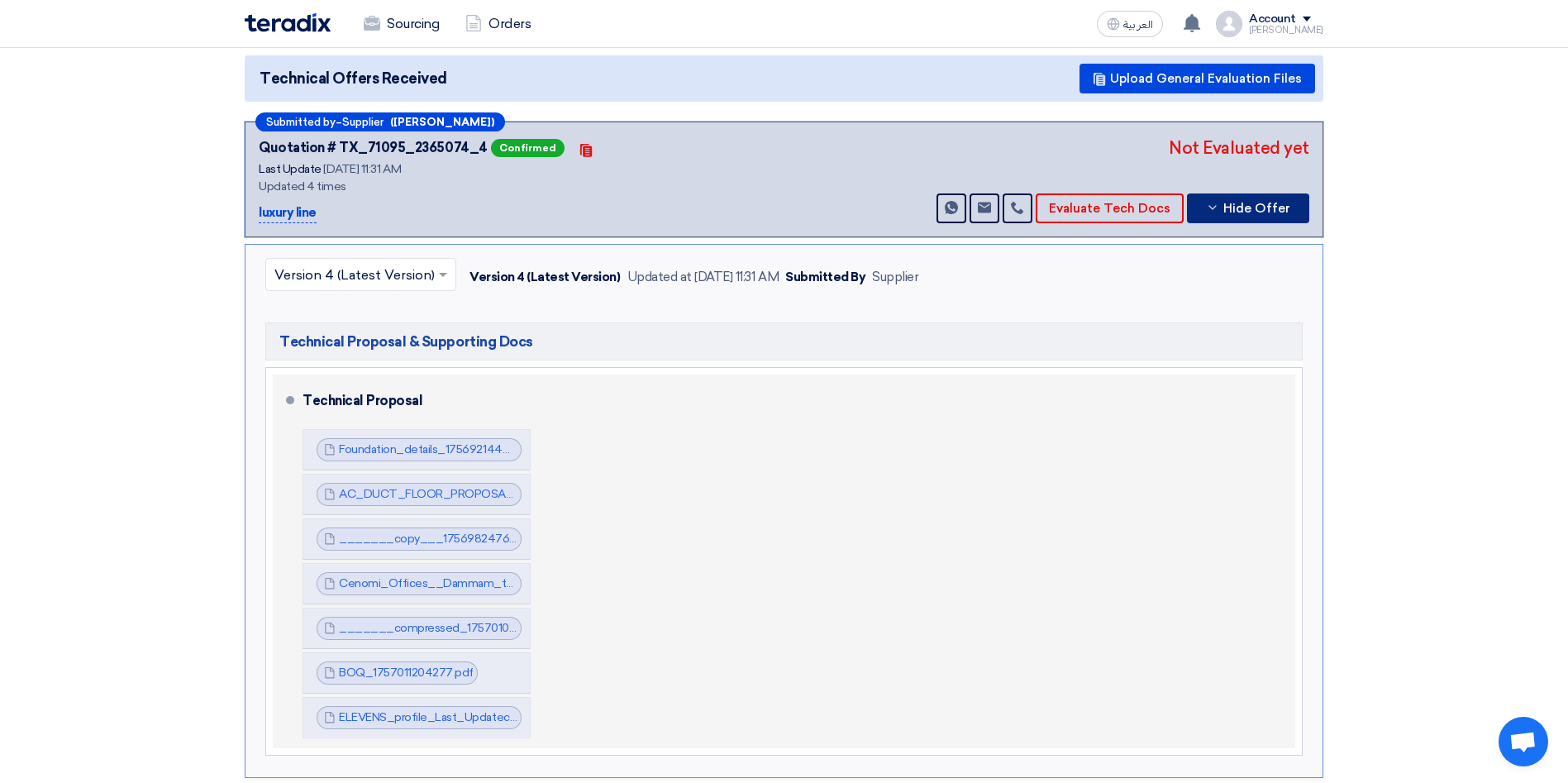
scroll to position [372, 0]
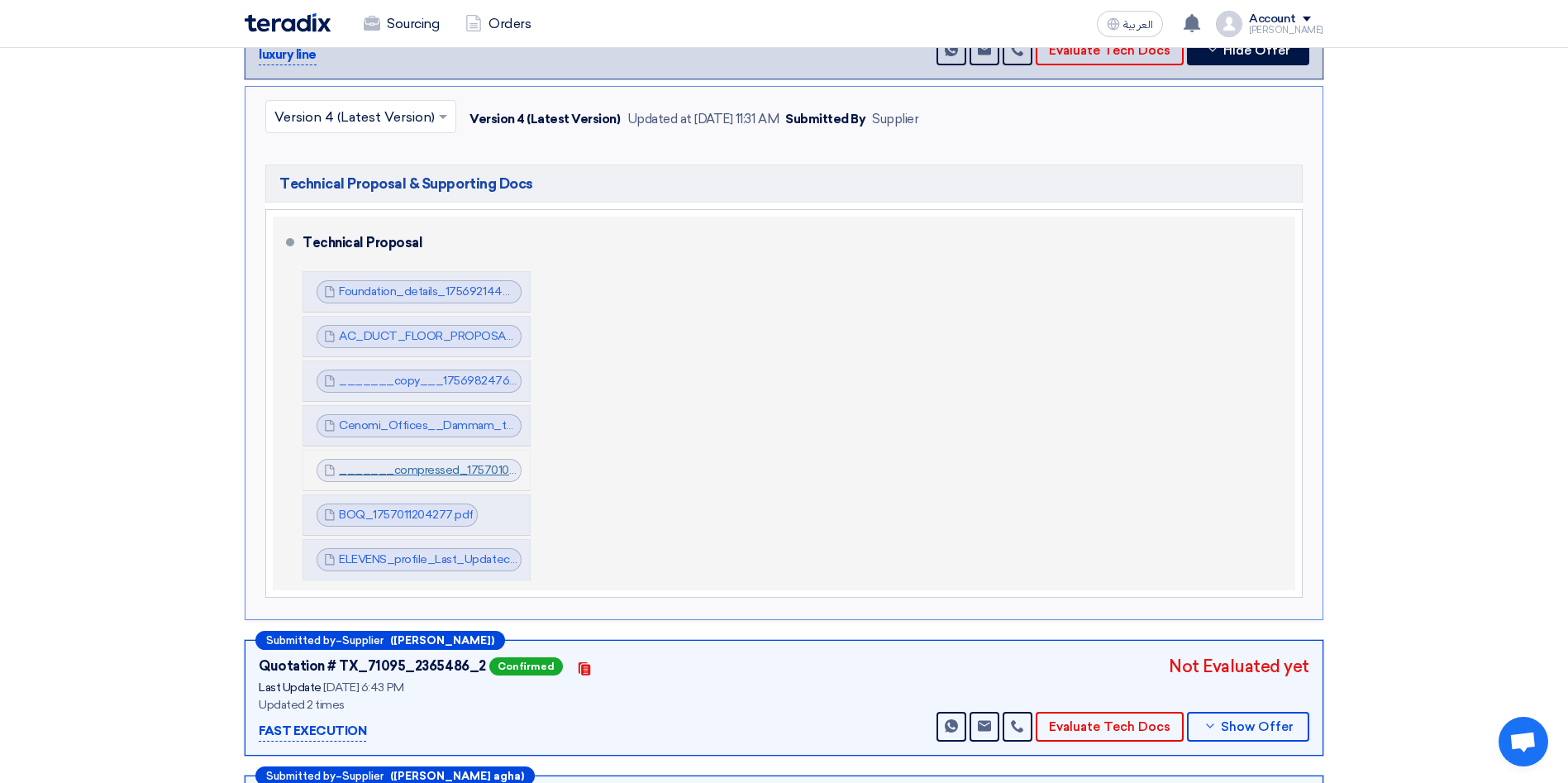
click at [425, 463] on link "_______compressed_1757010592777.pdf" at bounding box center [454, 471] width 232 height 14
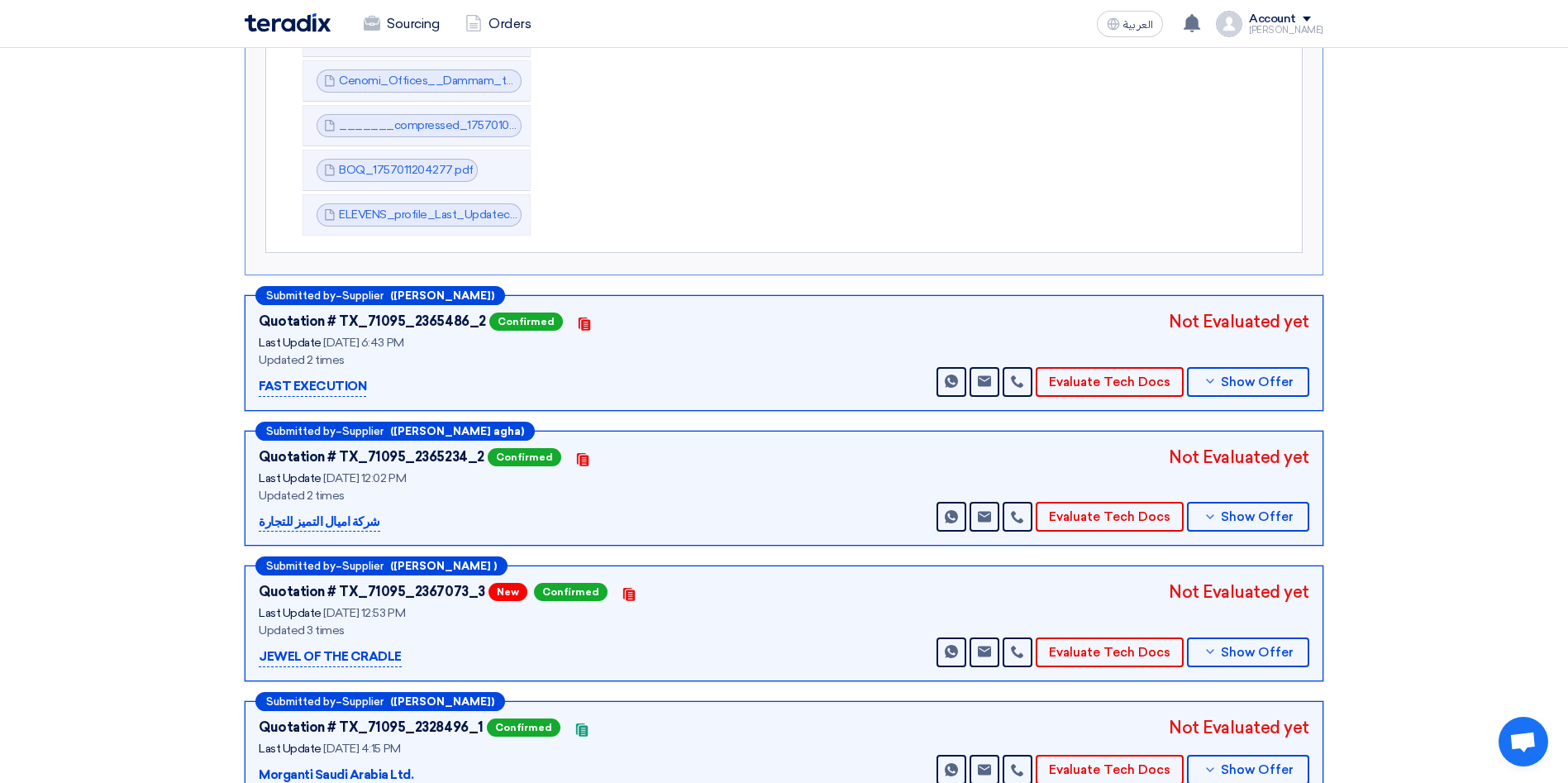
scroll to position [868, 0]
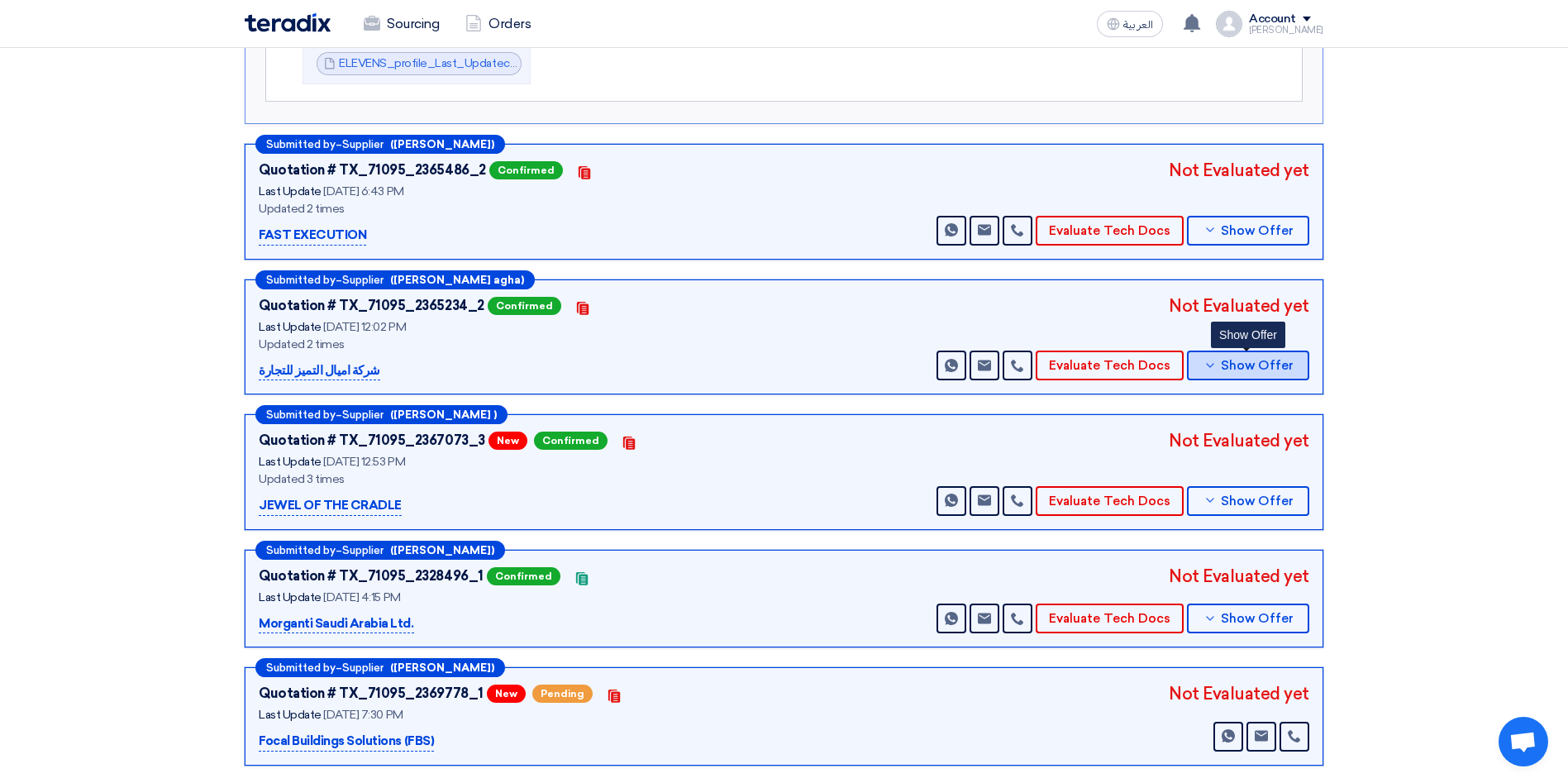
click at [1264, 356] on button "Show Offer" at bounding box center [1249, 366] width 122 height 30
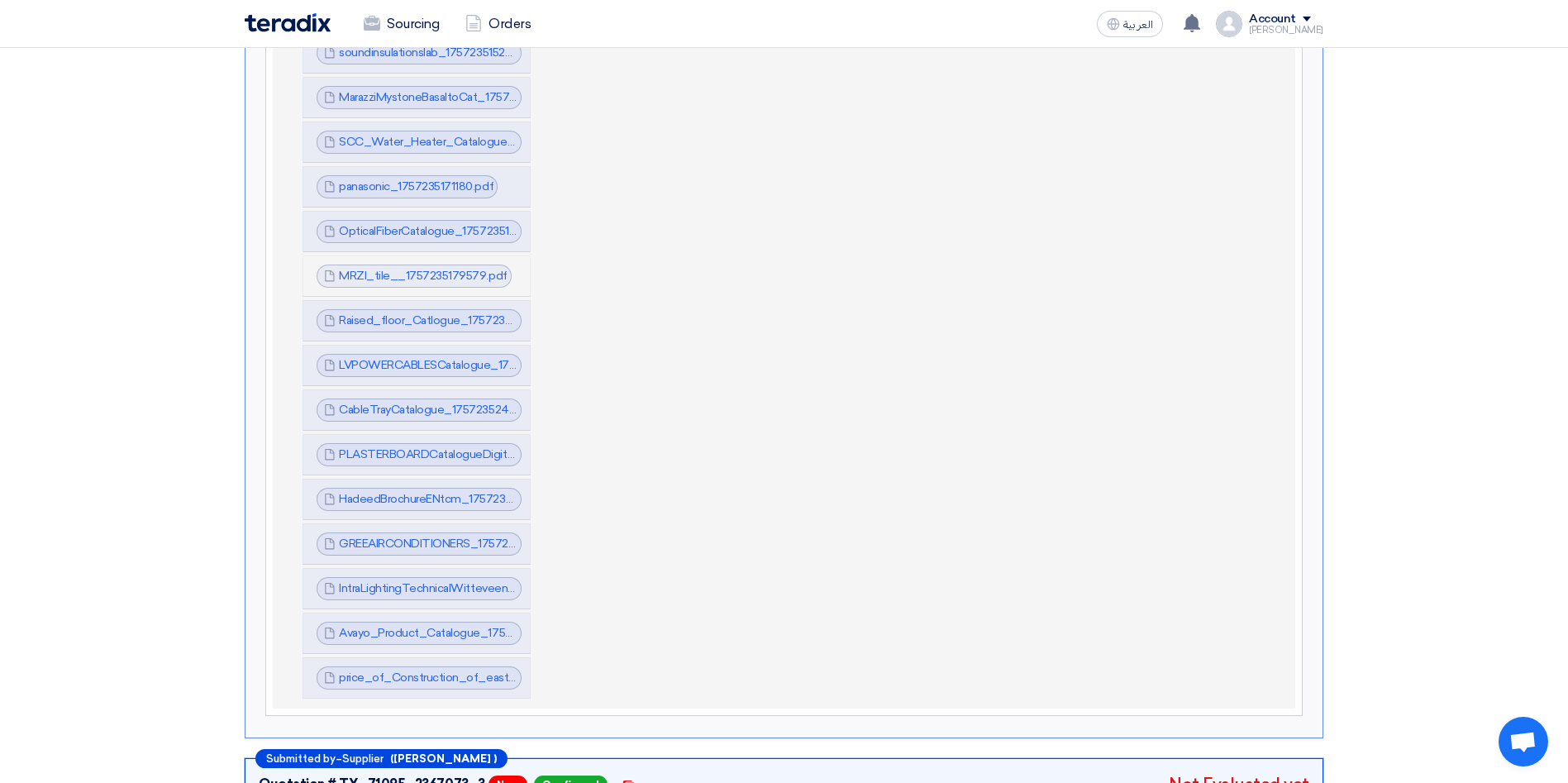
scroll to position [3225, 0]
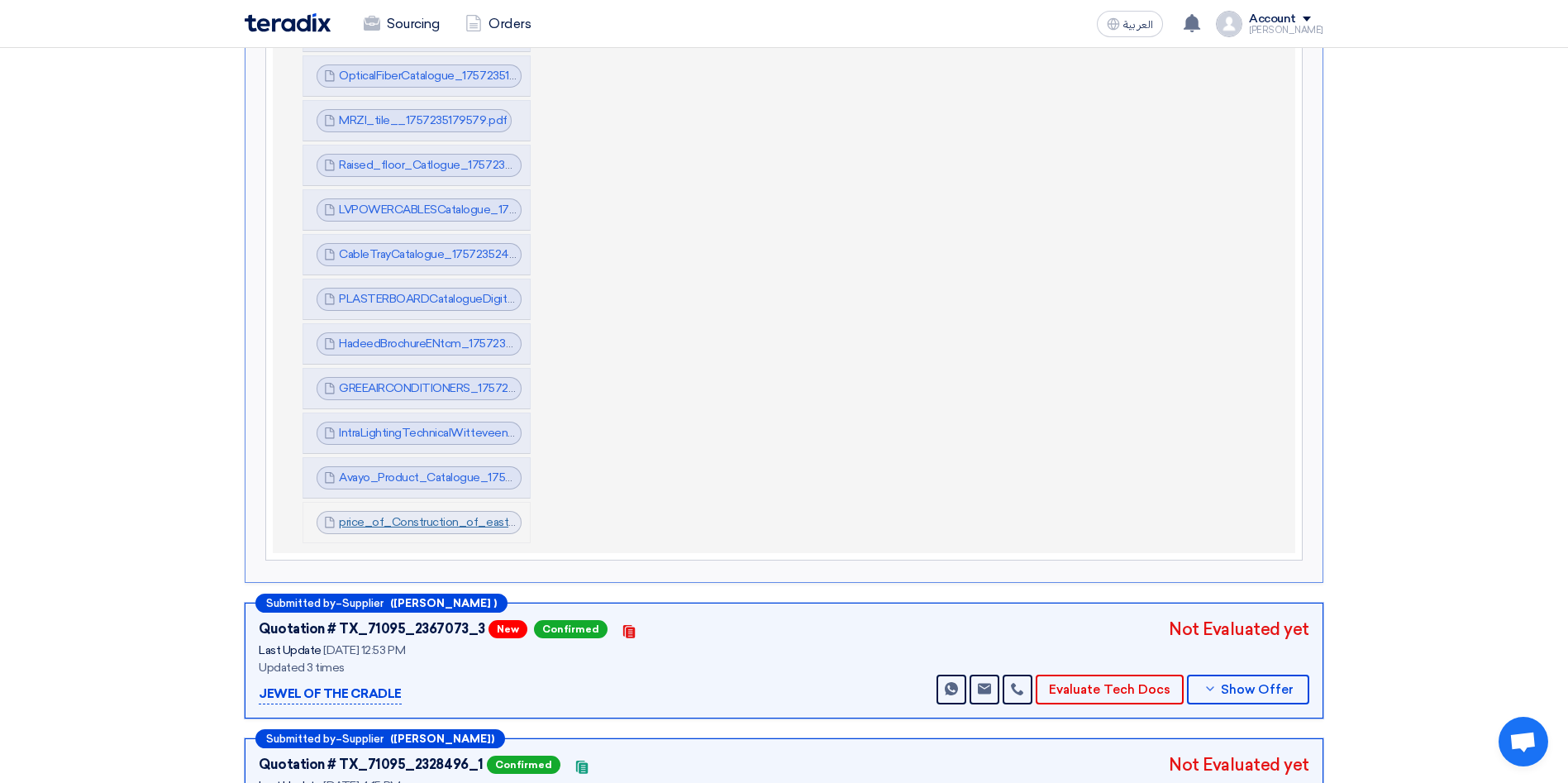
click at [467, 515] on link "price_of_Construction_of_eastern_regional_office__Turnkey___Nakheel_Mall__Damma…" at bounding box center [682, 522] width 685 height 14
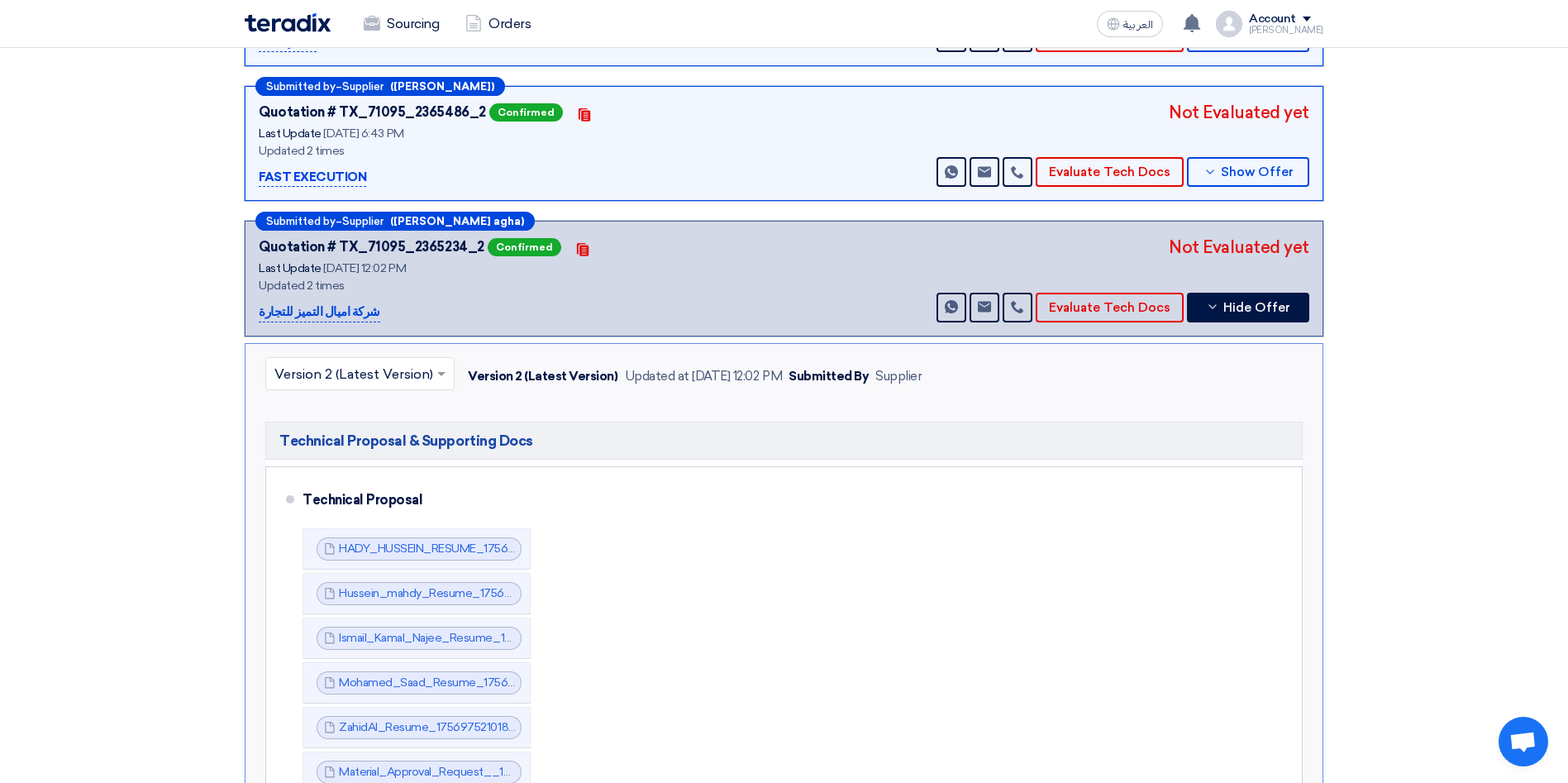
scroll to position [372, 0]
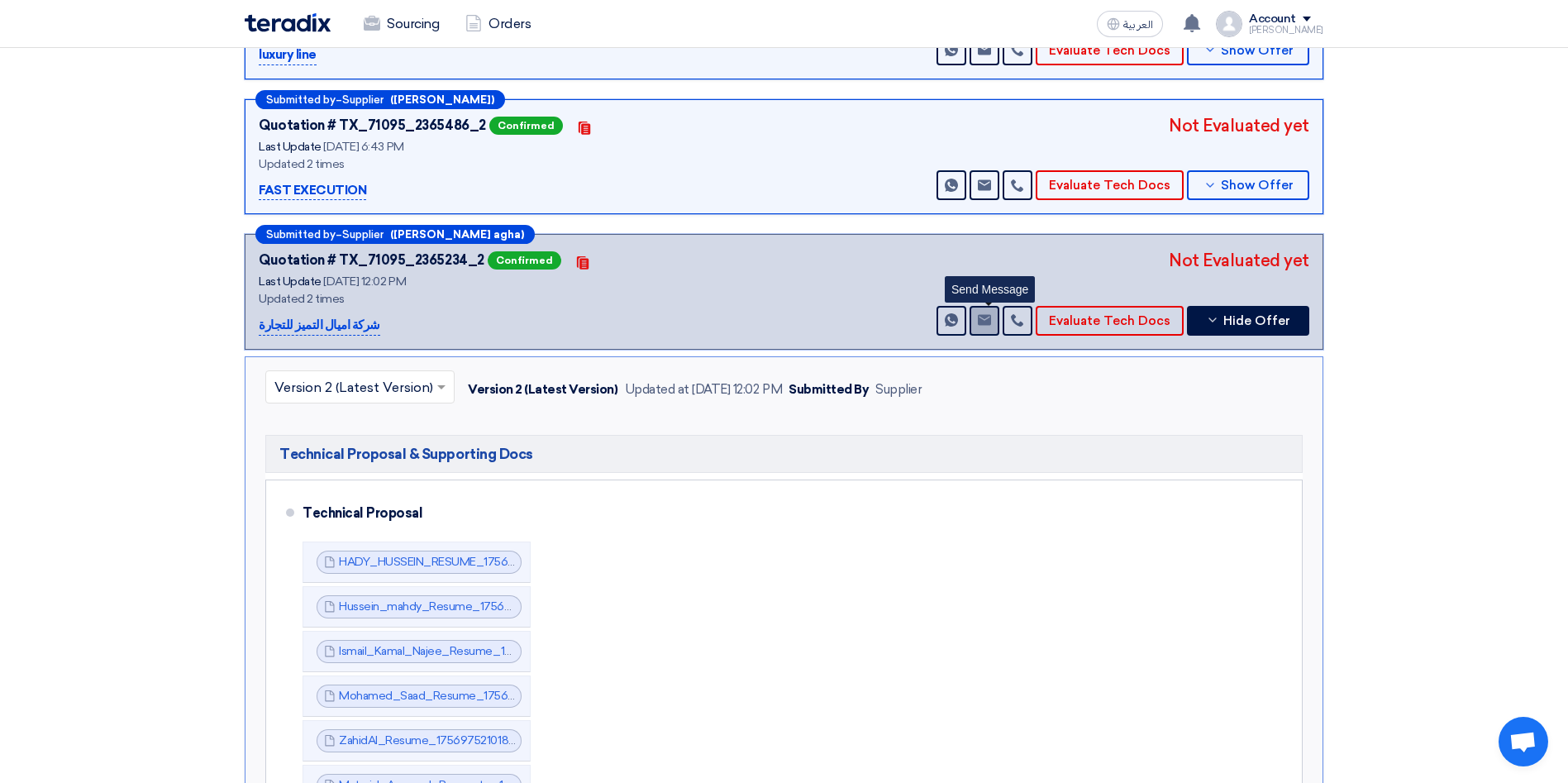
click at [991, 315] on use at bounding box center [984, 320] width 13 height 11
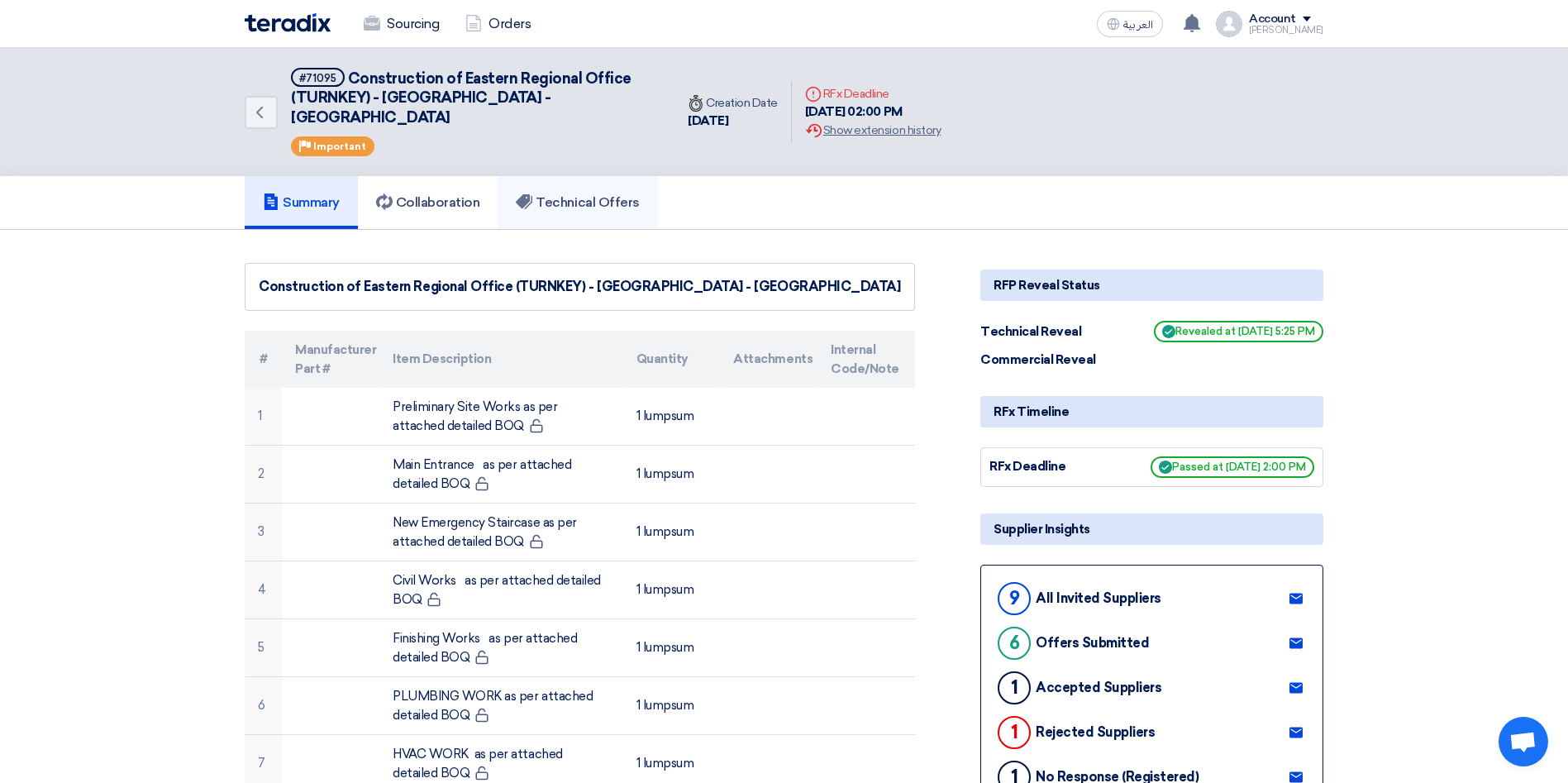
click at [582, 199] on link "Technical Offers" at bounding box center [578, 202] width 160 height 53
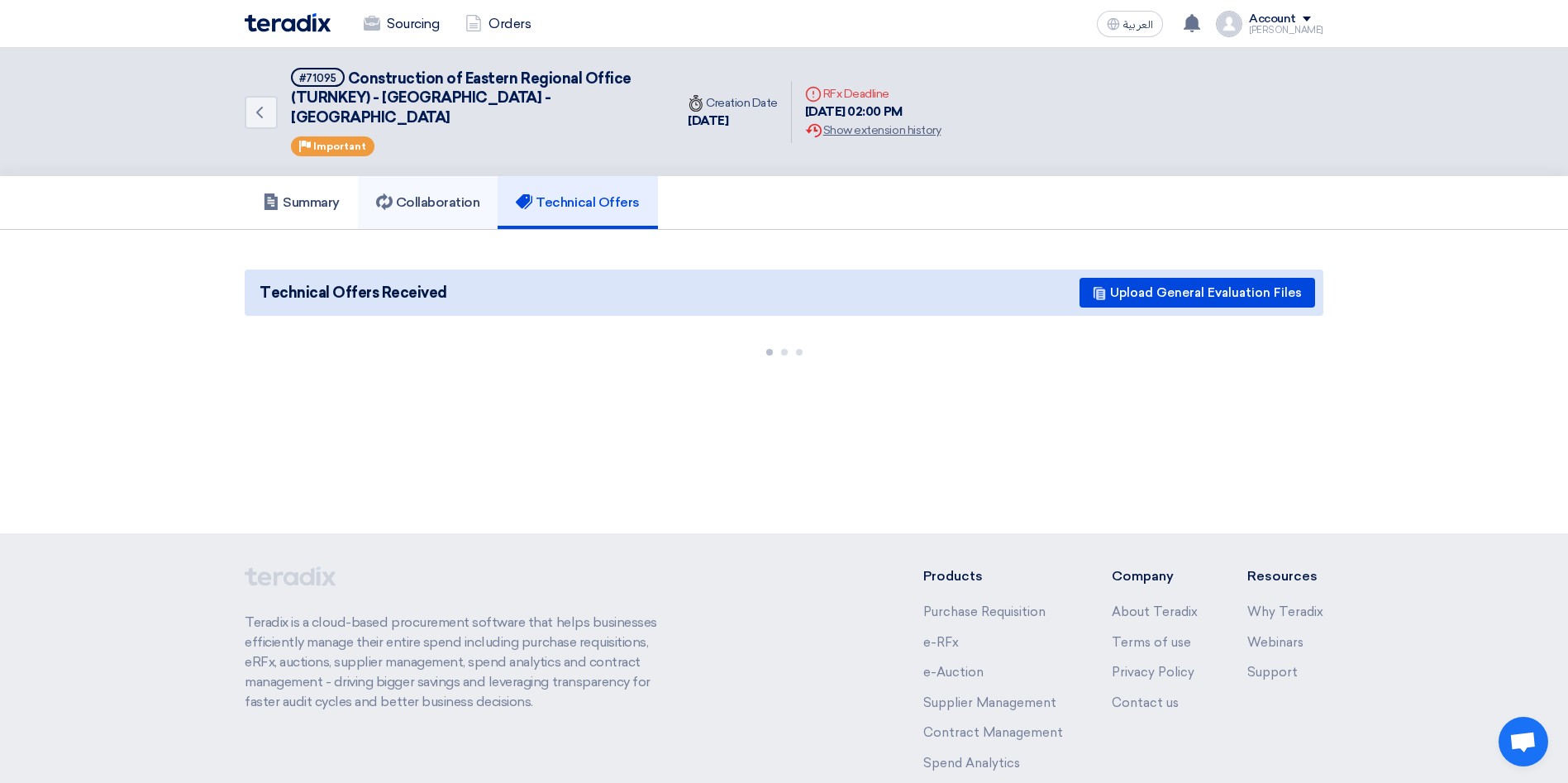
click at [438, 194] on h5 "Collaboration" at bounding box center [428, 202] width 104 height 17
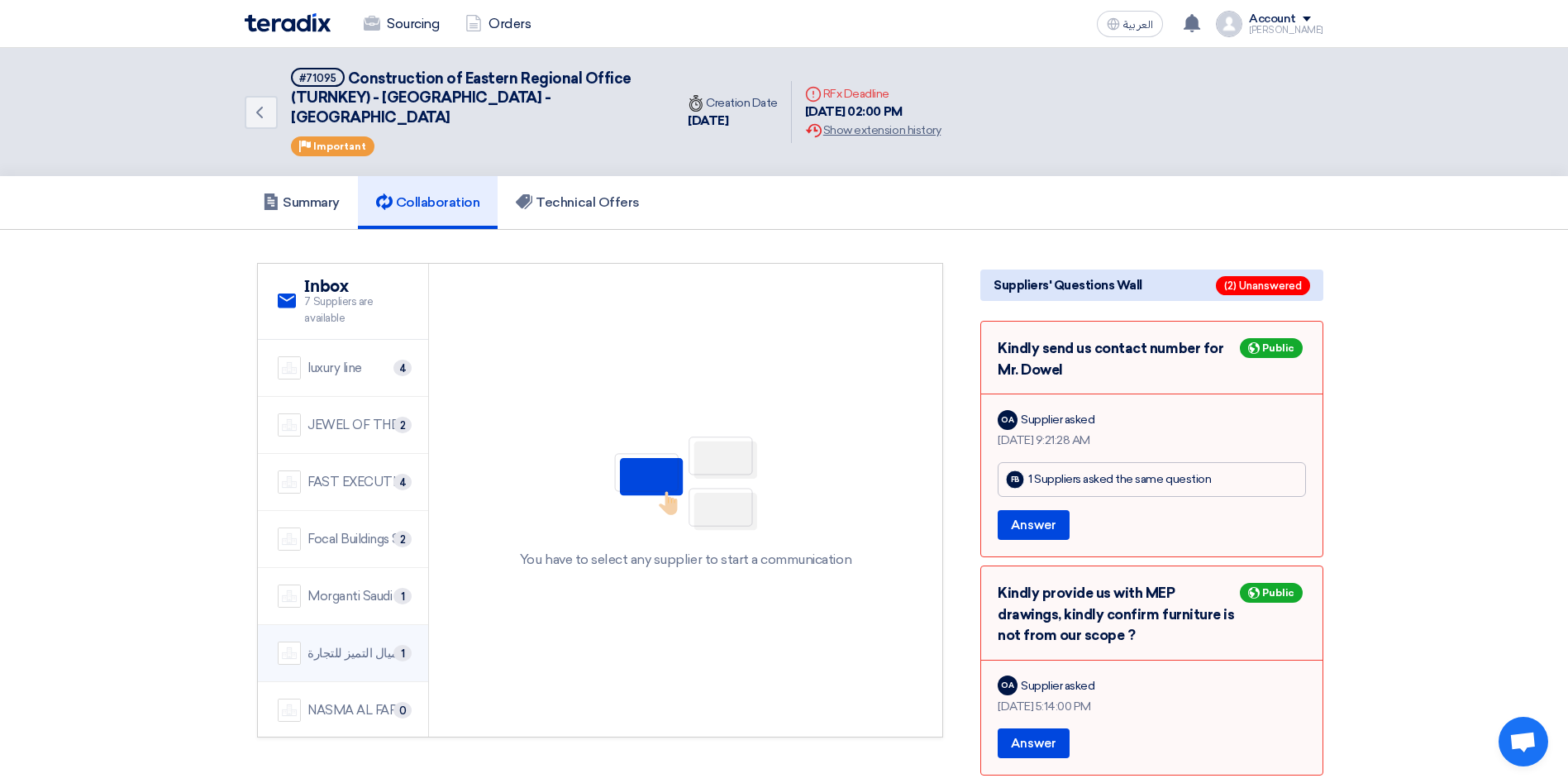
click at [351, 645] on div "شركة اميال التميز للتجارة" at bounding box center [358, 653] width 101 height 19
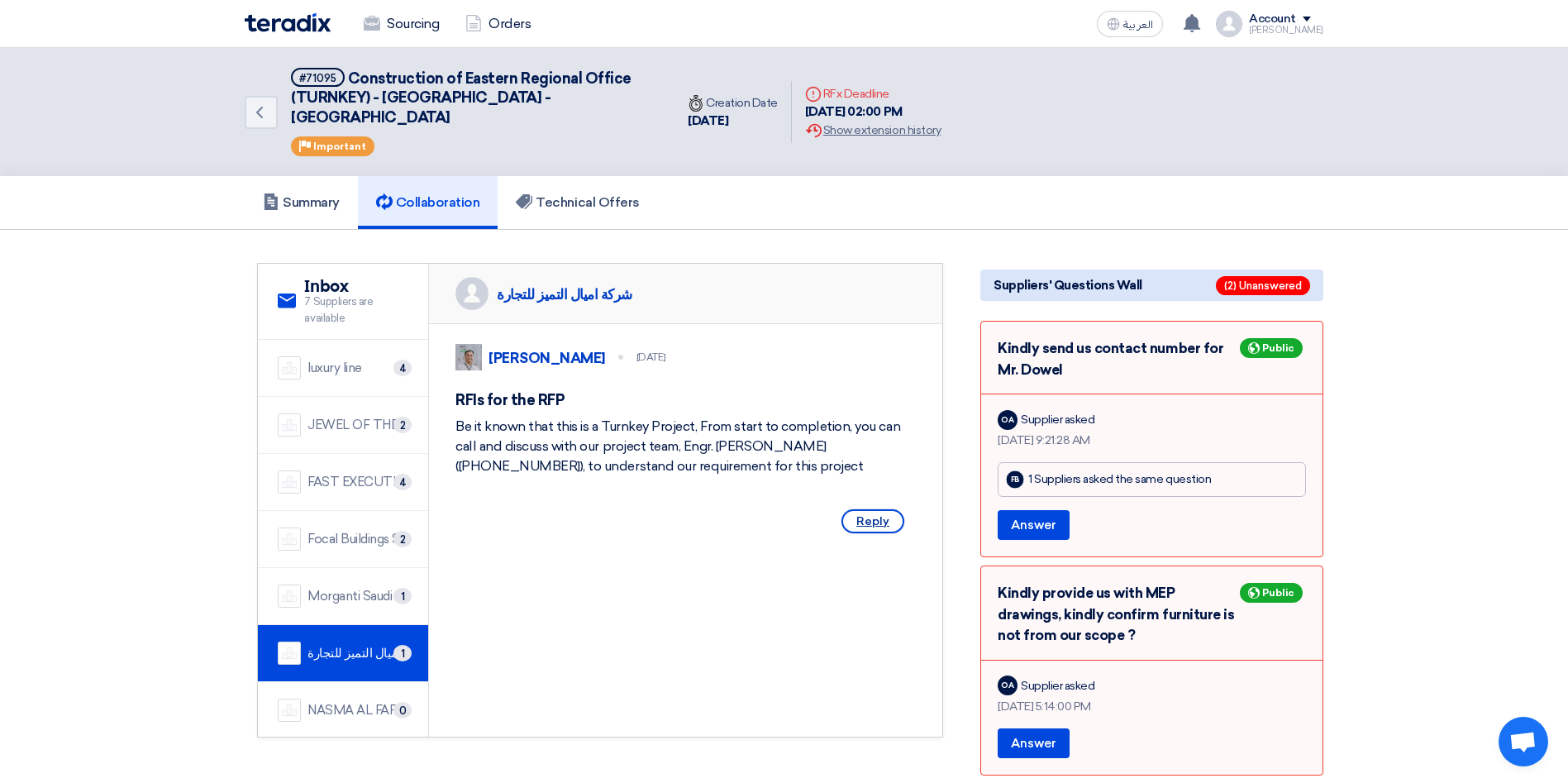
click at [867, 526] on span "Reply" at bounding box center [872, 521] width 63 height 24
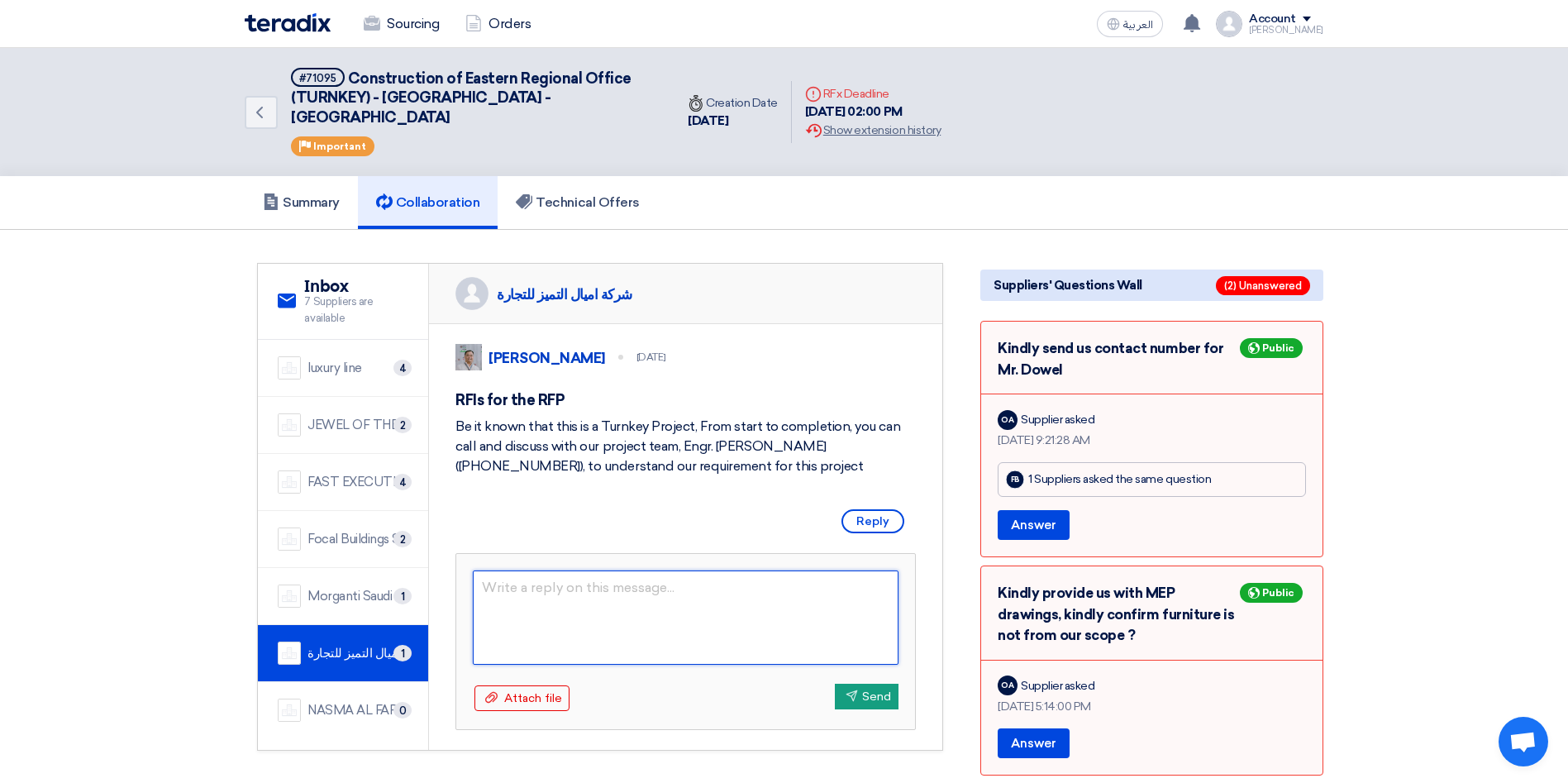
click at [627, 597] on textarea at bounding box center [686, 618] width 426 height 94
paste textarea "In reference to the received Qualification Document, we noticed that the main s…"
type textarea "Hello In reference to the received Qualification Document, we noticed that the …"
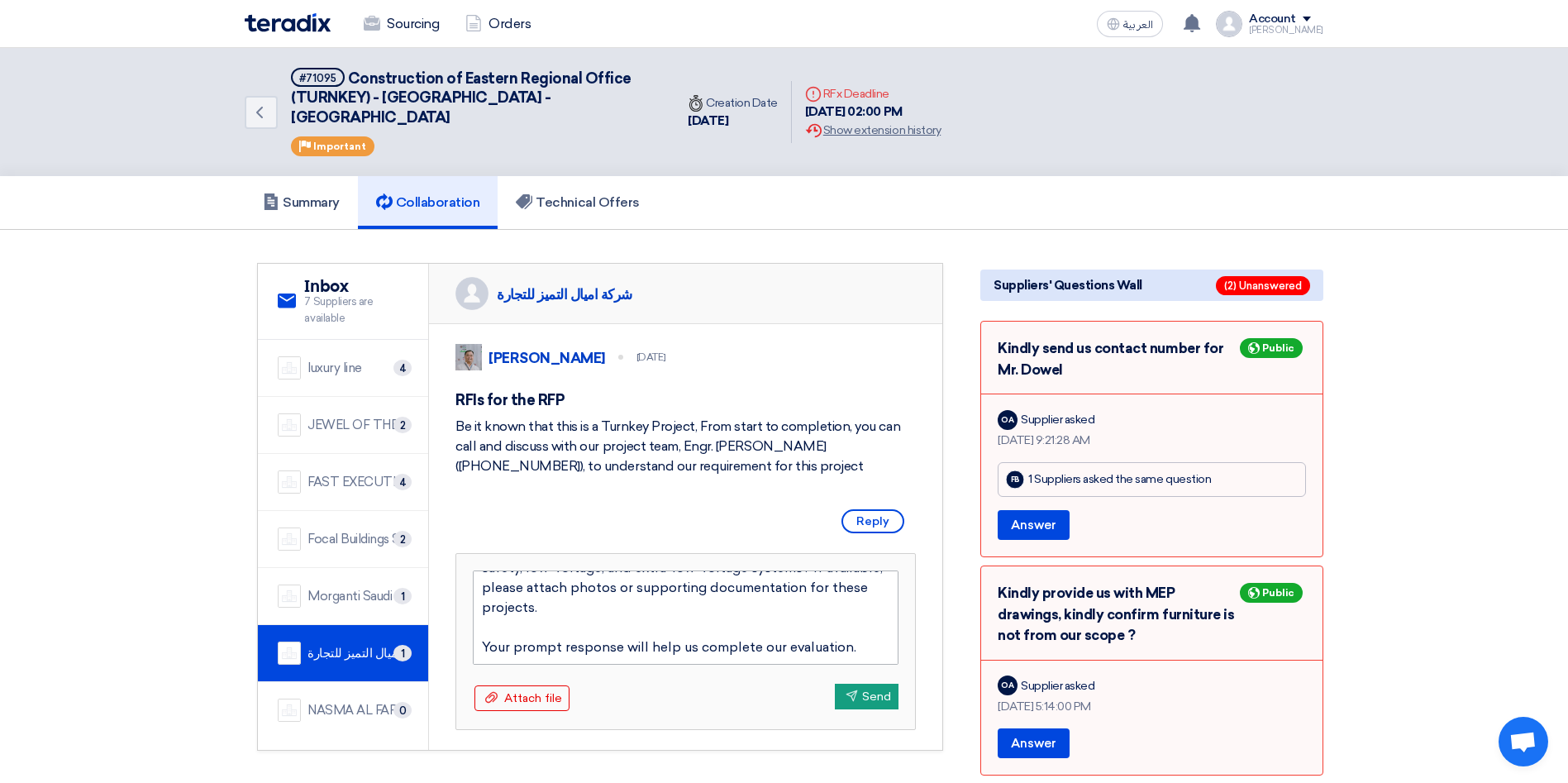
scroll to position [75, 0]
click at [576, 613] on textarea "Hello In reference to the received Qualification Document, we noticed that the …" at bounding box center [686, 618] width 426 height 94
type textarea "Hello In reference to the received Qualification Document, we noticed that the …"
click at [577, 610] on textarea "Hello In reference to the received Qualification Document, we noticed that the …" at bounding box center [686, 618] width 426 height 94
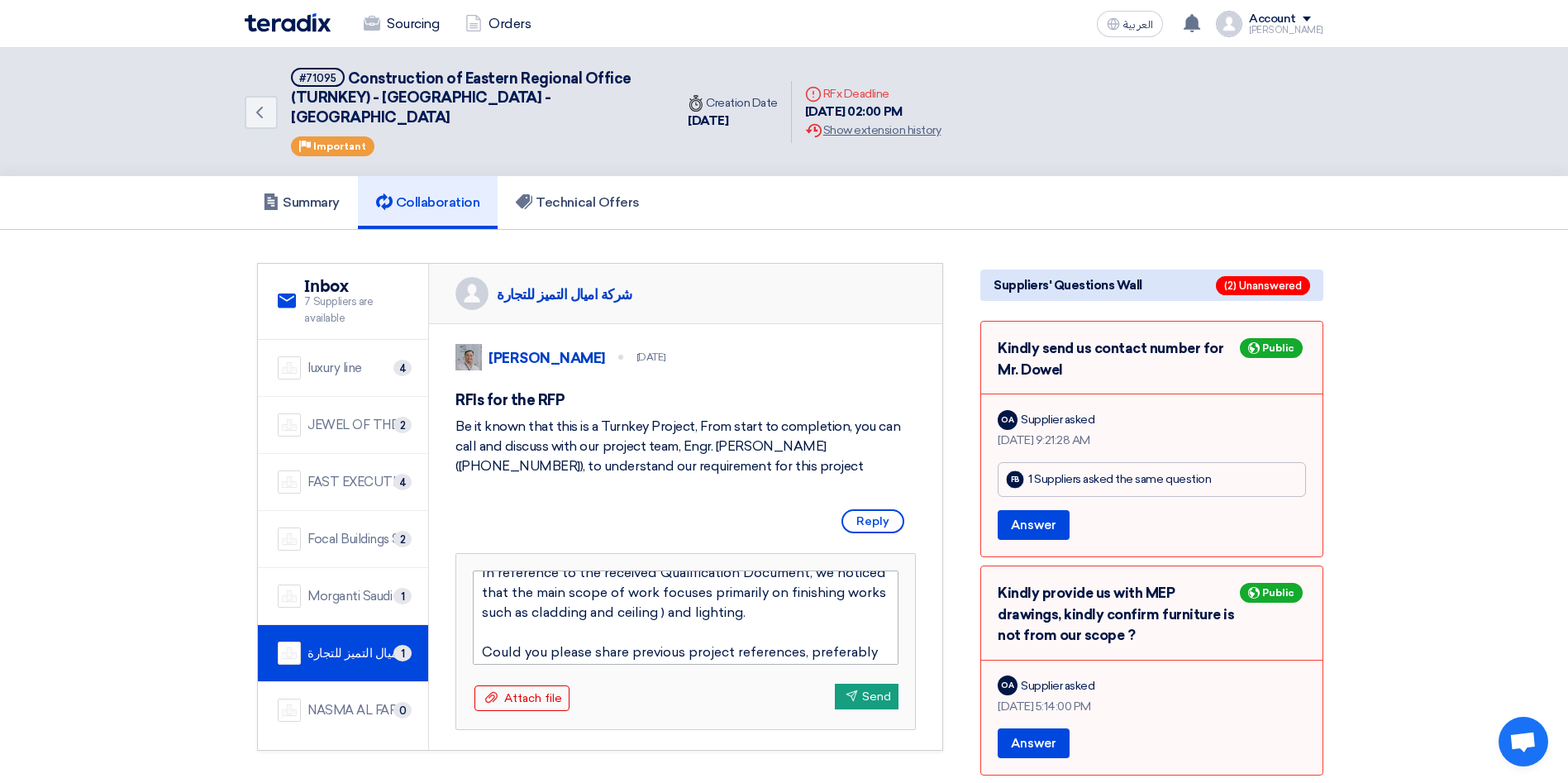
click at [716, 613] on textarea "Hello In reference to the received Qualification Document, we noticed that the …" at bounding box center [686, 618] width 426 height 94
type textarea "Hello In reference to the received Qualification Document, we noticed that the …"
click at [701, 611] on textarea "Hello In reference to the received Qualification Document, we noticed that the …" at bounding box center [686, 618] width 426 height 94
click at [731, 612] on textarea "Hello In reference to the received Qualification Document, we noticed that the …" at bounding box center [686, 618] width 426 height 94
click at [728, 611] on textarea "Hello In reference to the received Qualification Document, we noticed that the …" at bounding box center [686, 618] width 426 height 94
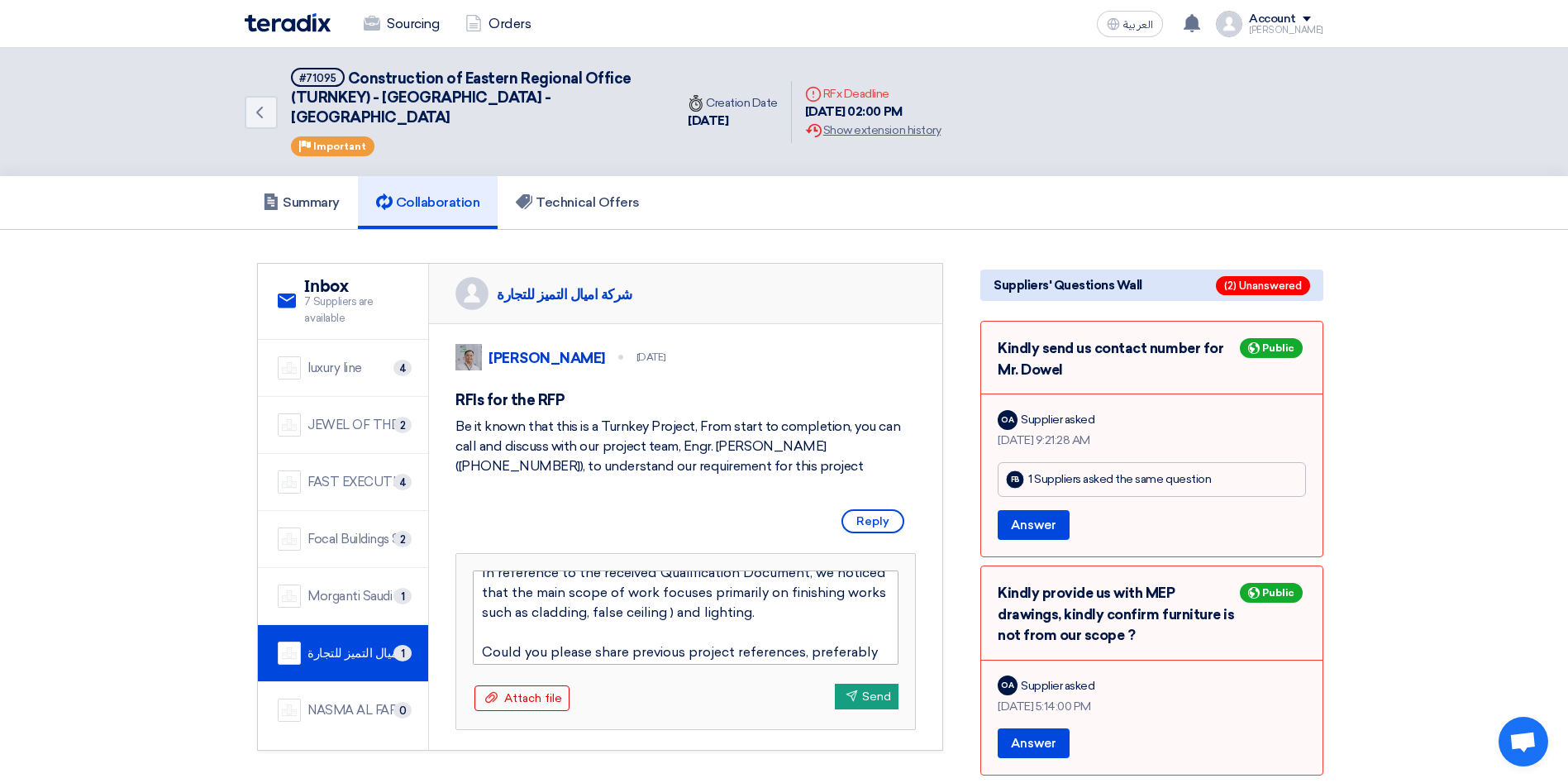
click at [630, 613] on textarea "Hello In reference to the received Qualification Document, we noticed that the …" at bounding box center [686, 618] width 426 height 94
drag, startPoint x: 802, startPoint y: 612, endPoint x: 816, endPoint y: 623, distance: 17.8
click at [804, 613] on textarea "Hello In reference to the received Qualification Document, we noticed that the …" at bounding box center [686, 618] width 426 height 94
type textarea "Hello In reference to the received Qualification Document, we noticed that the …"
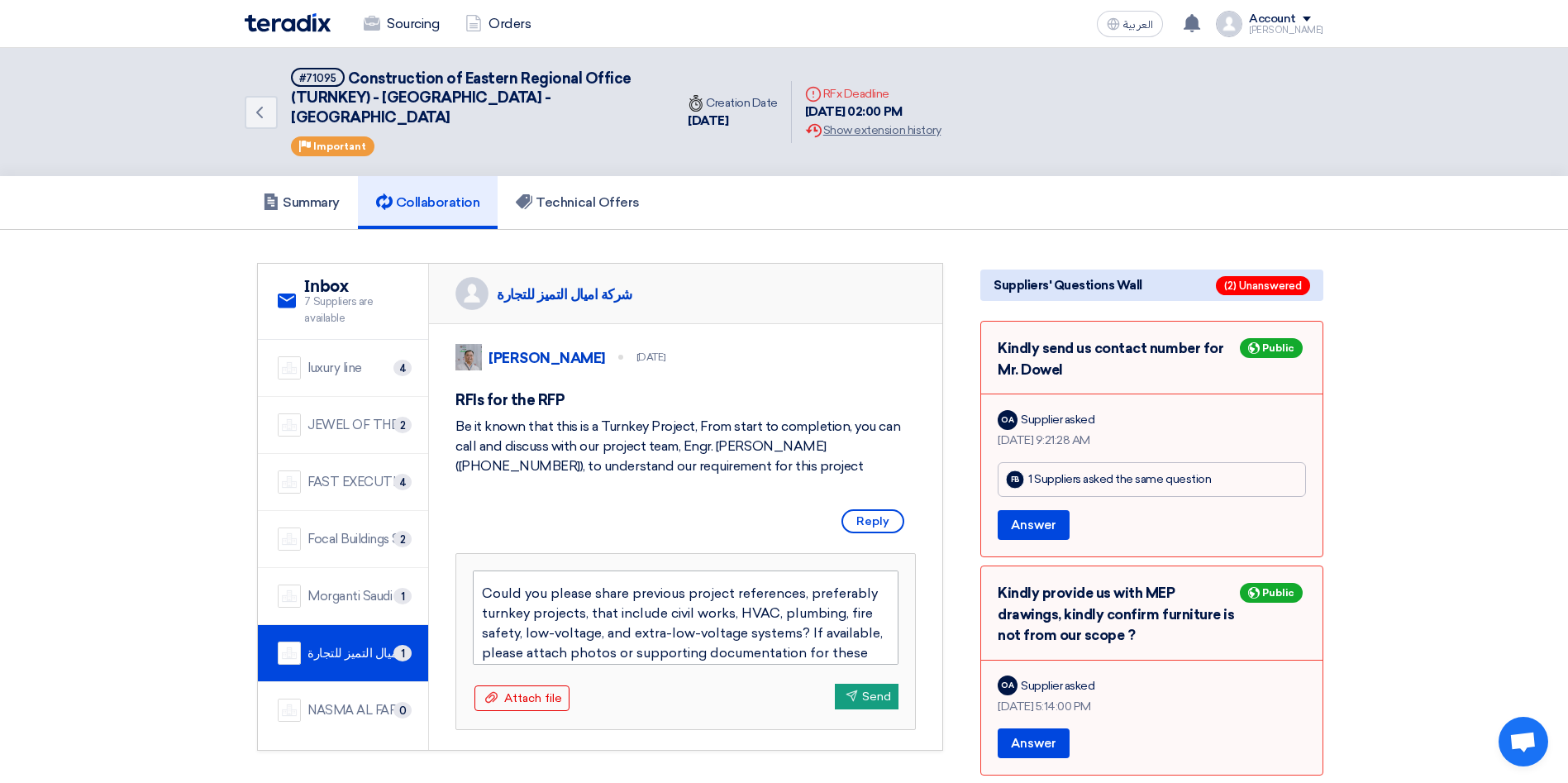
scroll to position [94, 0]
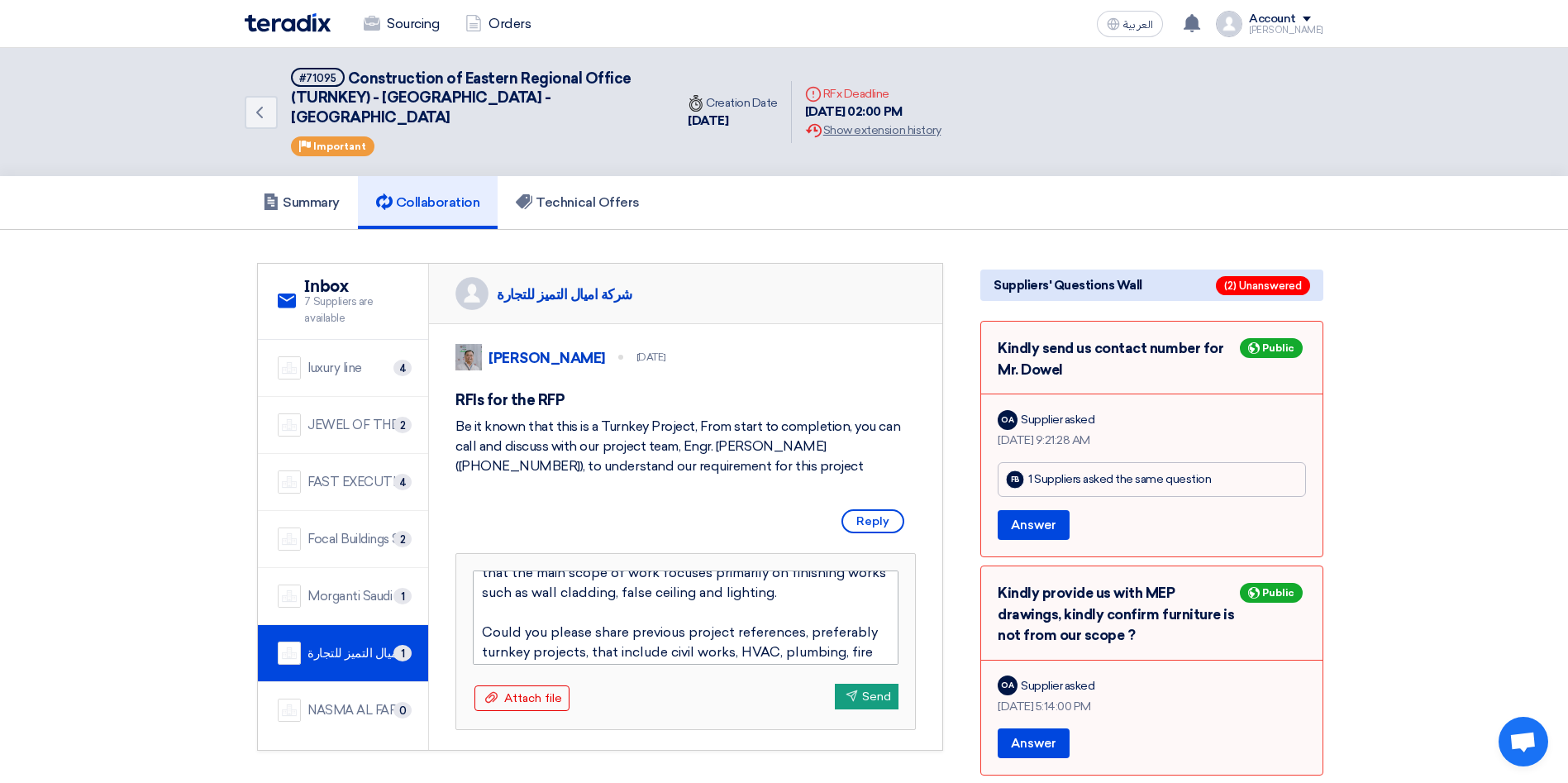
drag, startPoint x: 537, startPoint y: 611, endPoint x: 567, endPoint y: 629, distance: 35.0
click at [538, 613] on textarea "Hello In reference to the received Qualification Document, we noticed that the …" at bounding box center [686, 618] width 426 height 94
click at [593, 650] on textarea "Hello In reference to the received Qualification Document, we noticed that the …" at bounding box center [686, 618] width 426 height 94
type textarea "Hello In reference to the received Qualification Document, we noticed that the …"
click at [561, 652] on textarea "Hello In reference to the received Qualification Document, we noticed that the …" at bounding box center [686, 618] width 426 height 94
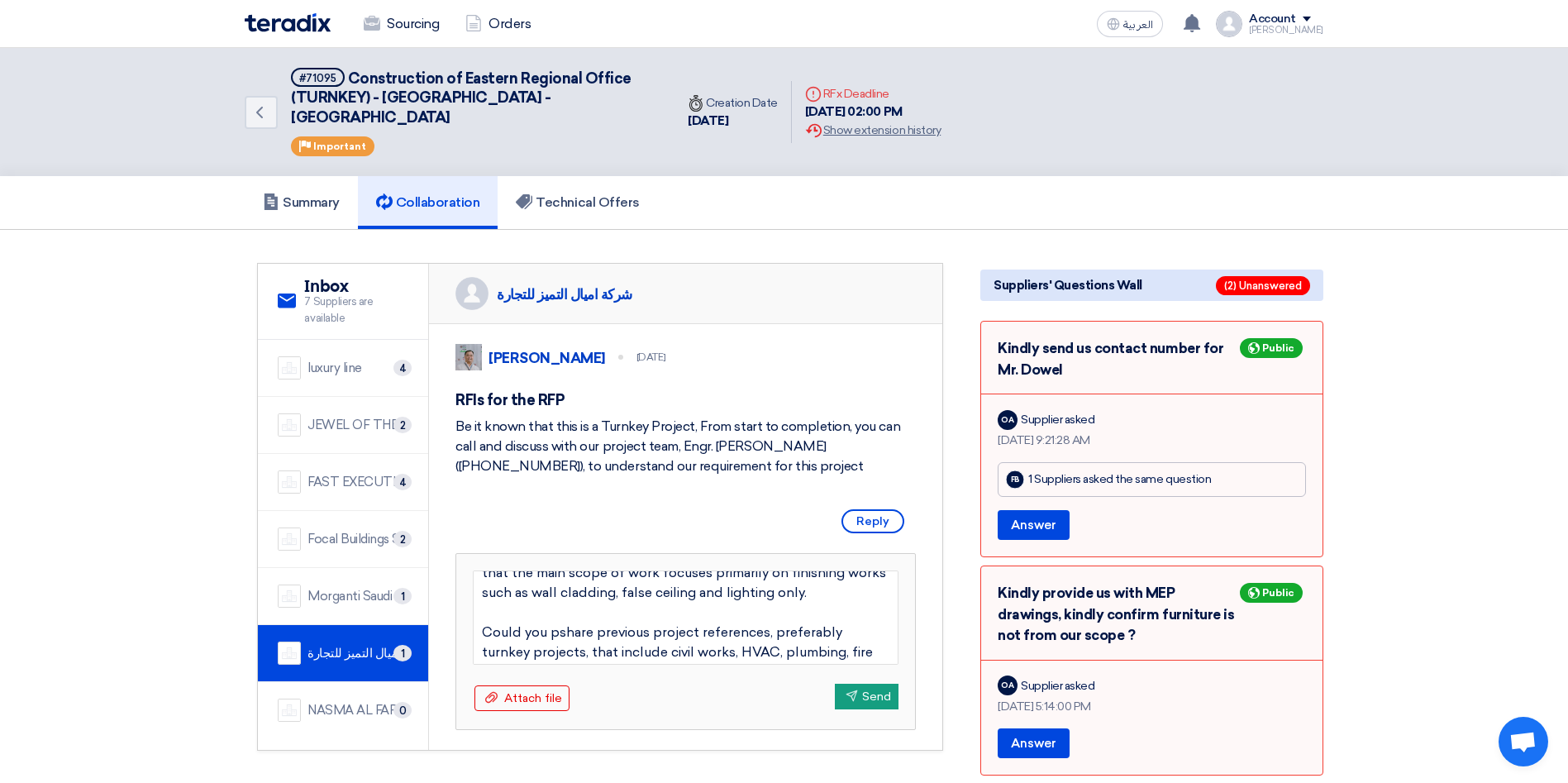
type textarea "Hello In reference to the received Qualification Document, we noticed that the …"
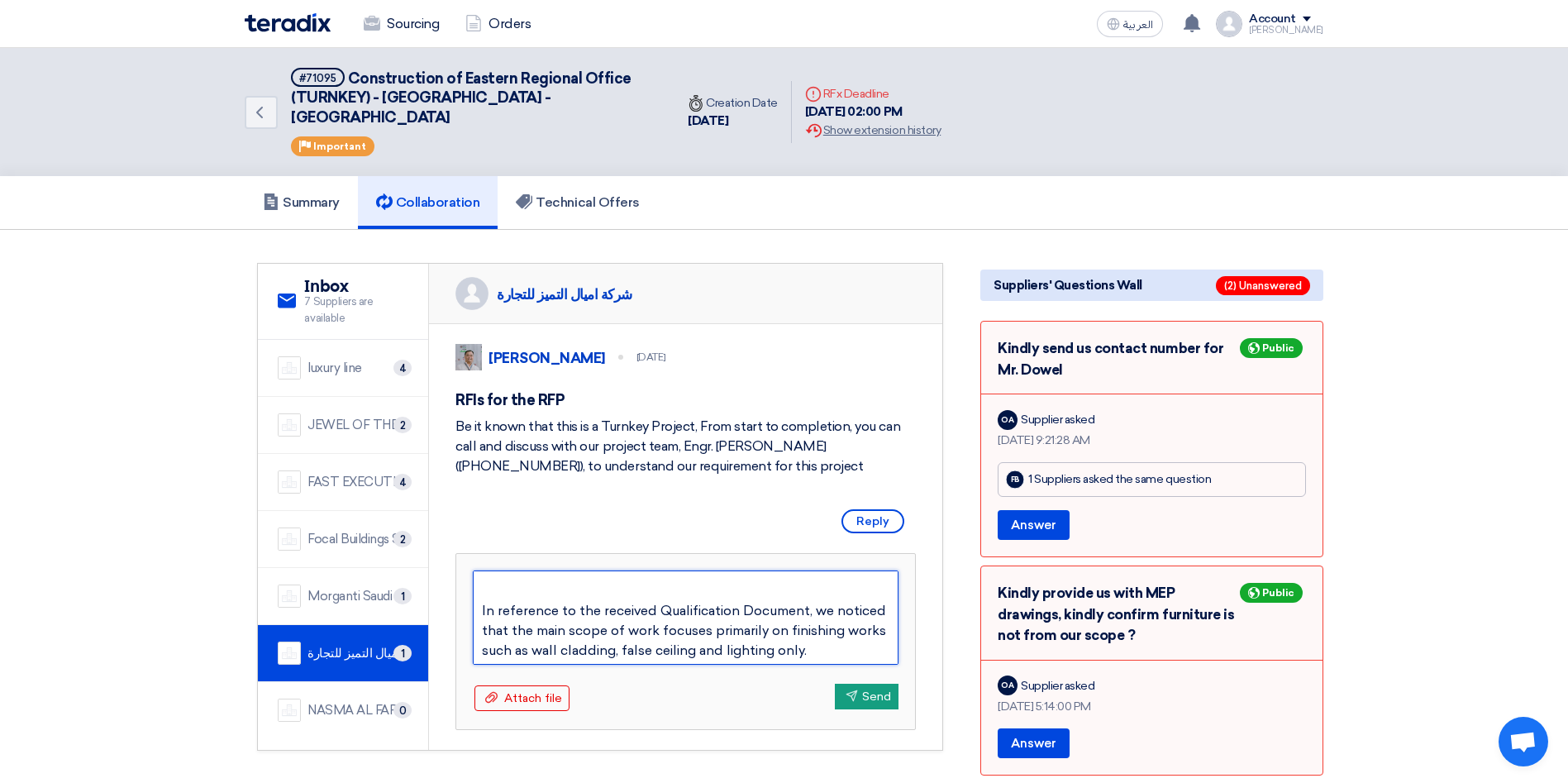
scroll to position [0, 0]
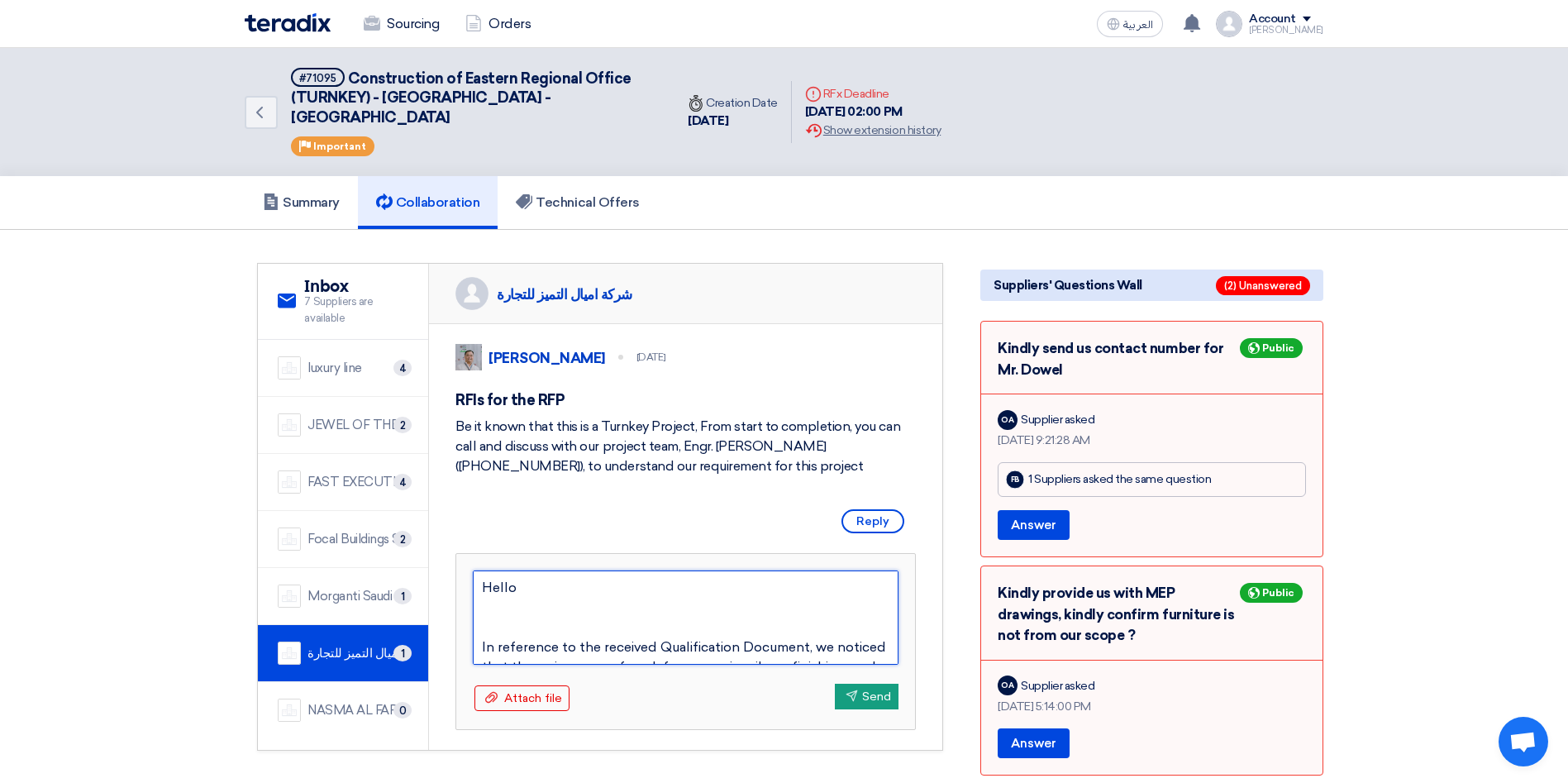
click at [577, 620] on textarea "Hello In reference to the received Qualification Document, we noticed that the …" at bounding box center [686, 618] width 426 height 94
click at [510, 602] on textarea "Hello In reference to the received Qualification Document, we noticed that the …" at bounding box center [686, 618] width 426 height 94
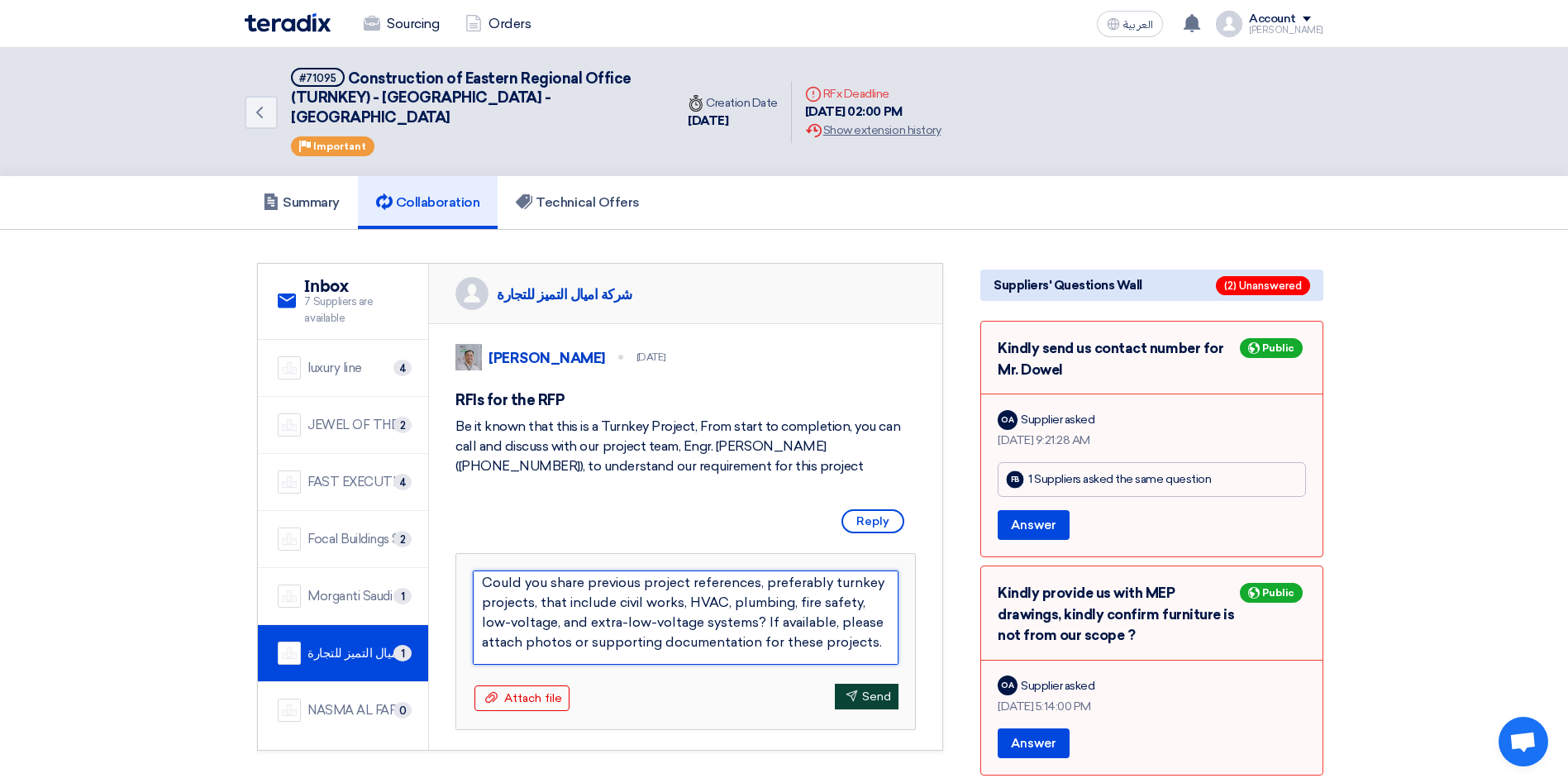
type textarea "Hello In reference to the received Qualification Document, we noticed that the …"
click at [865, 704] on button "Send Send" at bounding box center [867, 696] width 64 height 26
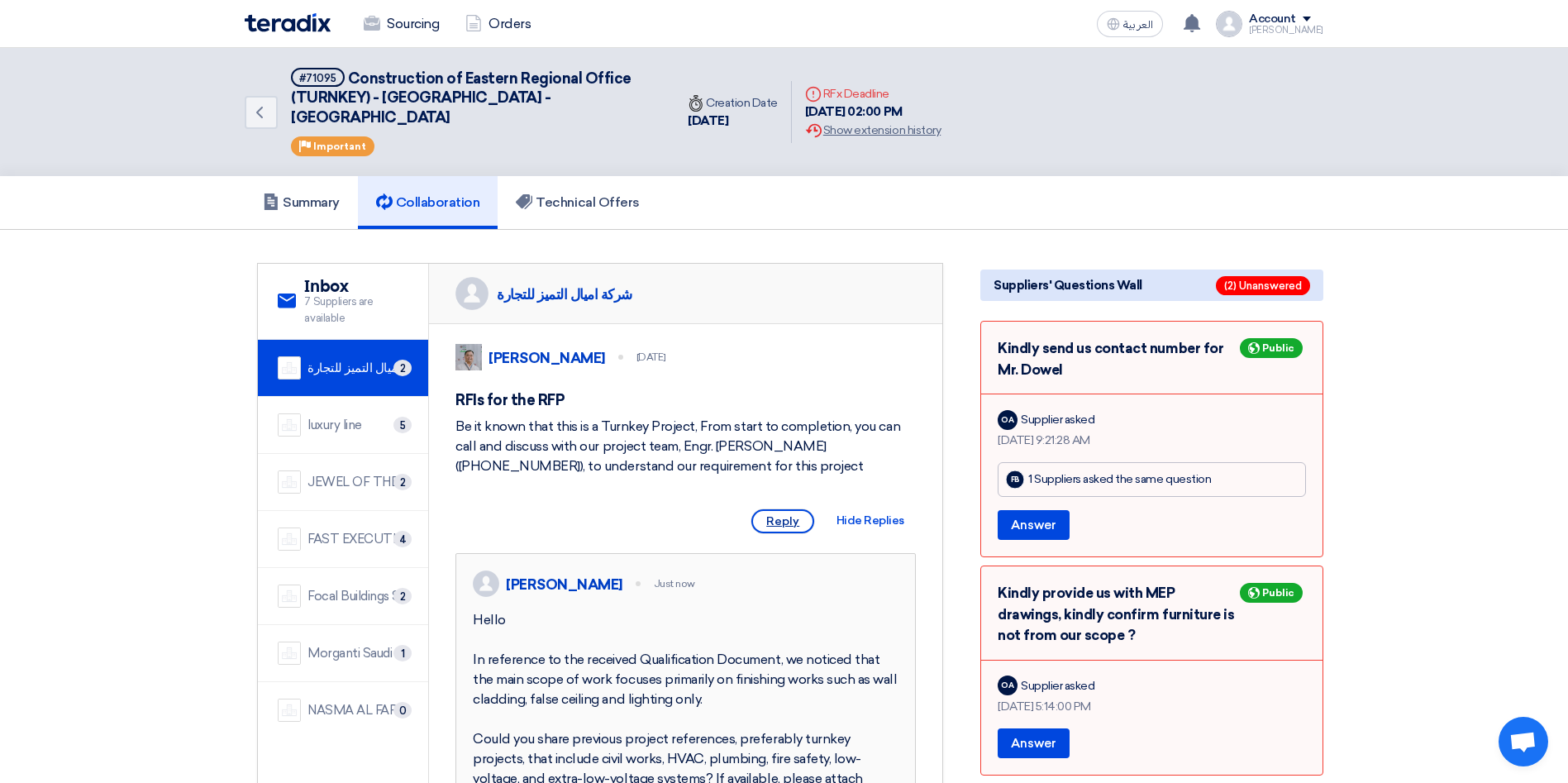
click at [791, 525] on span "Reply" at bounding box center [783, 521] width 63 height 24
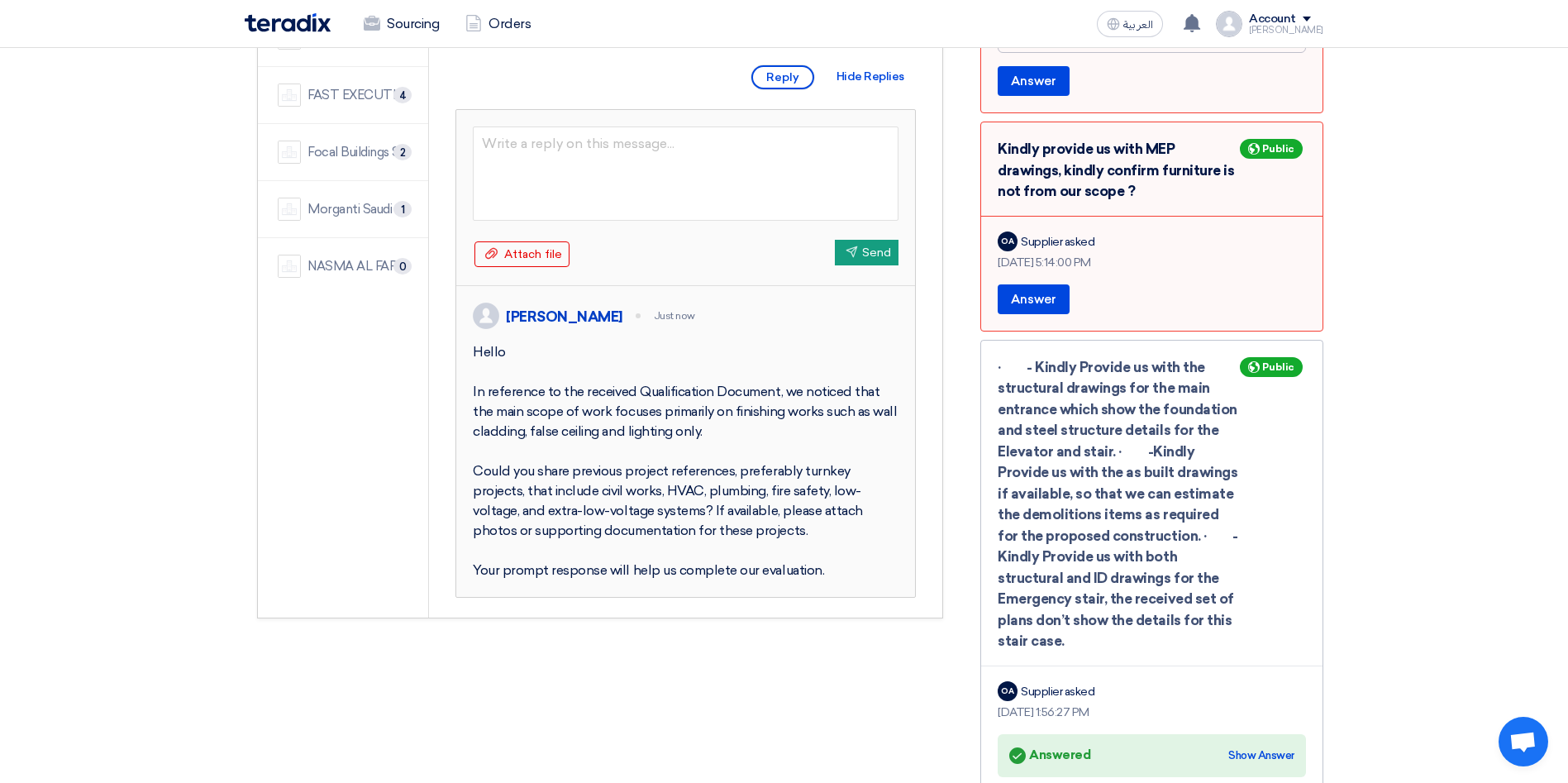
scroll to position [496, 0]
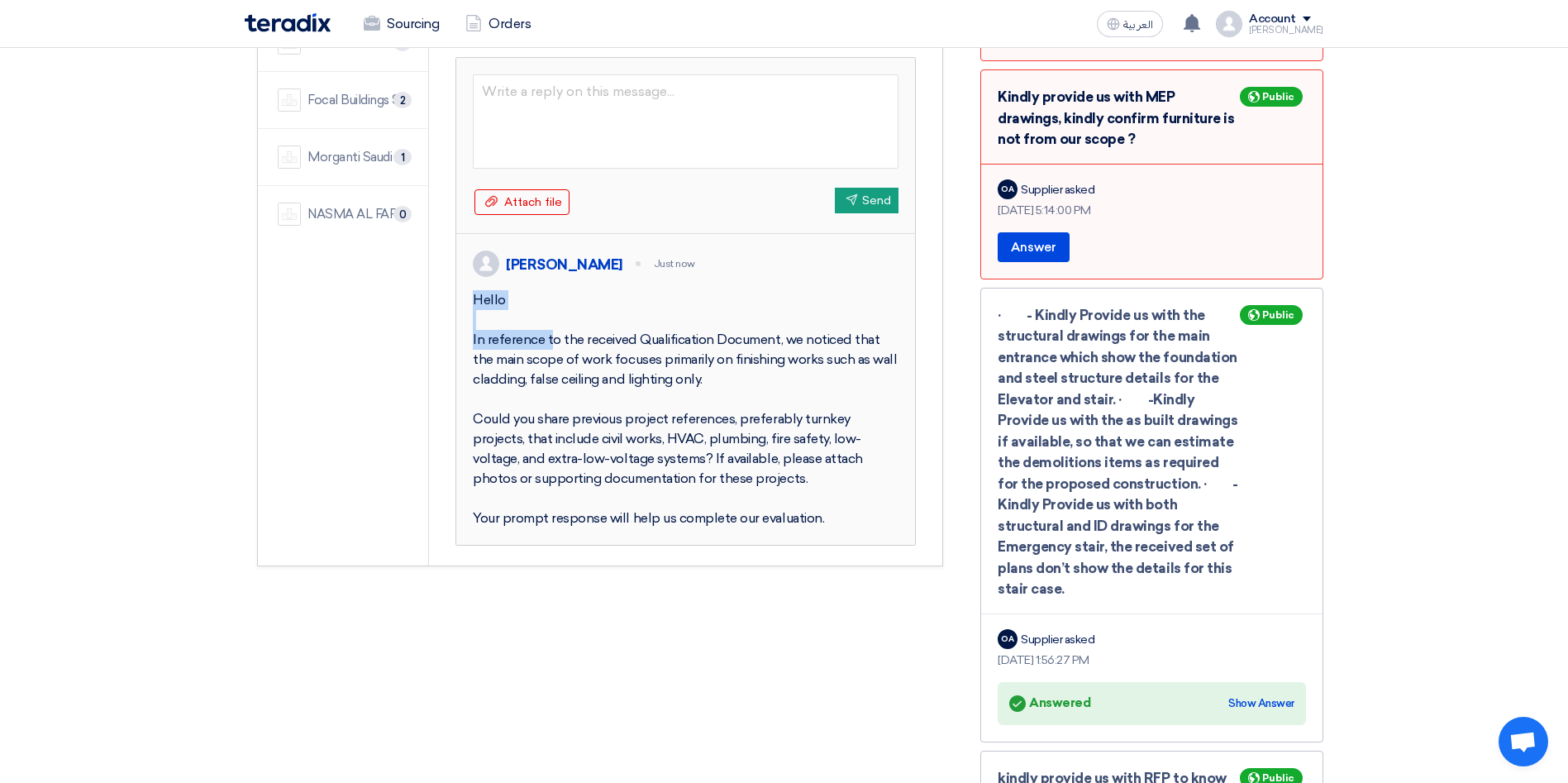
drag, startPoint x: 512, startPoint y: 313, endPoint x: 470, endPoint y: 309, distance: 42.2
click at [470, 309] on div "[PERSON_NAME] Just now Hello In reference to the received Qualification Documen…" at bounding box center [685, 390] width 459 height 311
copy div "Hello"
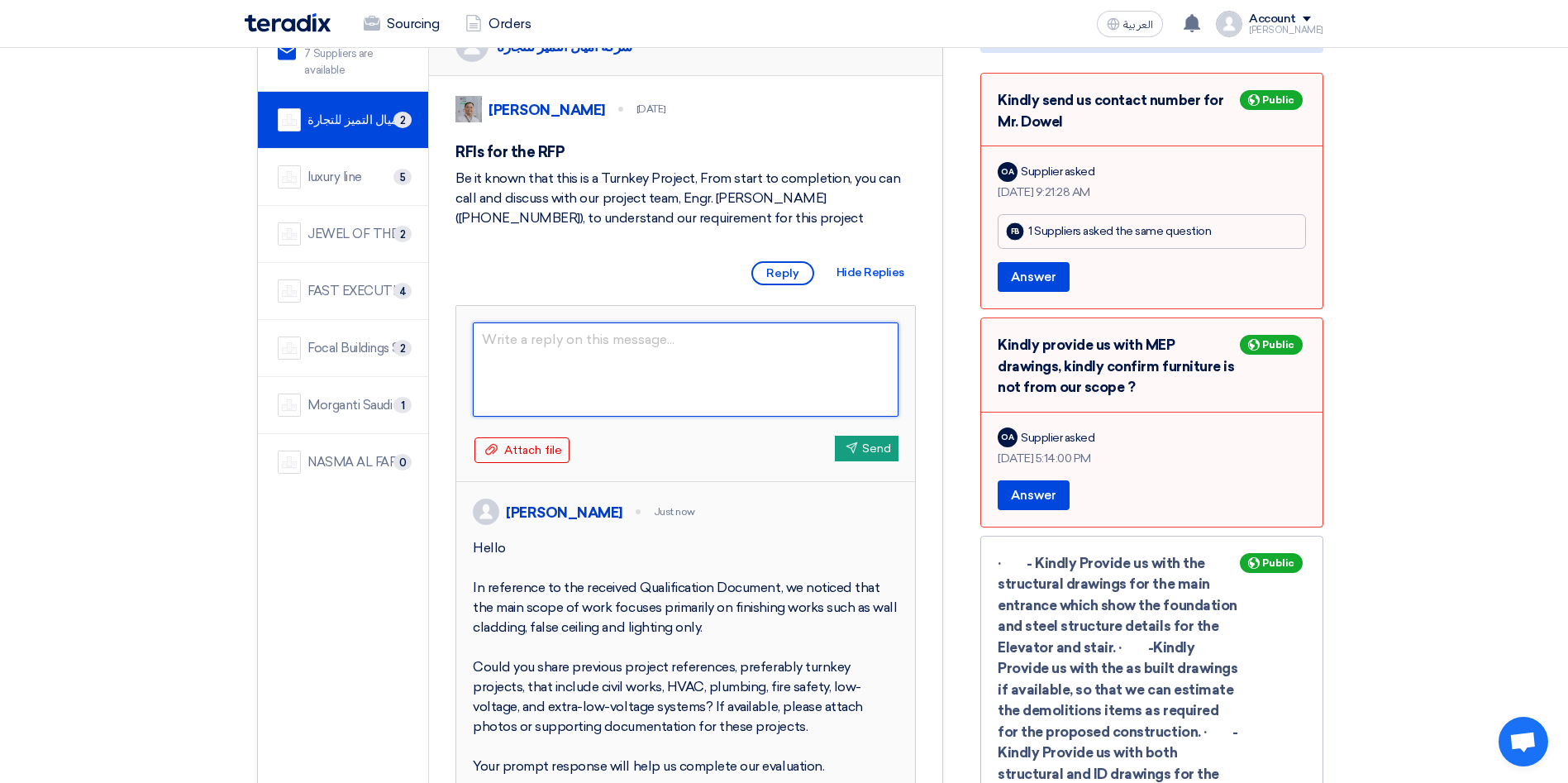
click at [555, 345] on textarea at bounding box center [686, 369] width 426 height 94
paste textarea "Hello"
click at [524, 336] on textarea "Hello" at bounding box center [686, 369] width 426 height 94
click at [608, 337] on textarea "Hello" at bounding box center [686, 369] width 426 height 94
paste textarea "Amial Al-Tamayyuz Company"
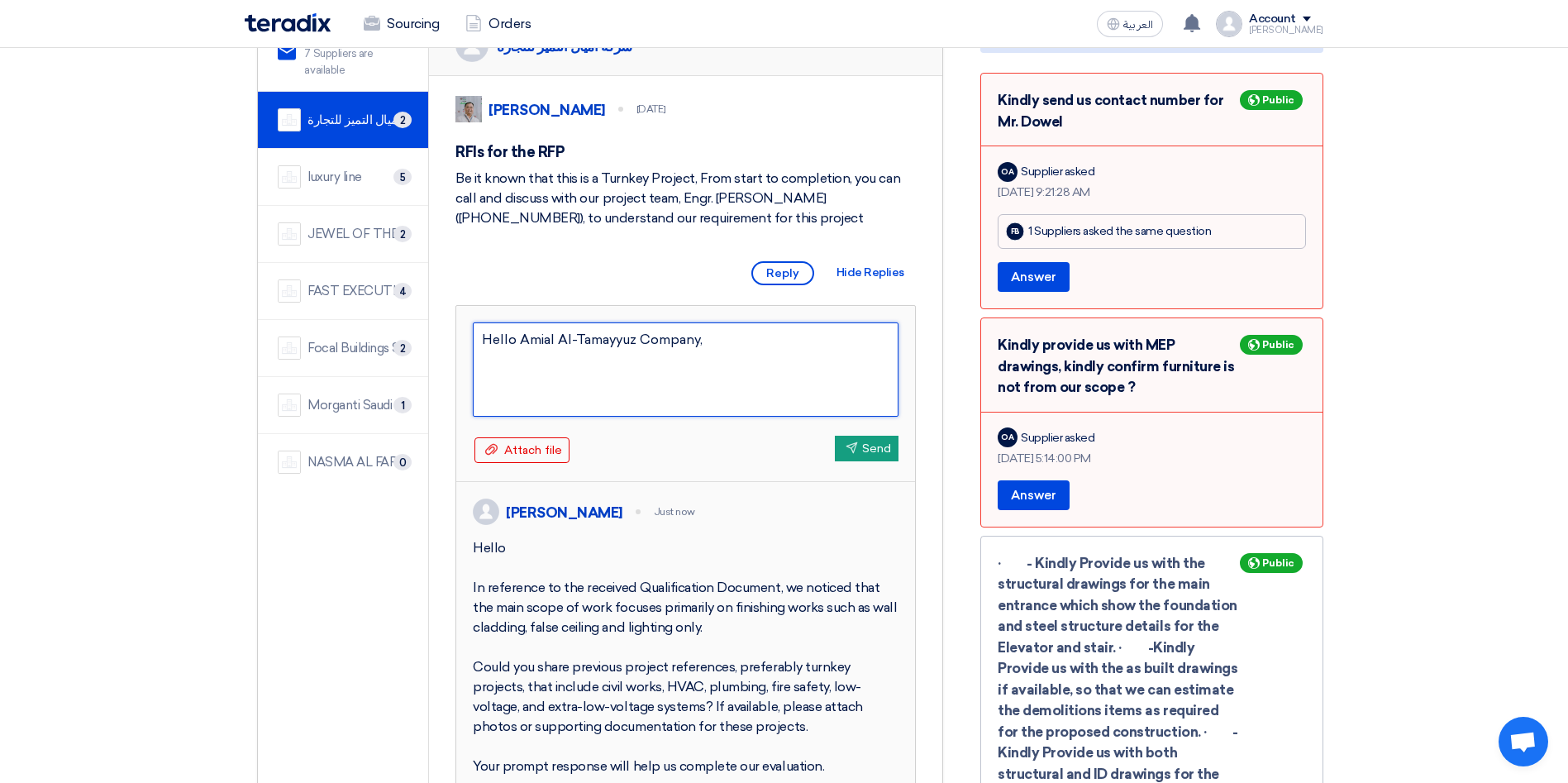
click at [579, 373] on textarea "Hello Amial Al-Tamayyuz Company," at bounding box center [686, 369] width 426 height 94
click at [562, 369] on textarea "Hello Amial Al-Tamayyuz Company," at bounding box center [686, 369] width 426 height 94
paste textarea "In reference to the received staff CVs, we are a bit confused regarding Engr. […"
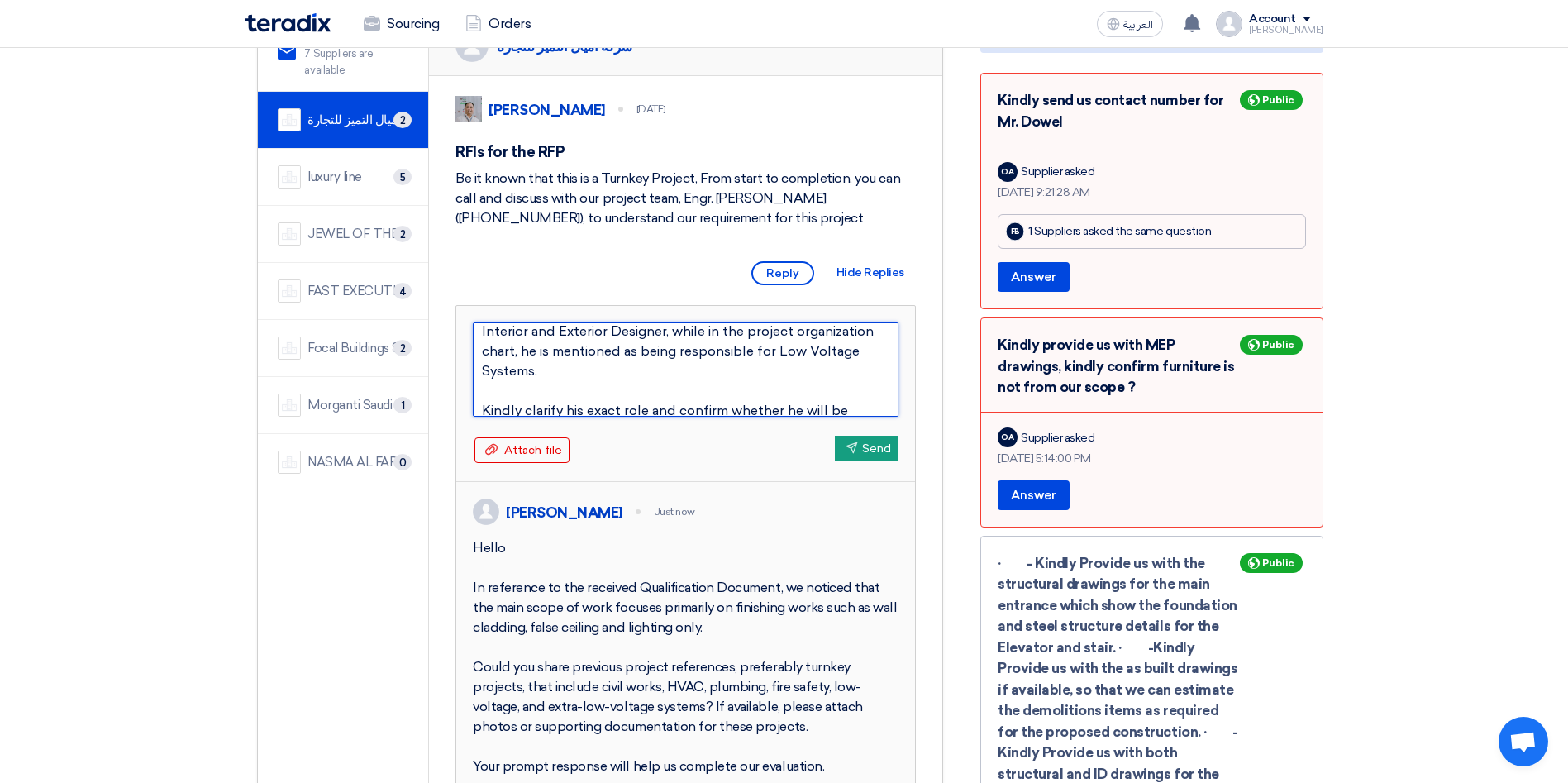
scroll to position [124, 0]
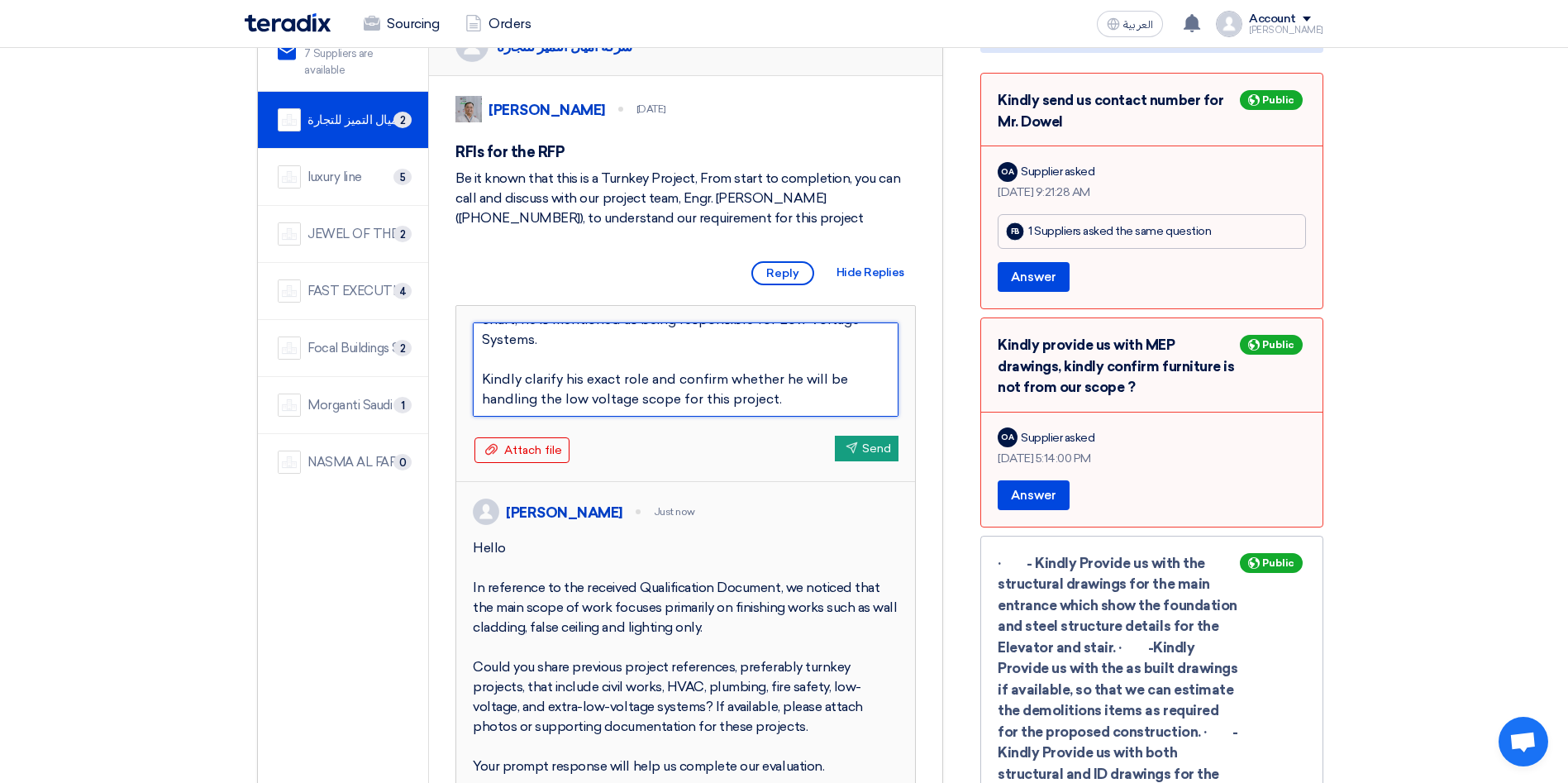
click at [618, 330] on textarea "Hello Amial Al-Tamayyuz Company, In reference to the received staff CVs, we are…" at bounding box center [686, 369] width 426 height 94
drag, startPoint x: 789, startPoint y: 399, endPoint x: 650, endPoint y: 373, distance: 141.4
click at [650, 373] on textarea "Hello Amial Al-Tamayyuz Company, In reference to the received staff CVs, we are…" at bounding box center [686, 369] width 426 height 94
type textarea "Hello Amial Al-Tamayyuz Company, In reference to the received staff CVs, we are…"
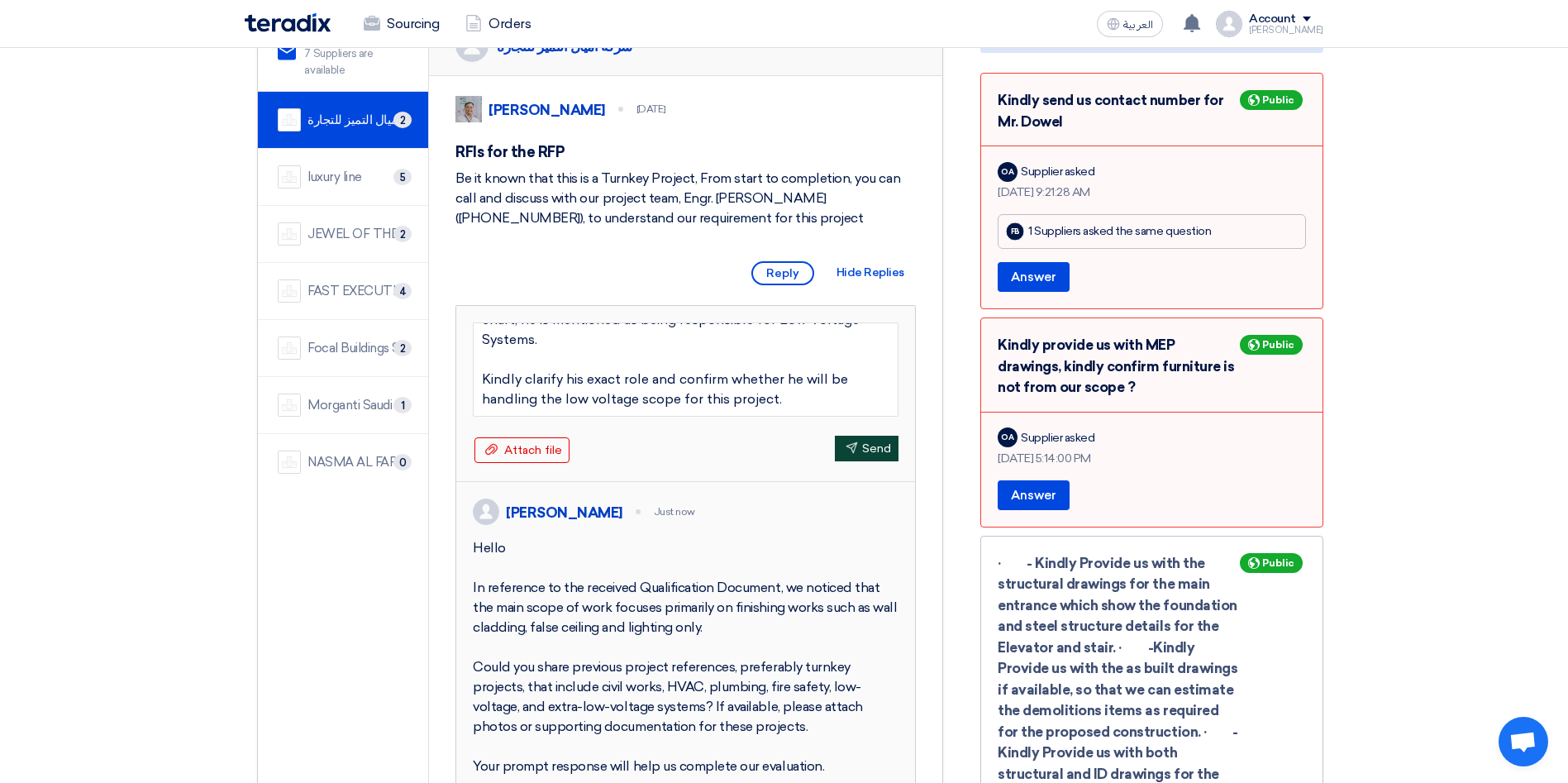
click at [862, 447] on button "Send Send" at bounding box center [867, 448] width 64 height 26
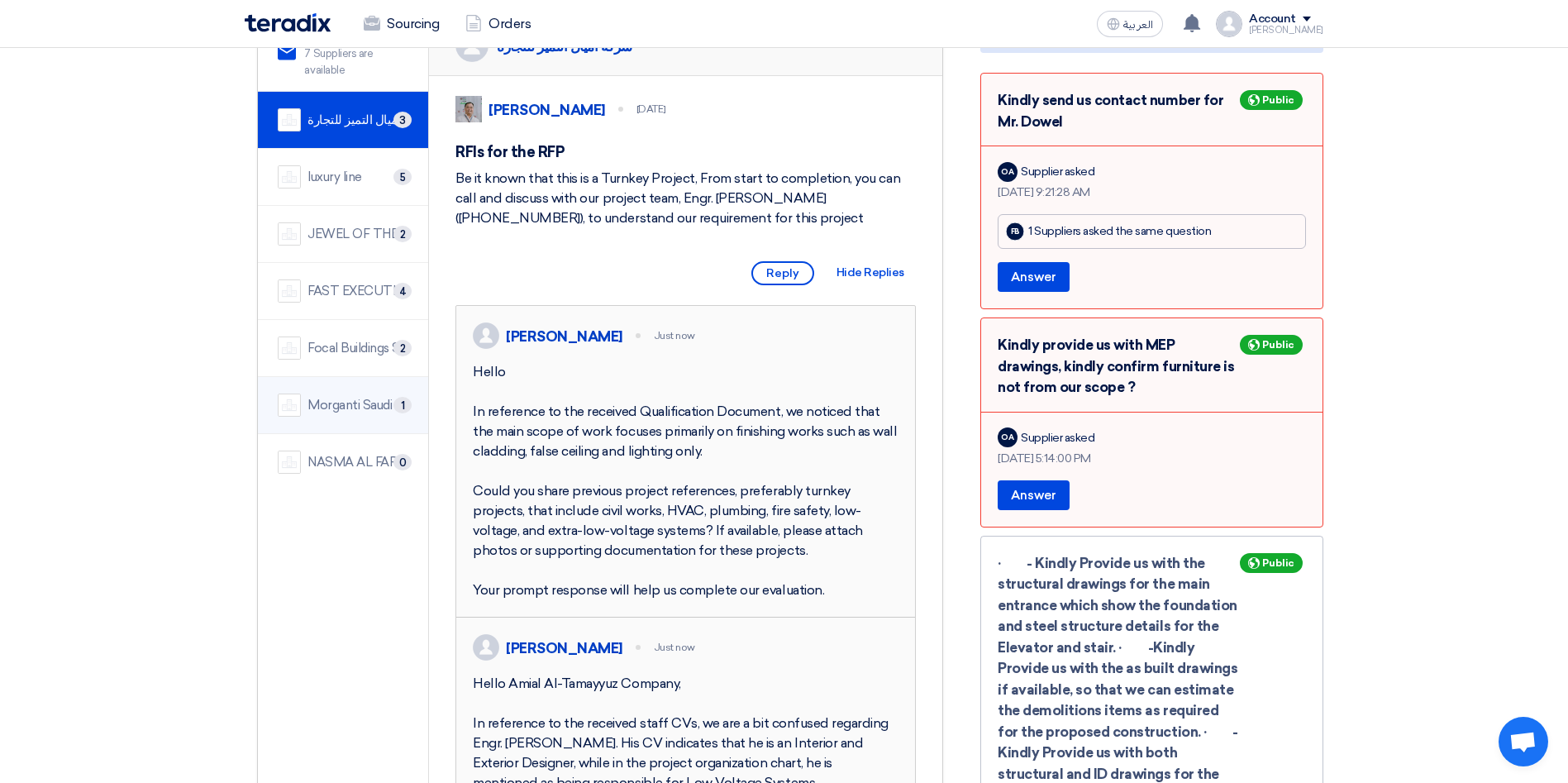
click at [351, 396] on div "Morganti Saudi Arabia Ltd." at bounding box center [358, 405] width 101 height 19
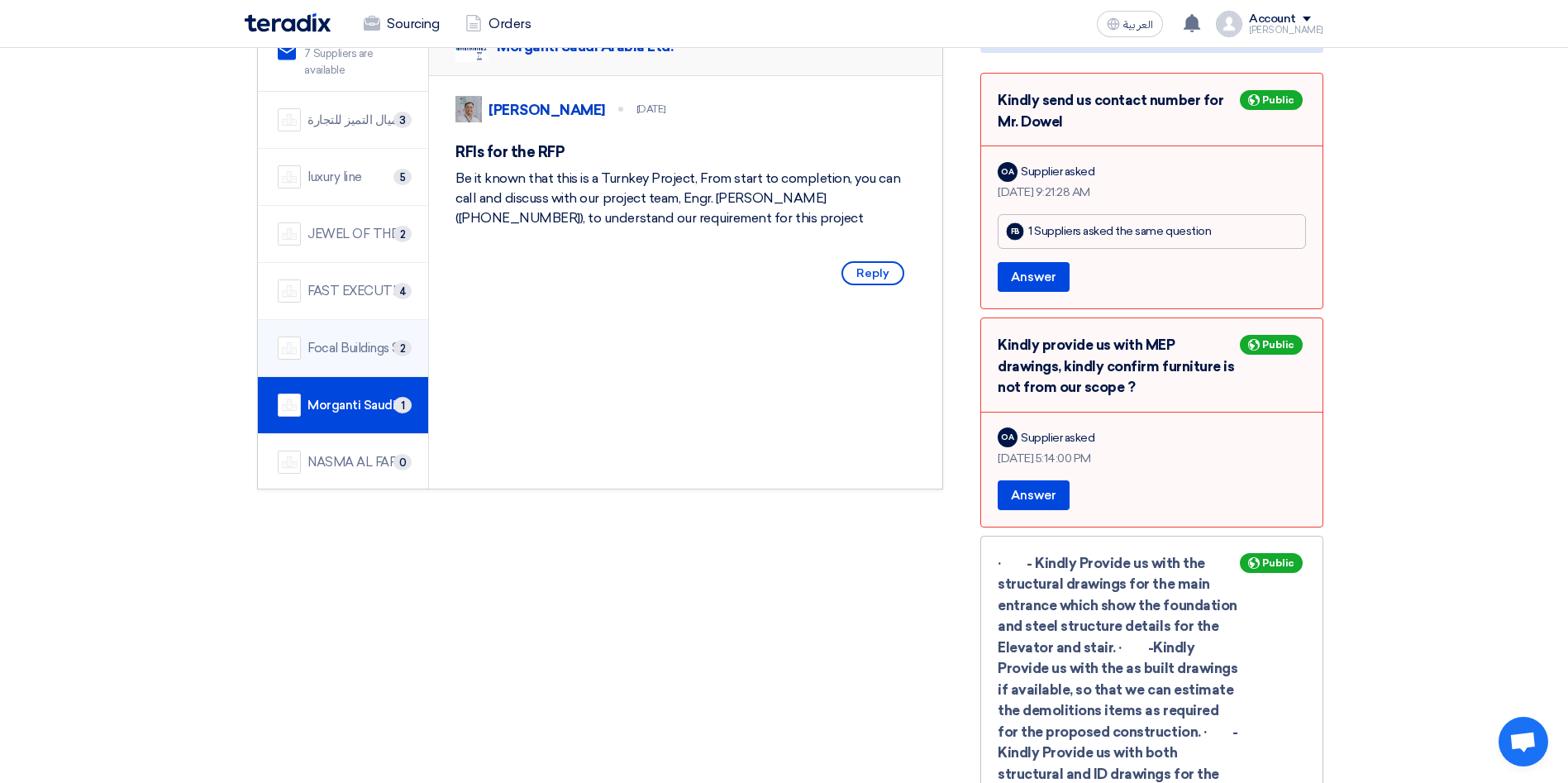
click at [336, 339] on div "Focal Buildings Solutions (FBS)" at bounding box center [358, 348] width 101 height 19
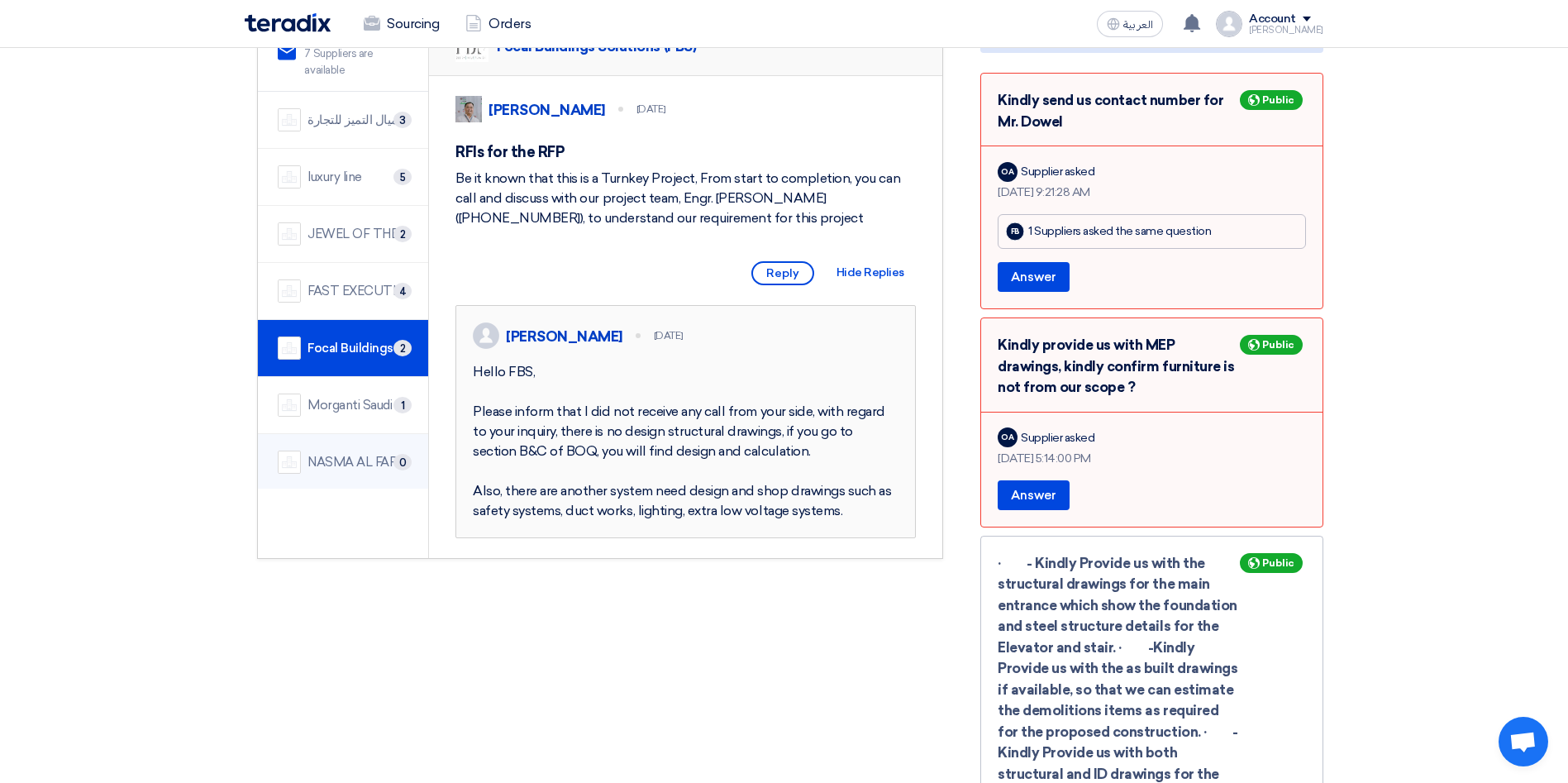
click at [355, 453] on div "NASMA AL FARIS CONTRACTING CO" at bounding box center [358, 462] width 101 height 19
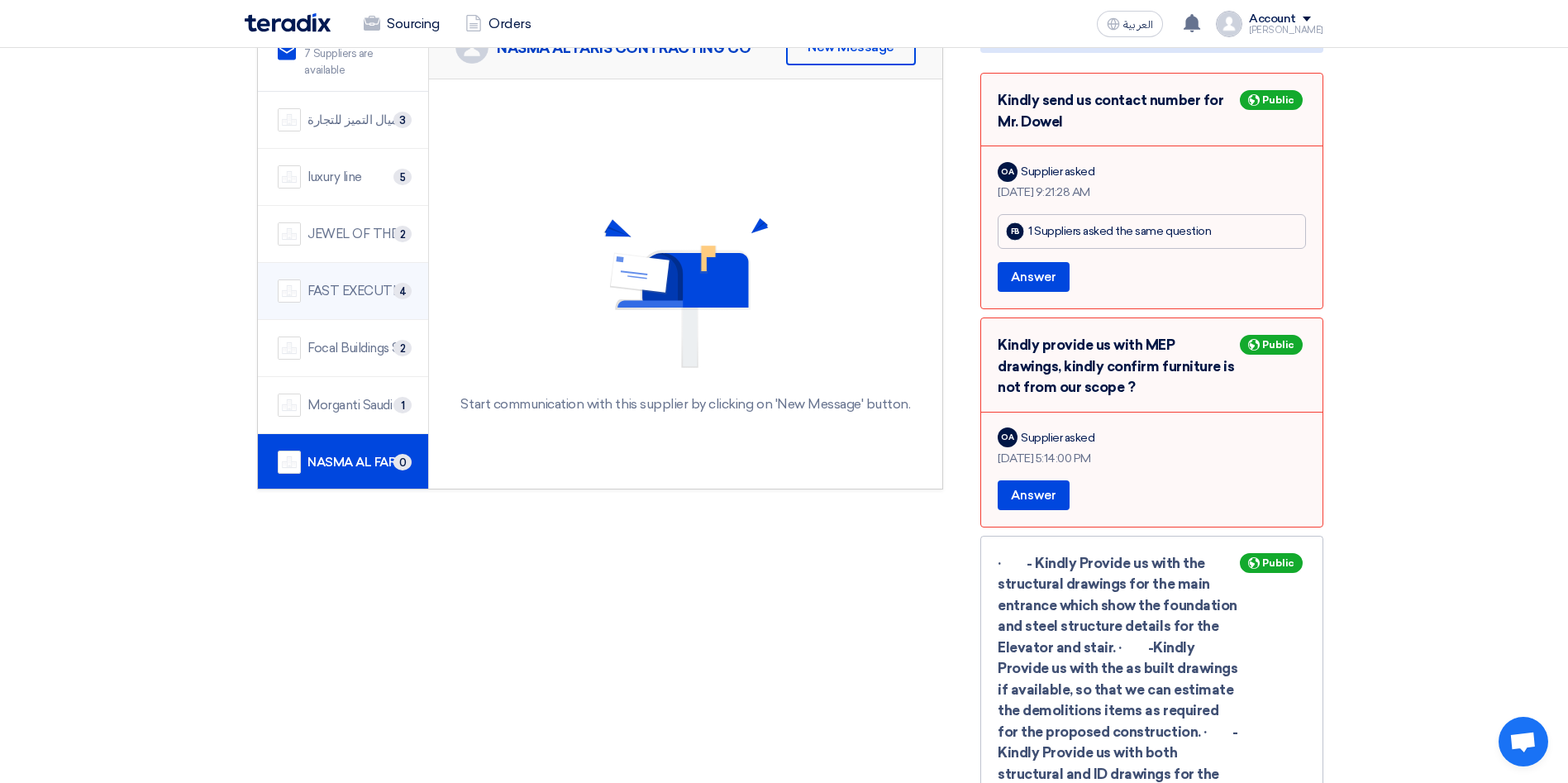
click at [355, 282] on div "FAST EXECUTION" at bounding box center [358, 291] width 101 height 19
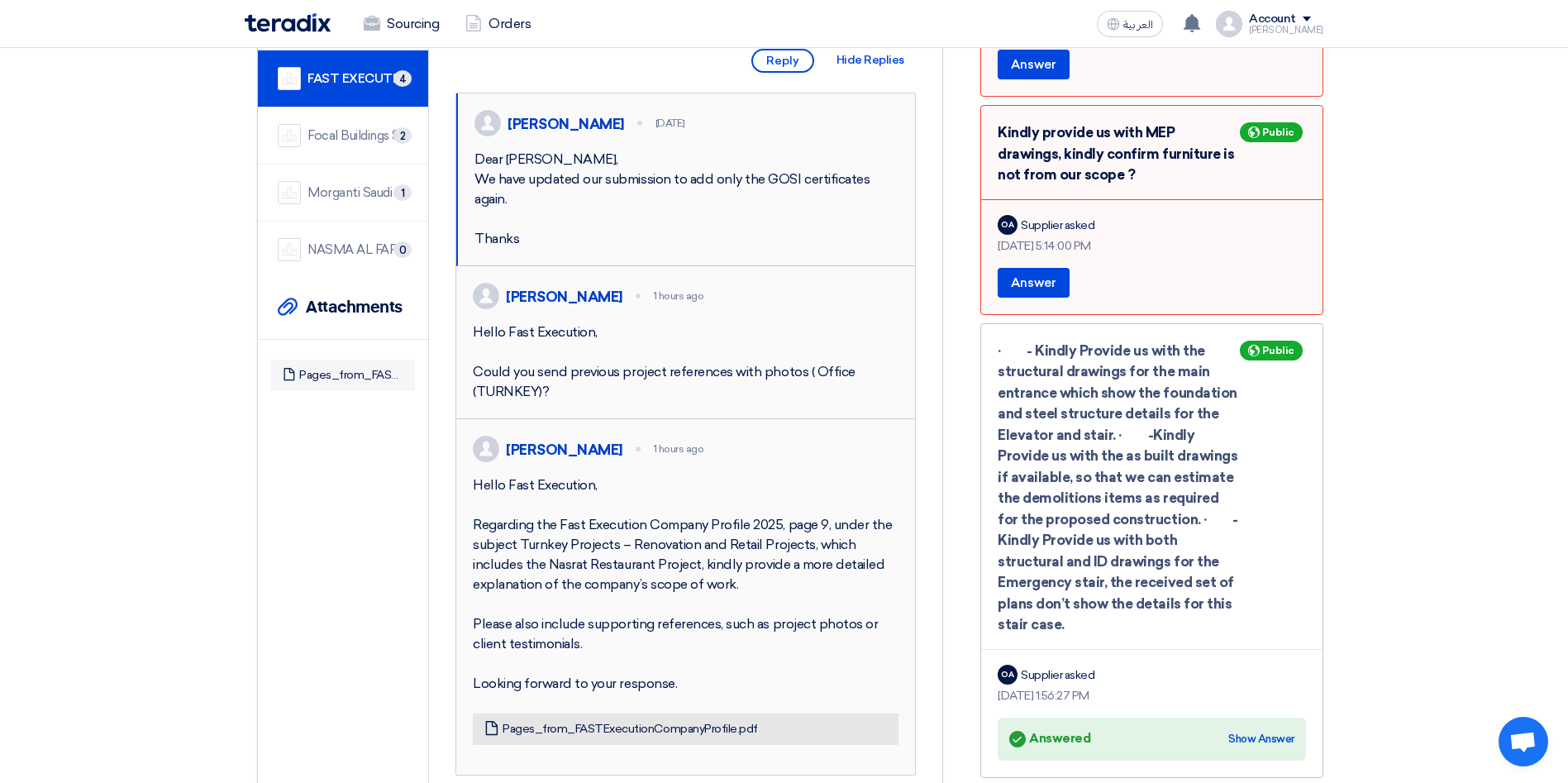
scroll to position [372, 0]
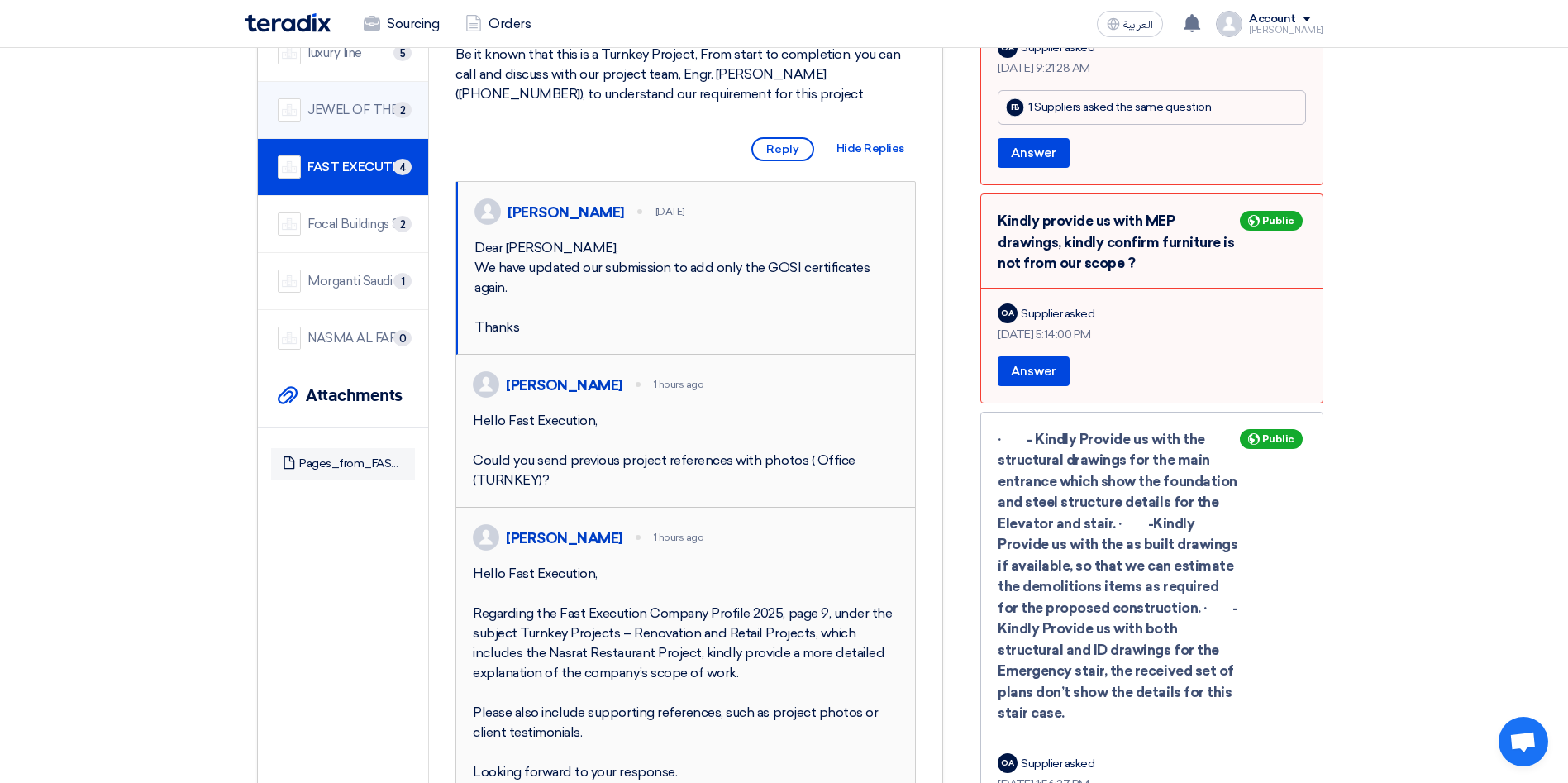
click at [341, 101] on div "JEWEL OF THE CRADLE" at bounding box center [358, 110] width 101 height 19
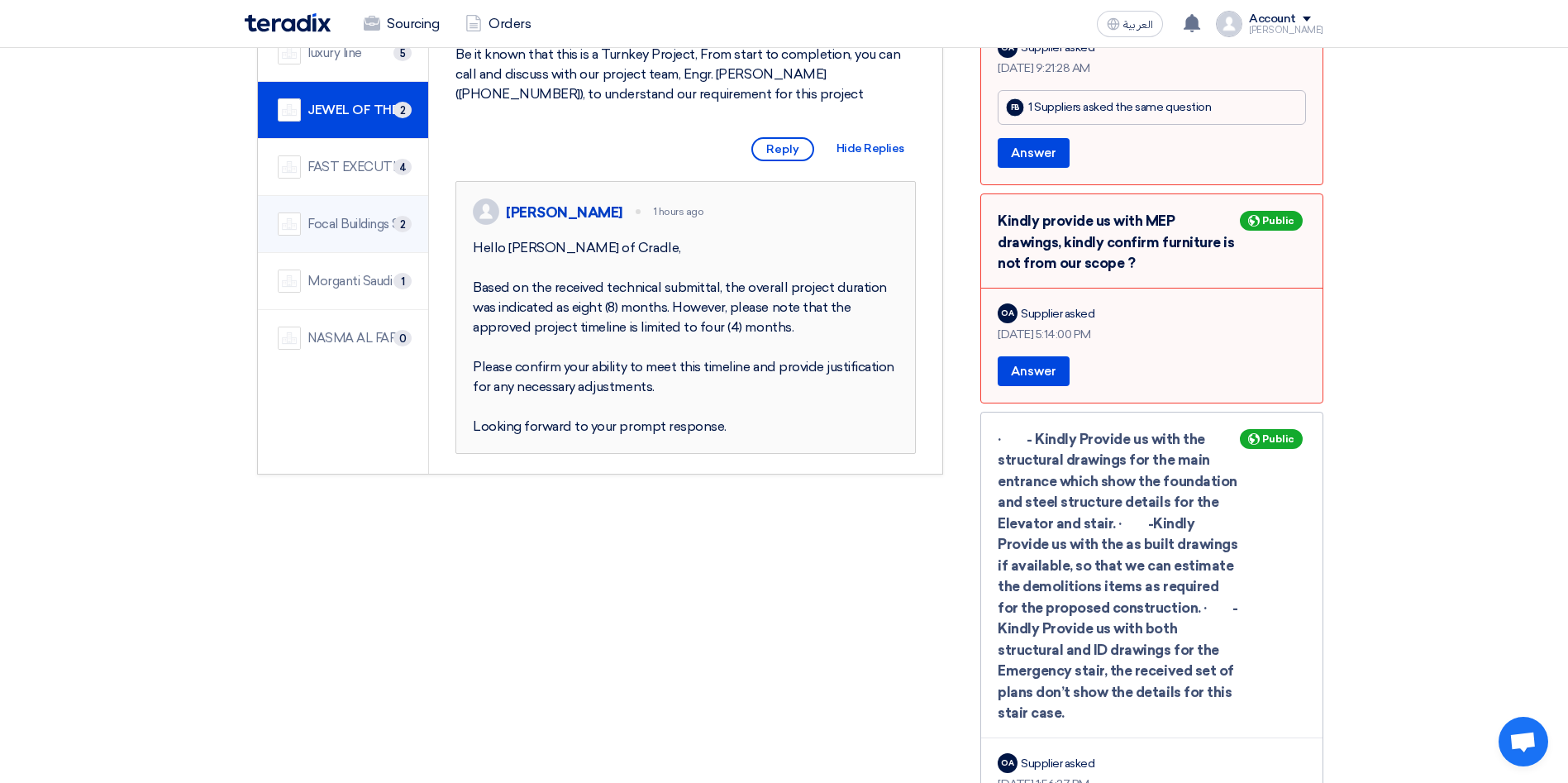
click at [346, 215] on div "Focal Buildings Solutions (FBS)" at bounding box center [358, 224] width 101 height 19
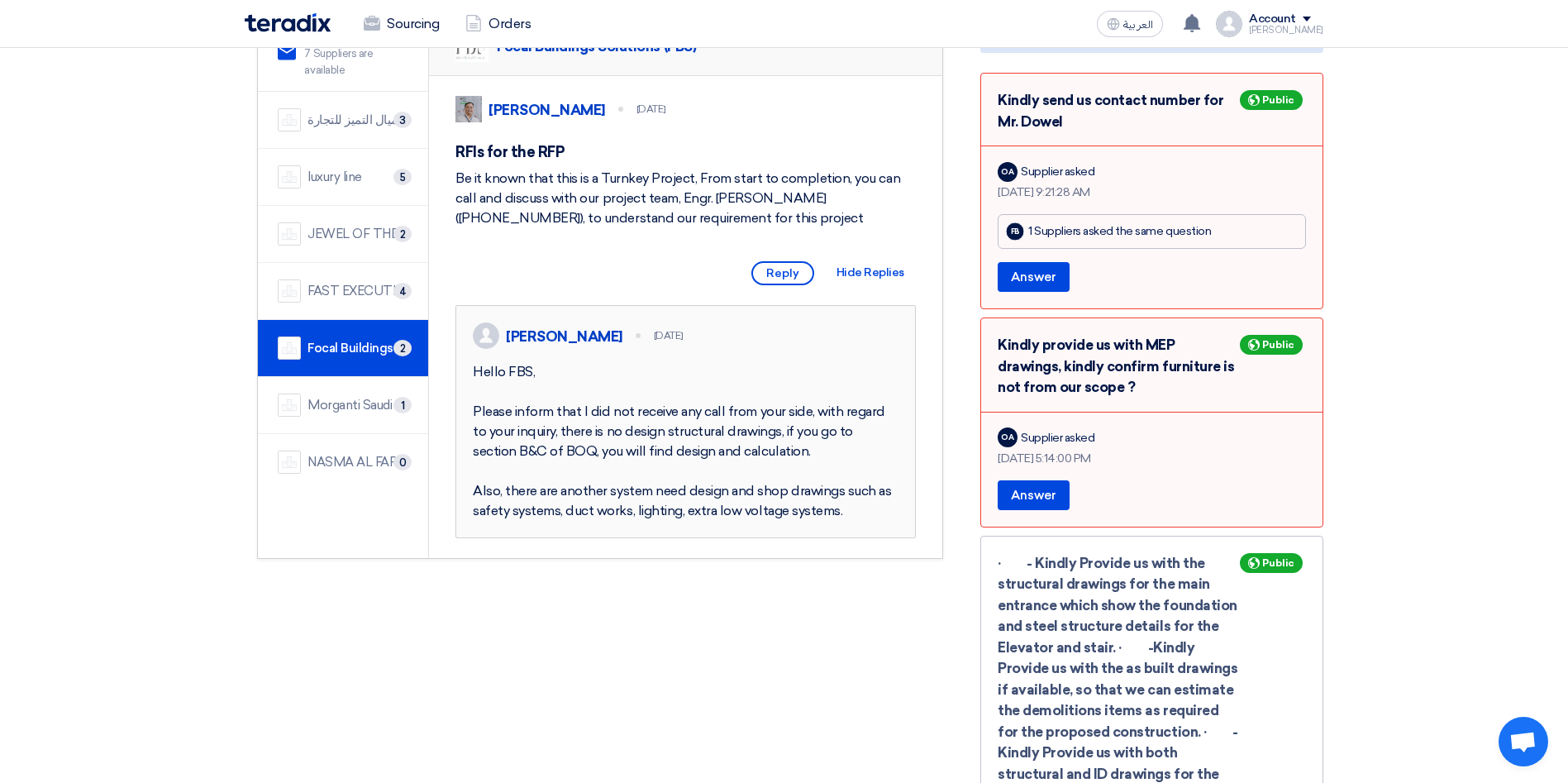
scroll to position [124, 0]
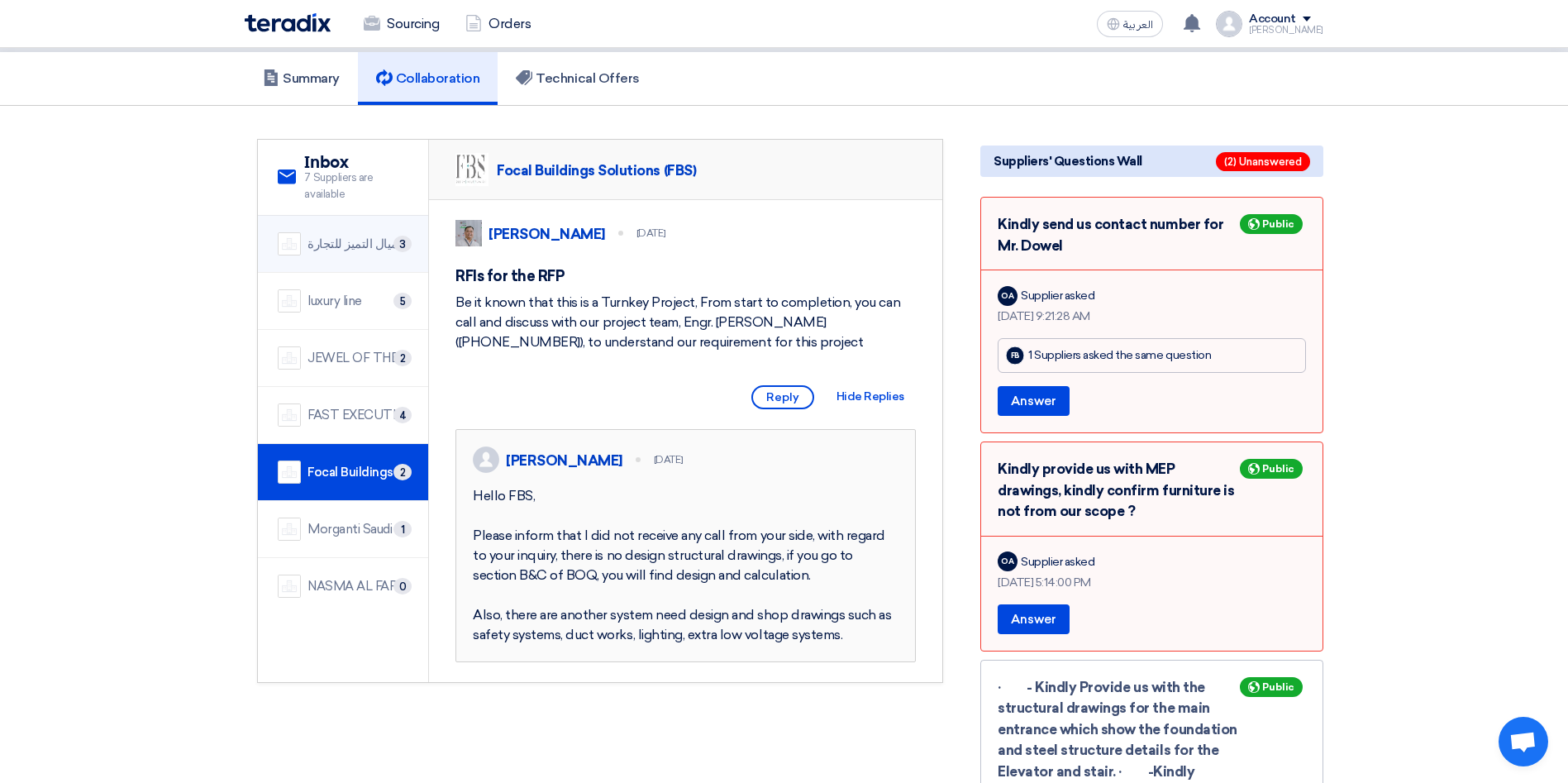
click at [317, 234] on div "شركة اميال التميز للتجارة 3" at bounding box center [343, 244] width 130 height 23
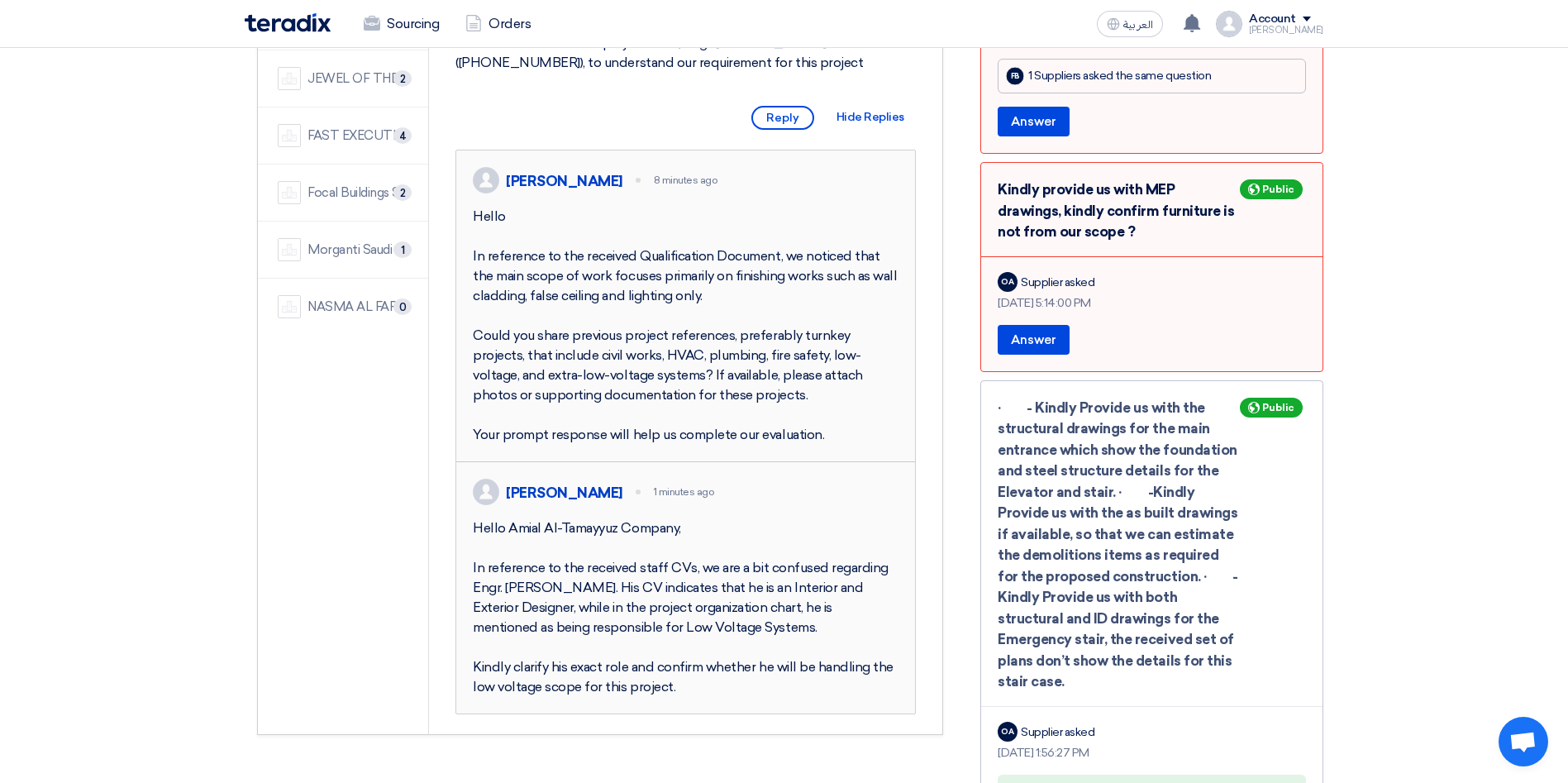
scroll to position [248, 0]
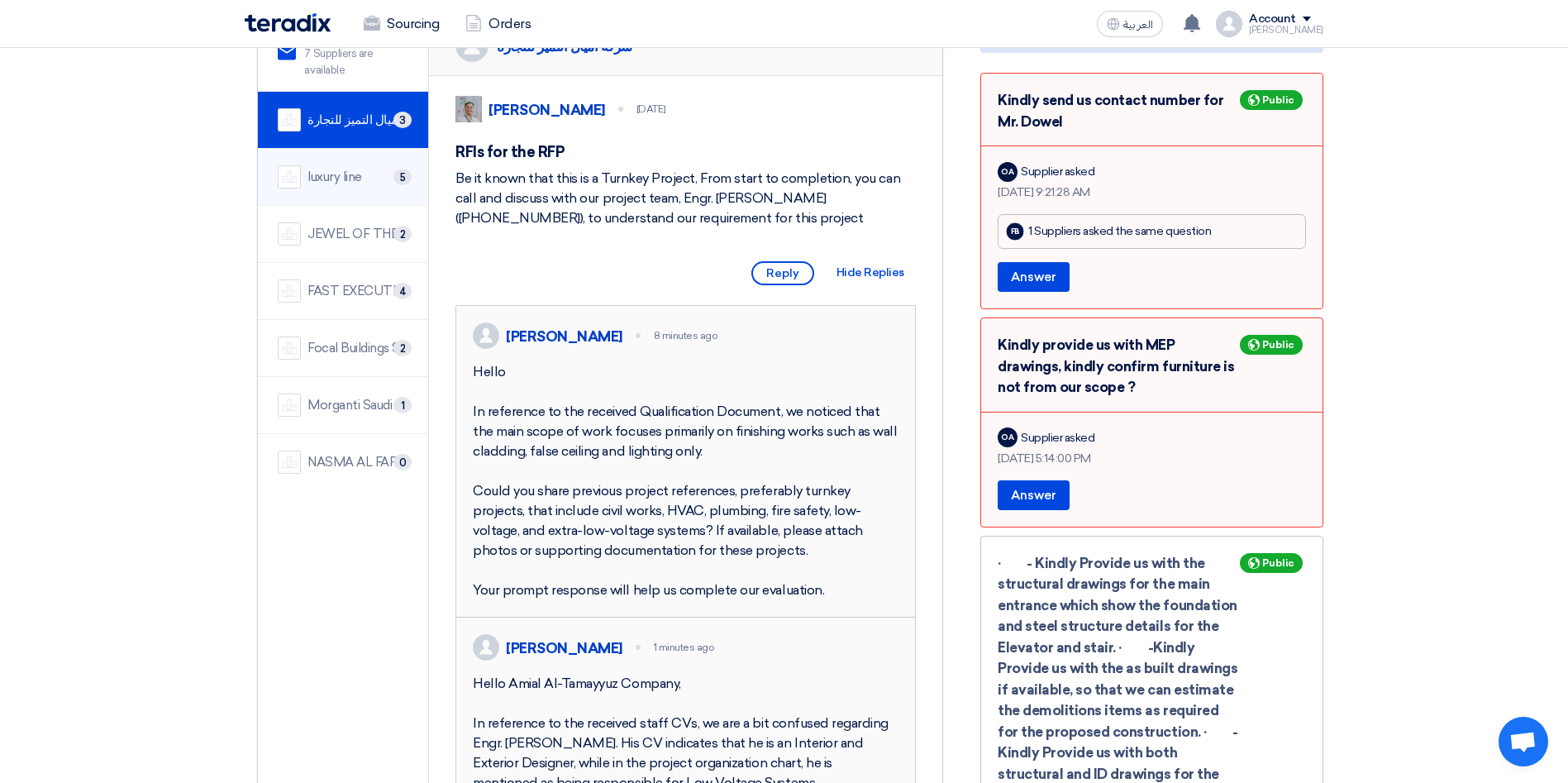
click at [337, 168] on div "luxury line" at bounding box center [334, 177] width 54 height 19
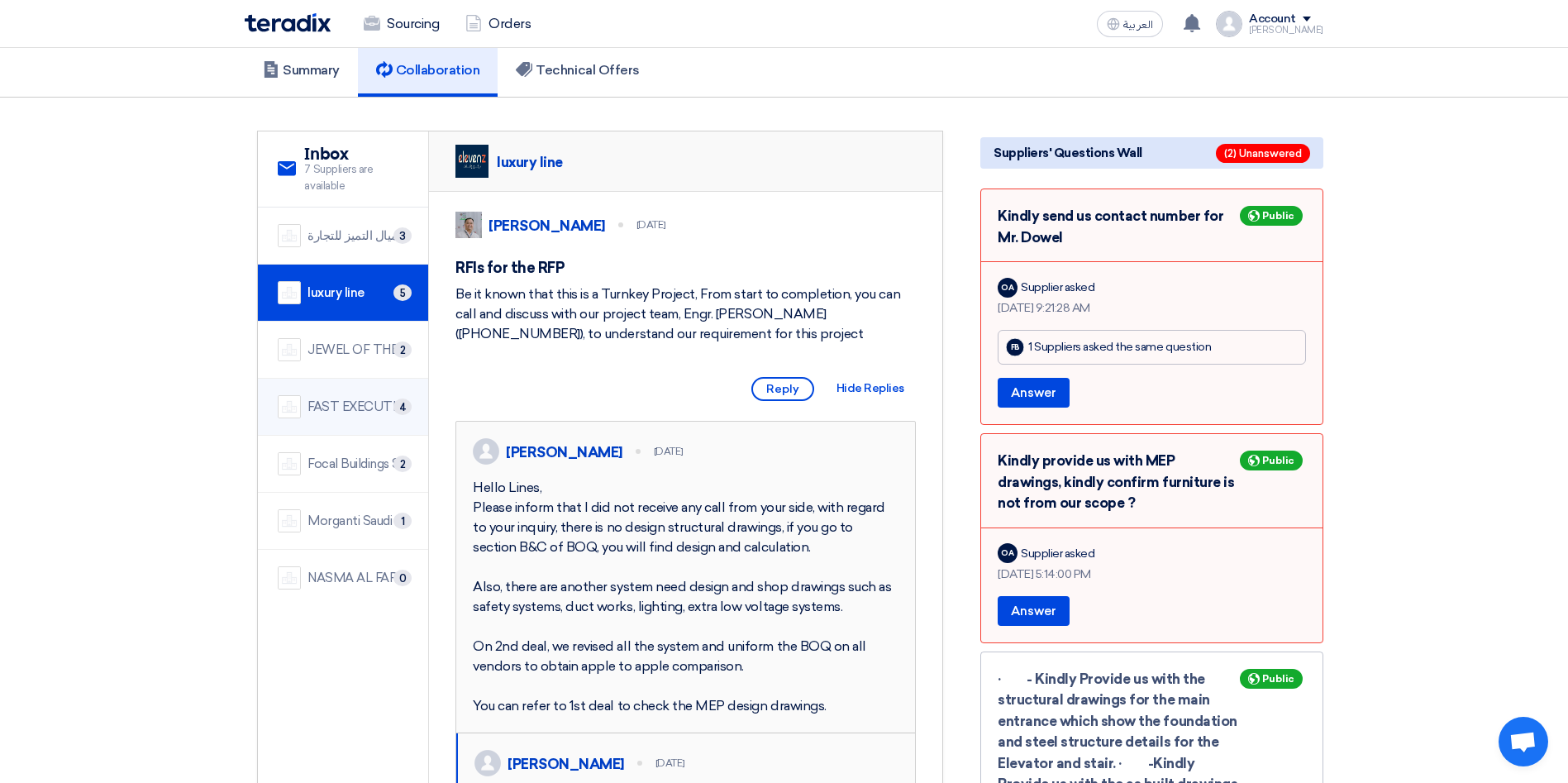
scroll to position [124, 0]
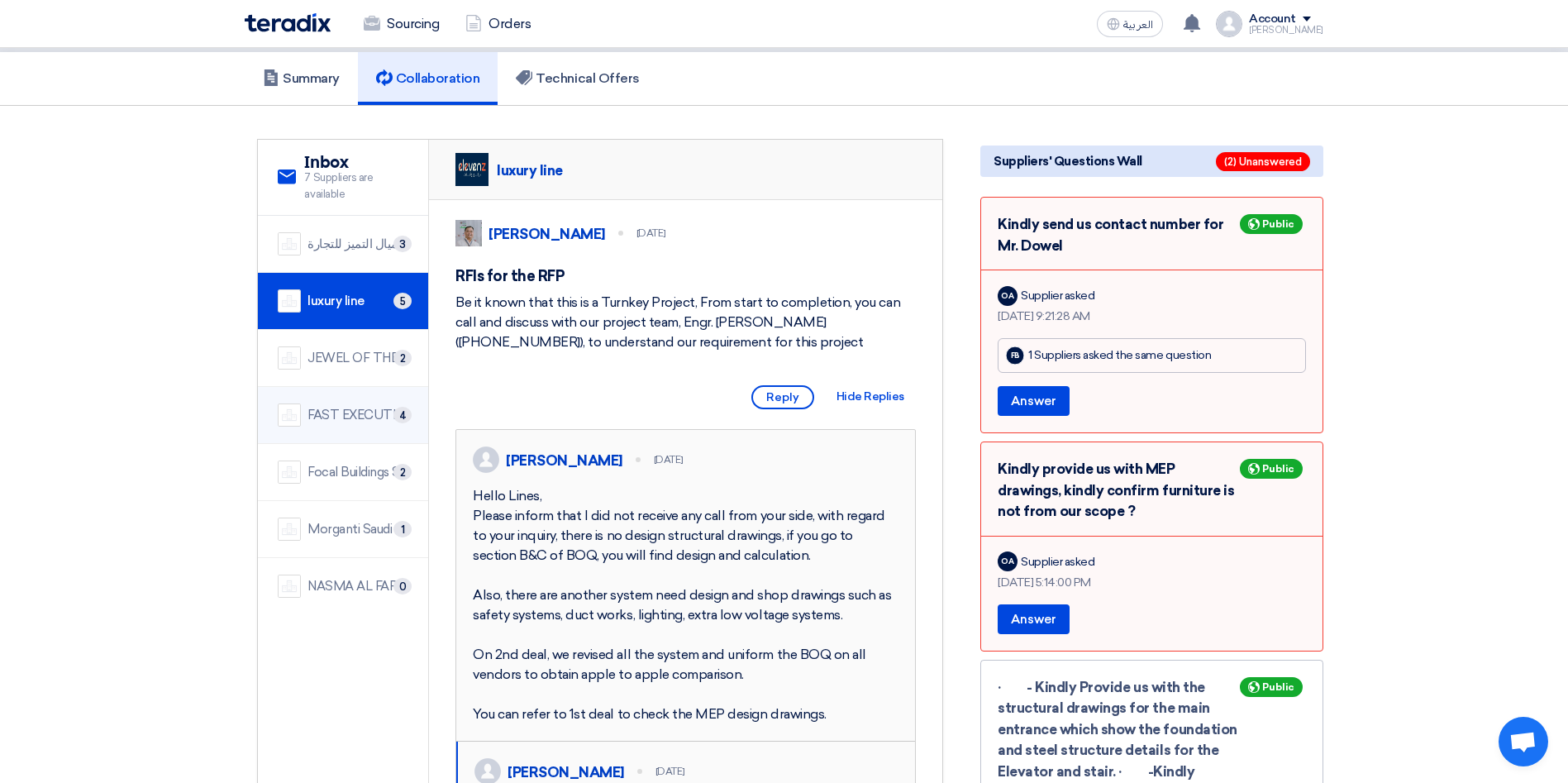
click at [344, 406] on div "FAST EXECUTION" at bounding box center [358, 415] width 101 height 19
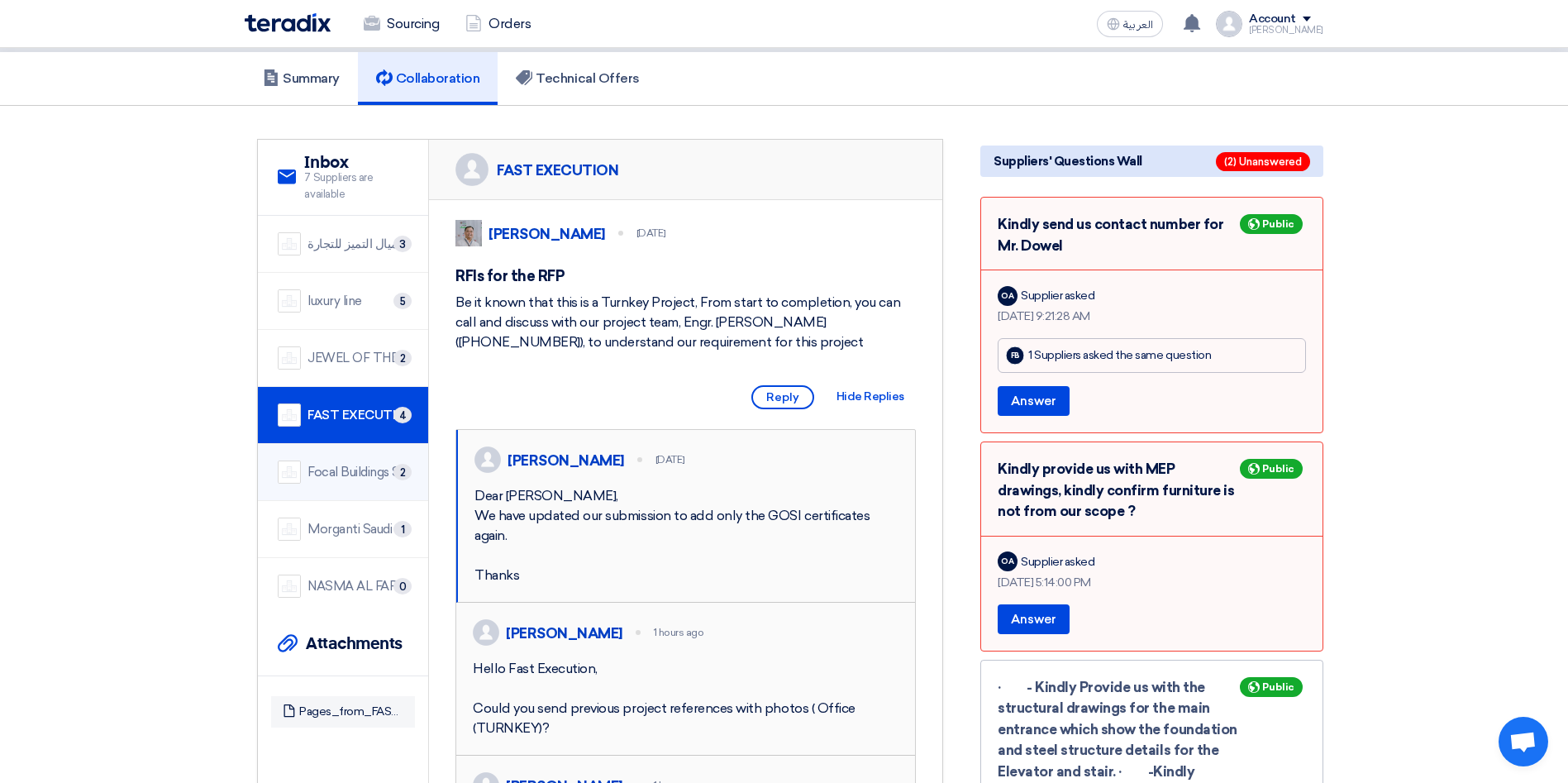
click at [359, 463] on div "Focal Buildings Solutions (FBS)" at bounding box center [358, 472] width 101 height 19
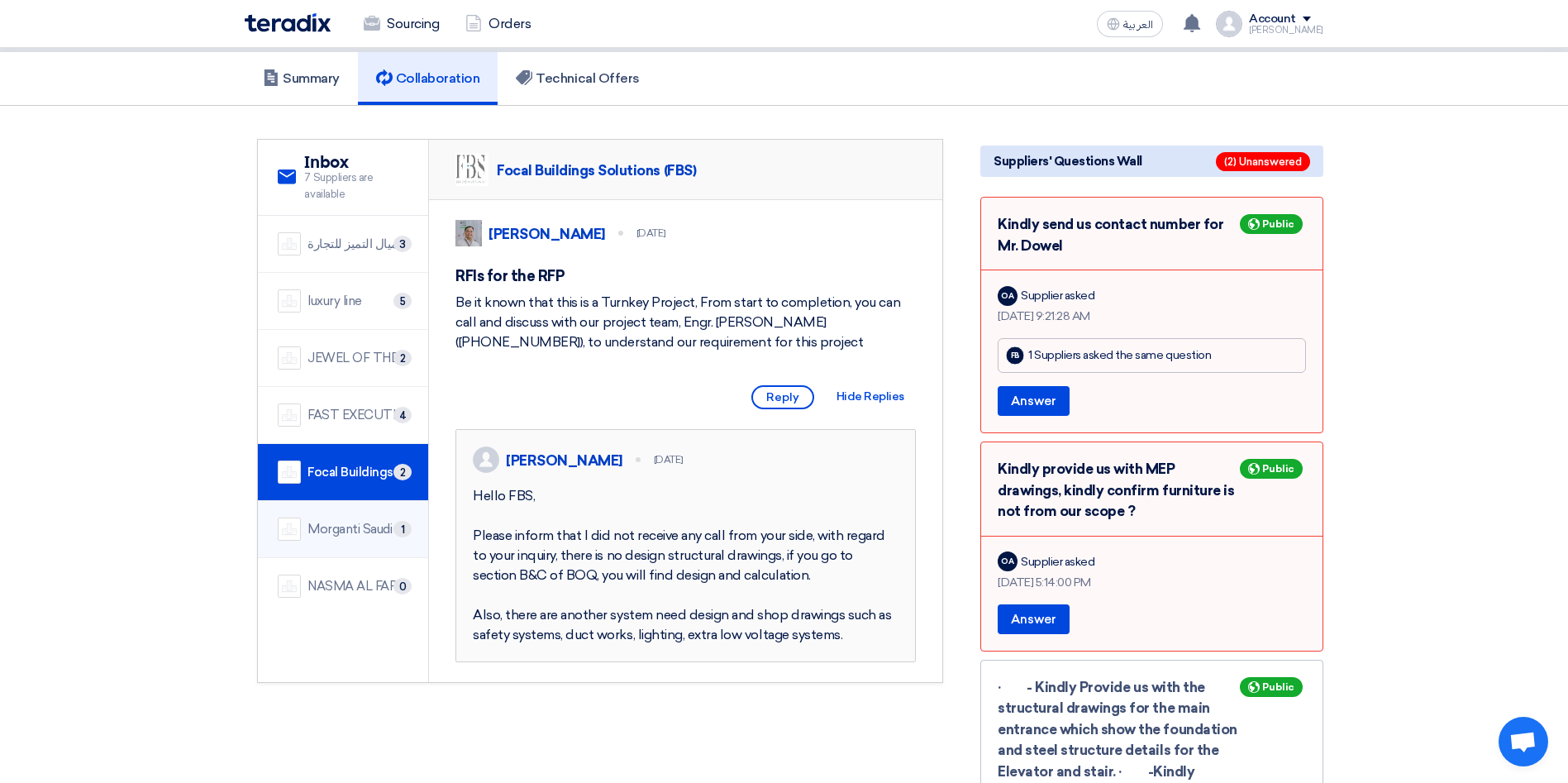
click at [349, 528] on li "[PERSON_NAME] Saudi Arabia Ltd. 1" at bounding box center [343, 529] width 170 height 57
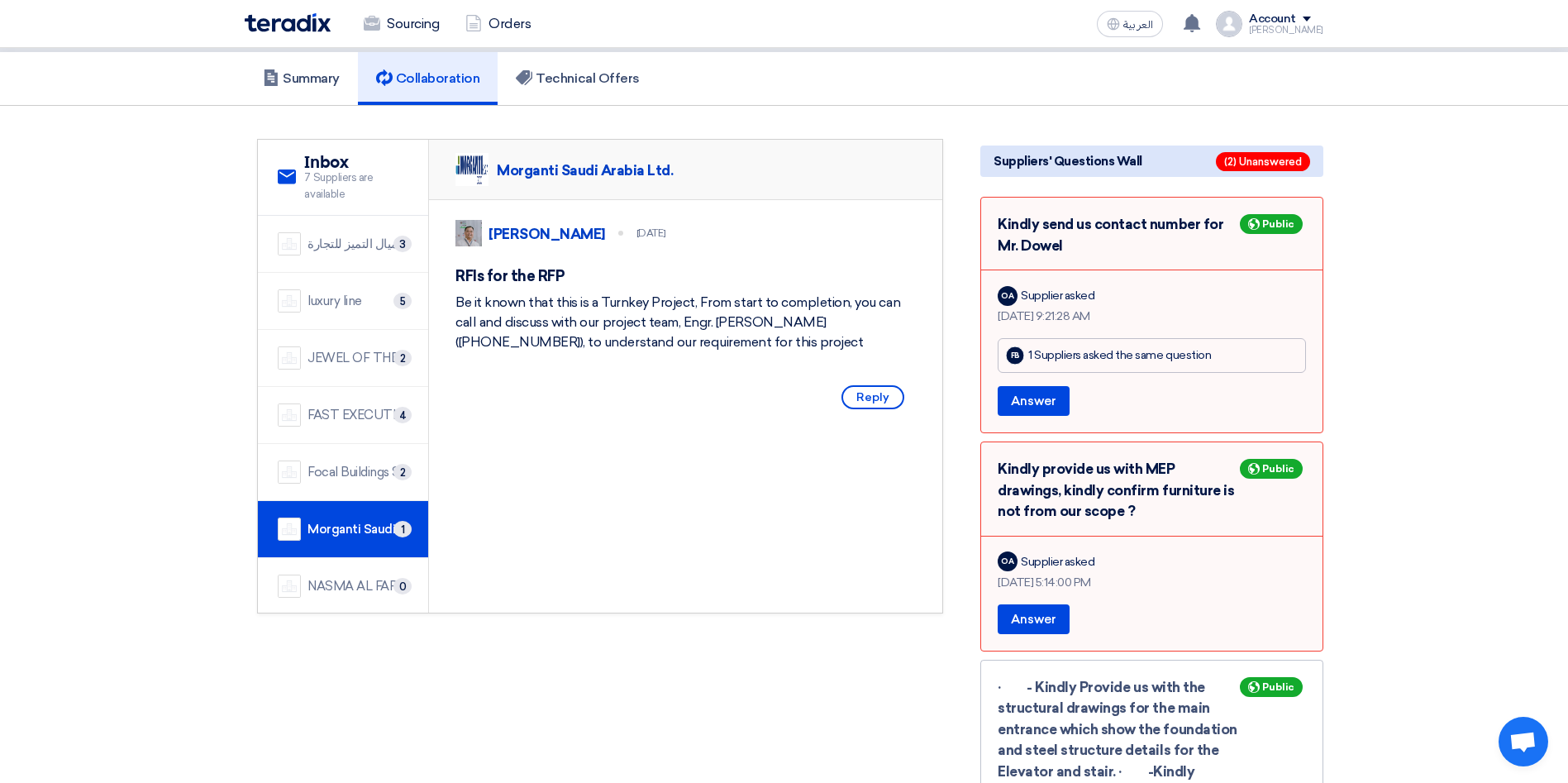
scroll to position [0, 0]
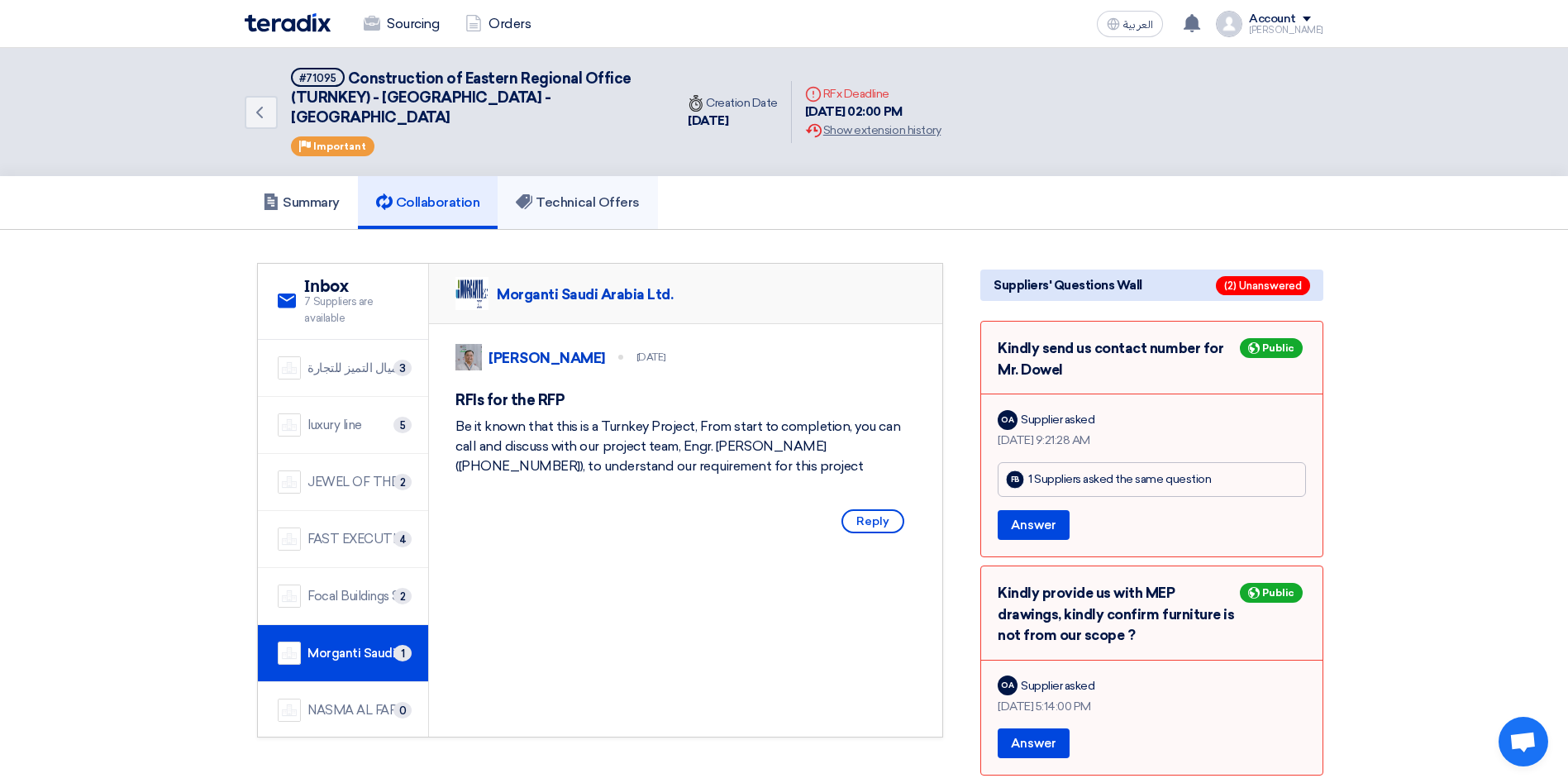
click at [587, 176] on link "Technical Offers" at bounding box center [578, 202] width 160 height 53
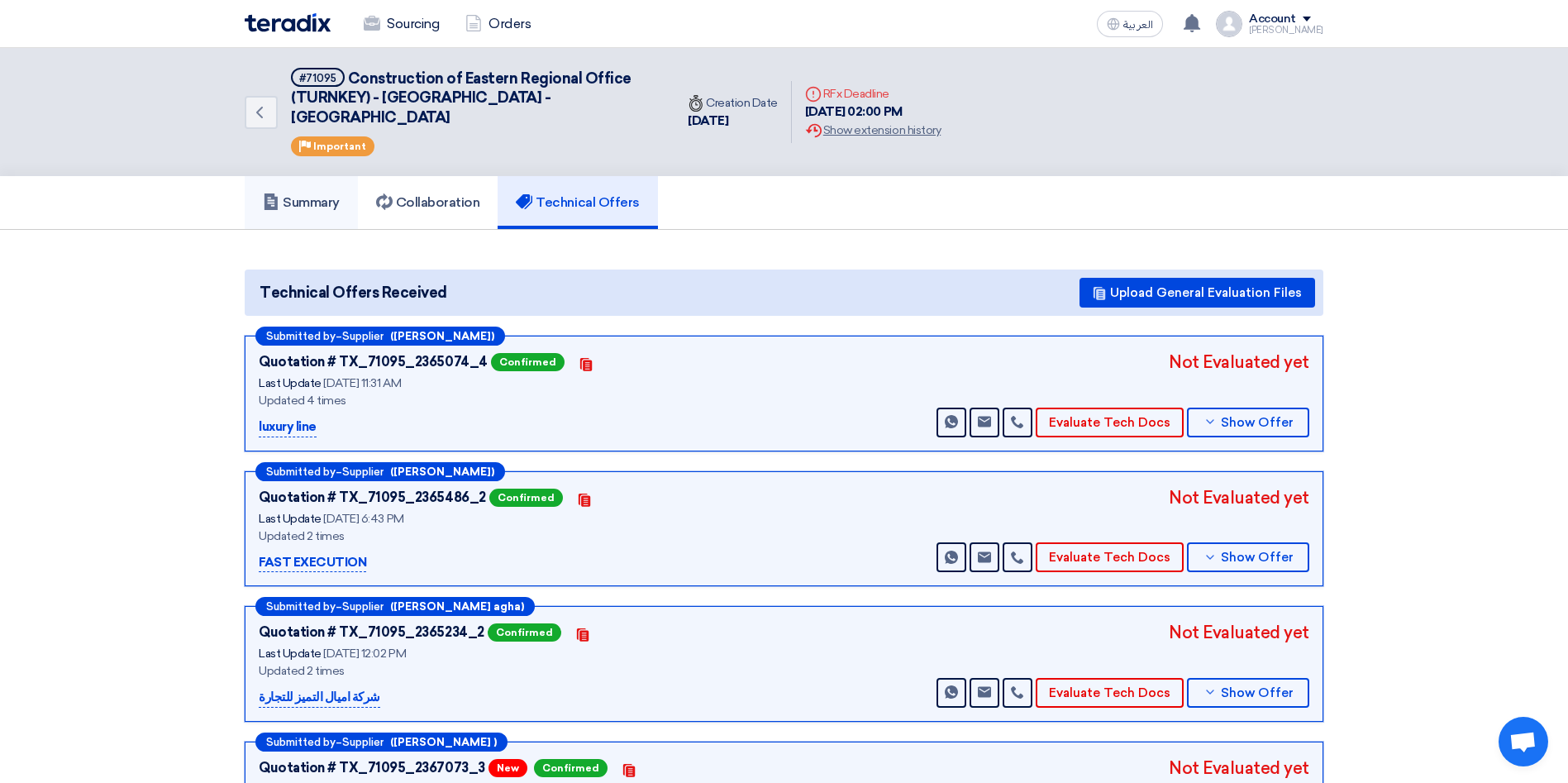
click at [322, 194] on h5 "Summary" at bounding box center [301, 202] width 77 height 17
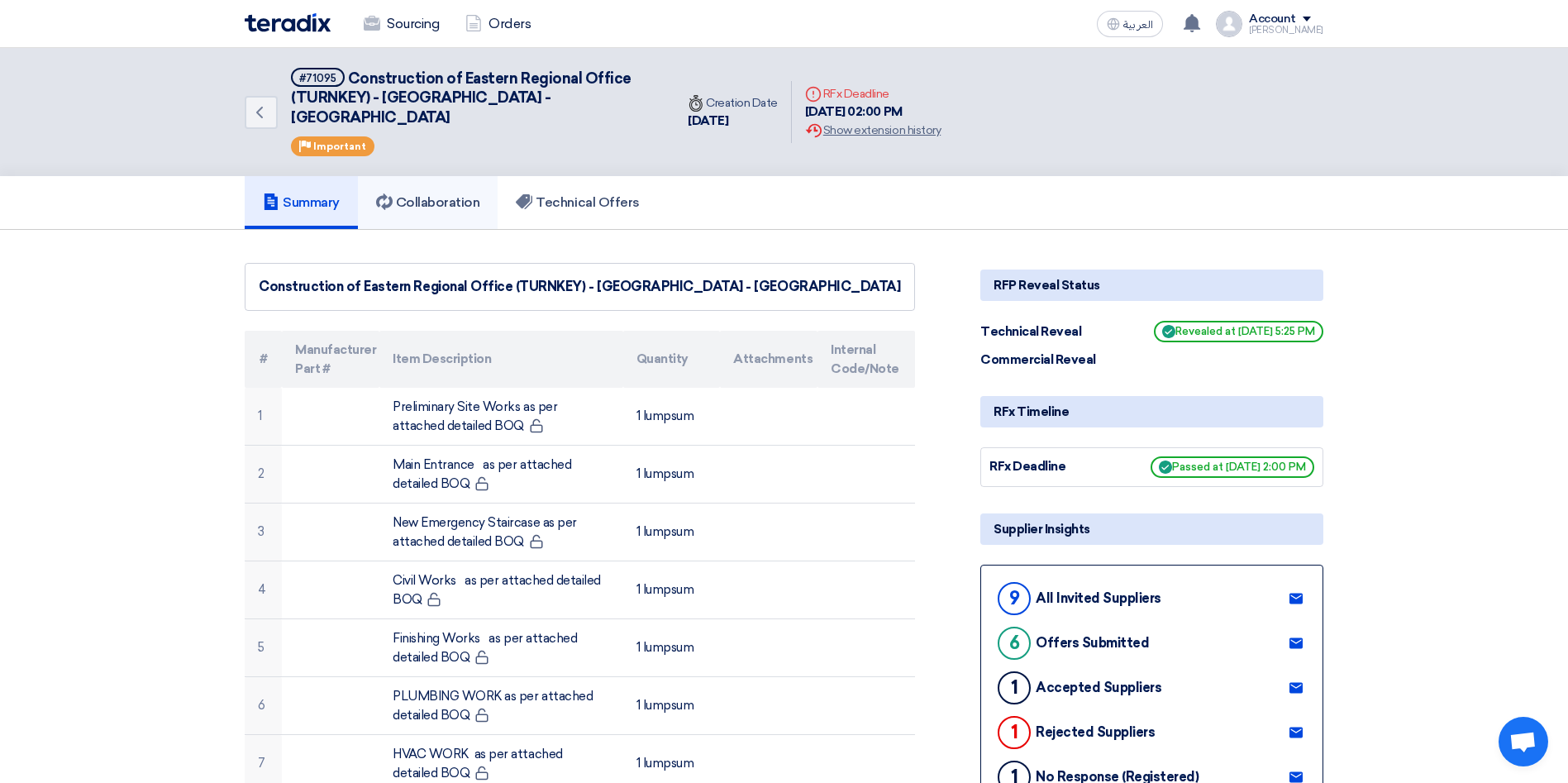
click at [468, 194] on h5 "Collaboration" at bounding box center [428, 202] width 104 height 17
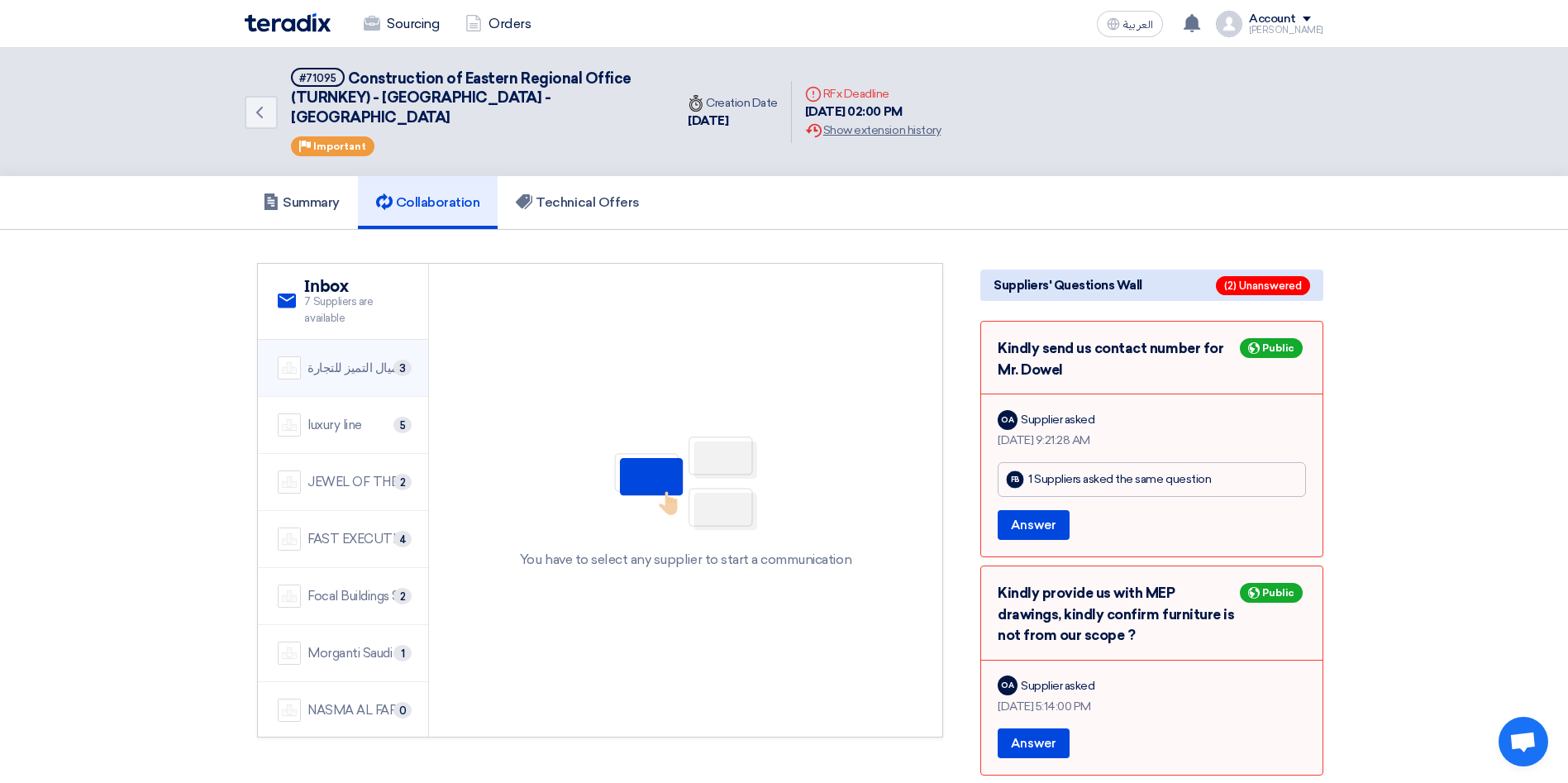
click at [324, 359] on div "شركة اميال التميز للتجارة" at bounding box center [358, 368] width 101 height 19
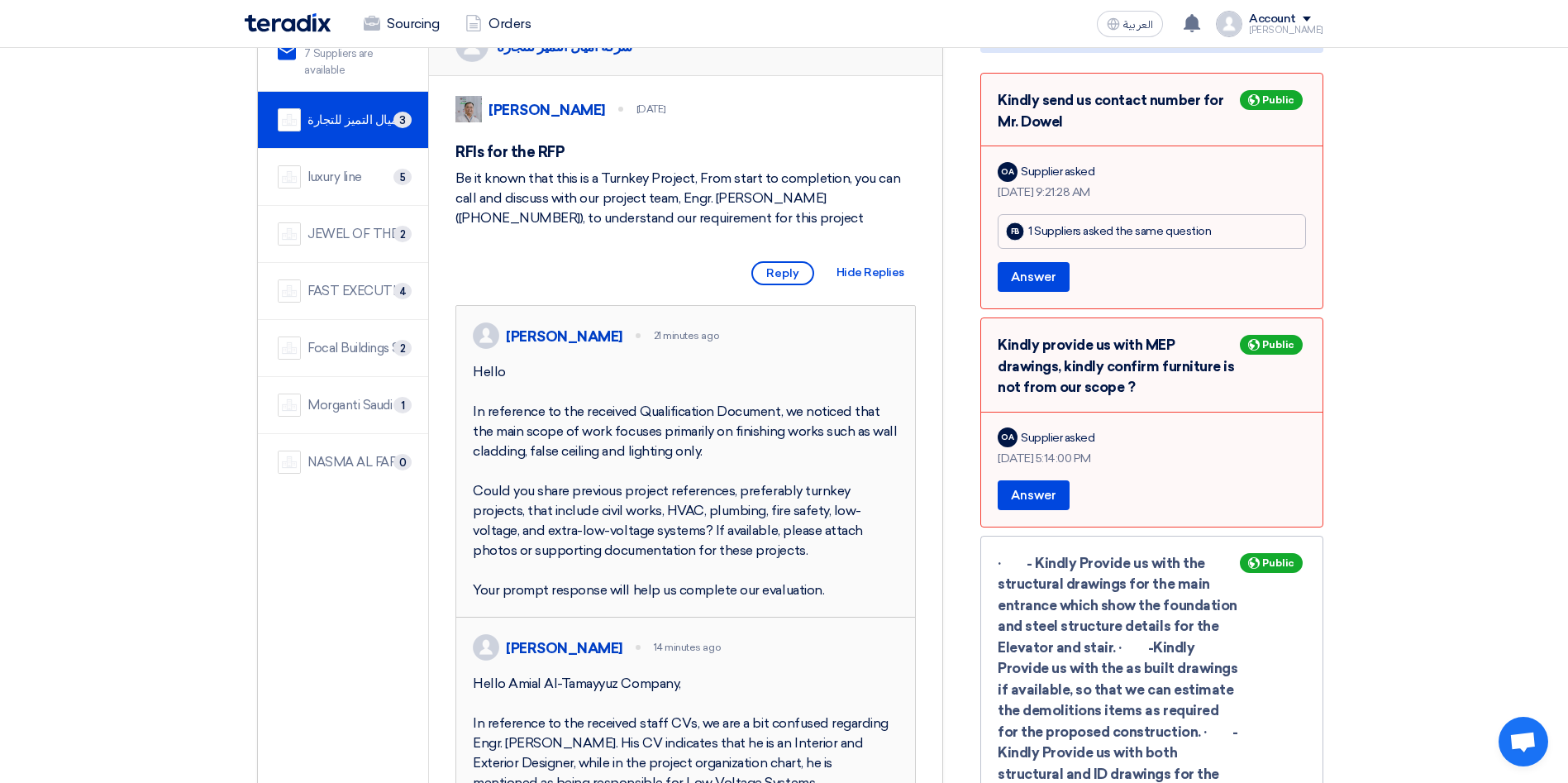
scroll to position [372, 0]
